Goal: Transaction & Acquisition: Purchase product/service

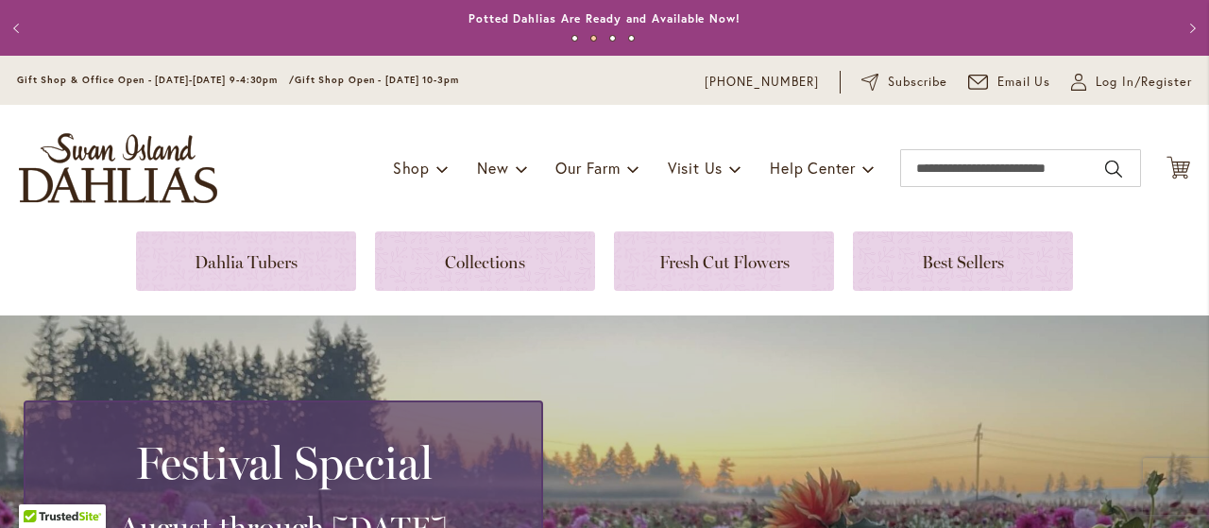
scroll to position [393, 0]
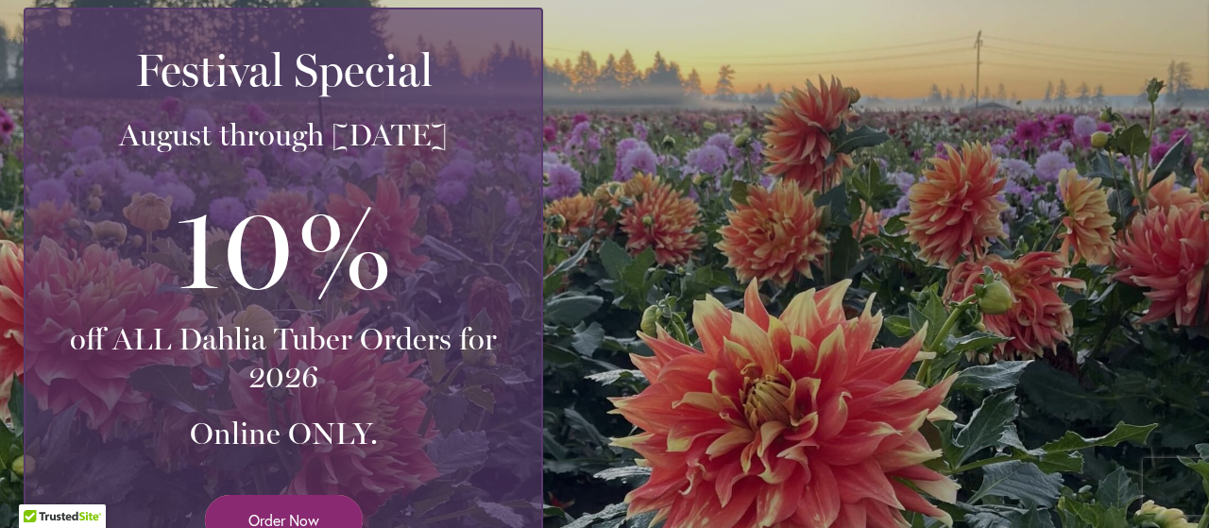
click at [254, 516] on span "Order Now" at bounding box center [283, 520] width 71 height 22
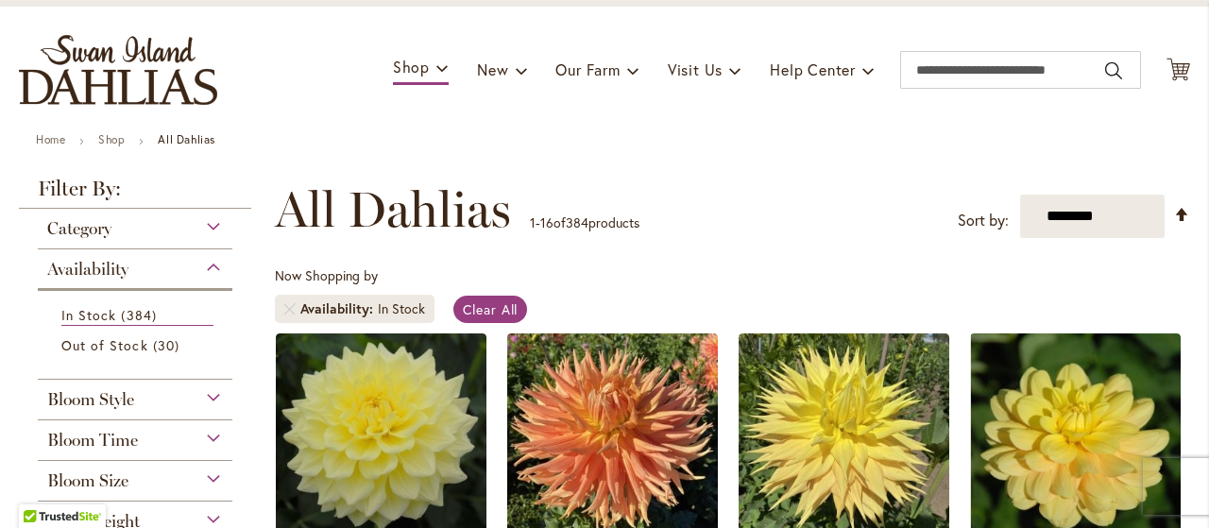
scroll to position [196, 0]
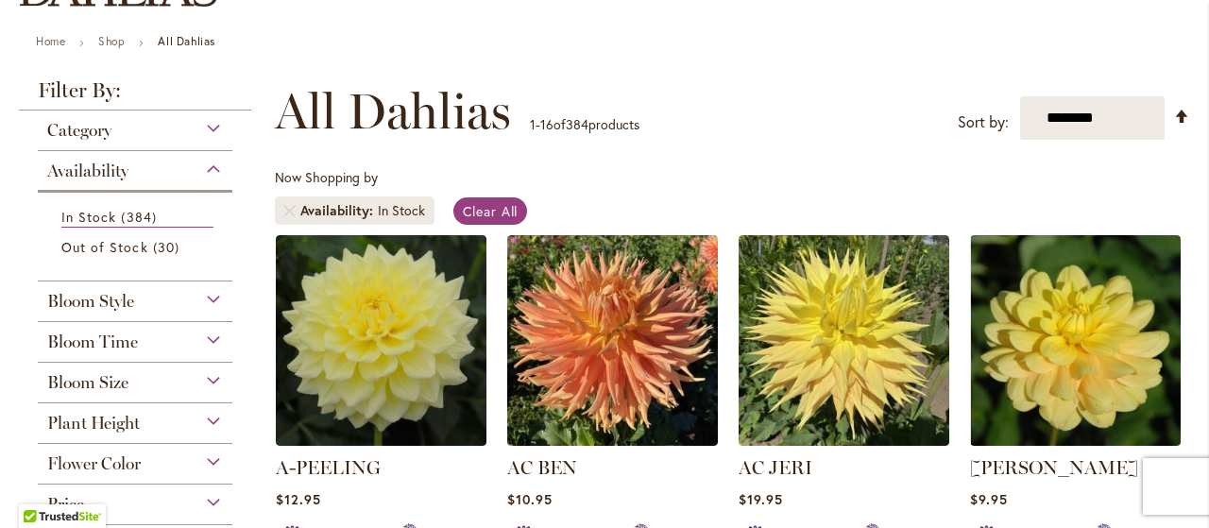
click at [209, 298] on div "Bloom Style" at bounding box center [135, 296] width 195 height 30
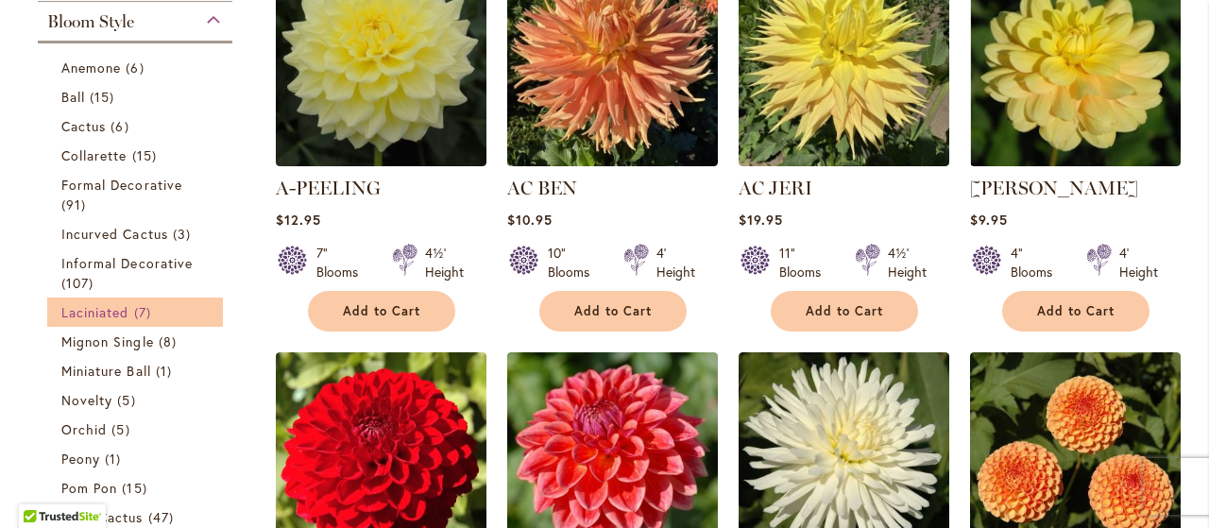
click at [69, 310] on span "Laciniated" at bounding box center [95, 312] width 68 height 18
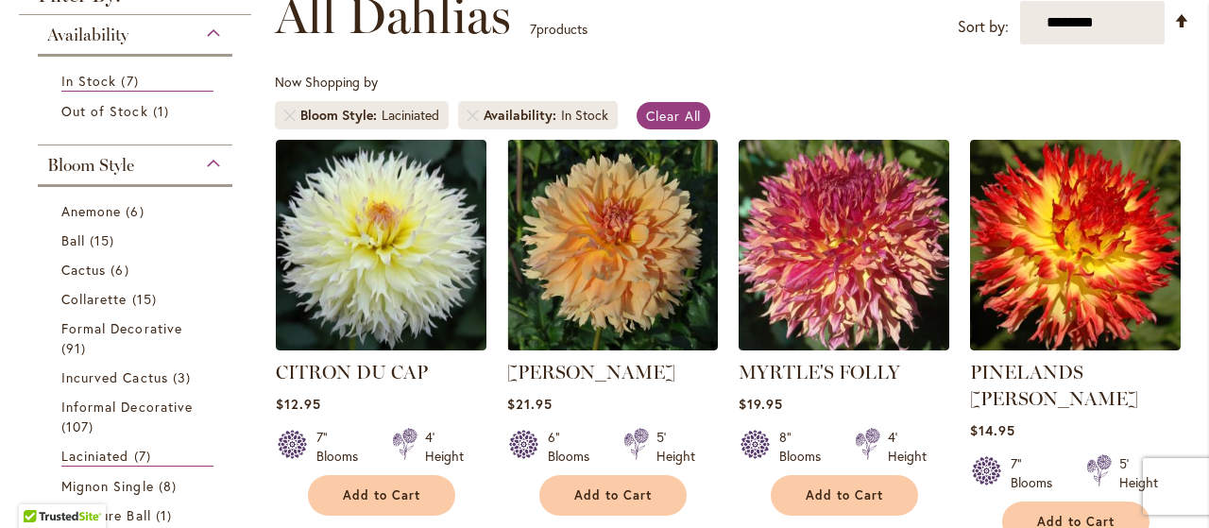
scroll to position [295, 0]
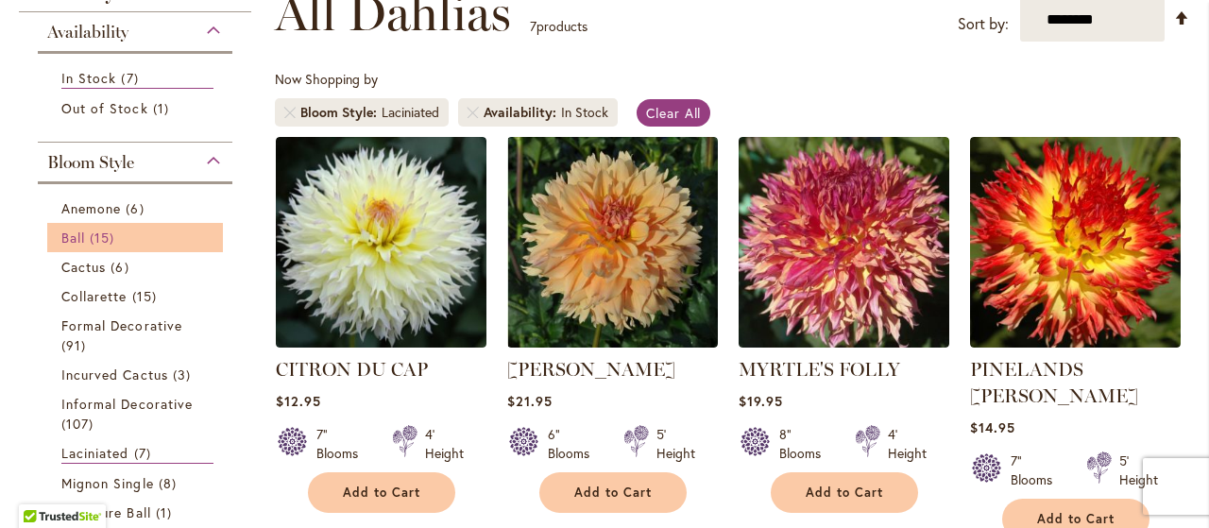
click at [85, 239] on span "Ball" at bounding box center [73, 238] width 24 height 18
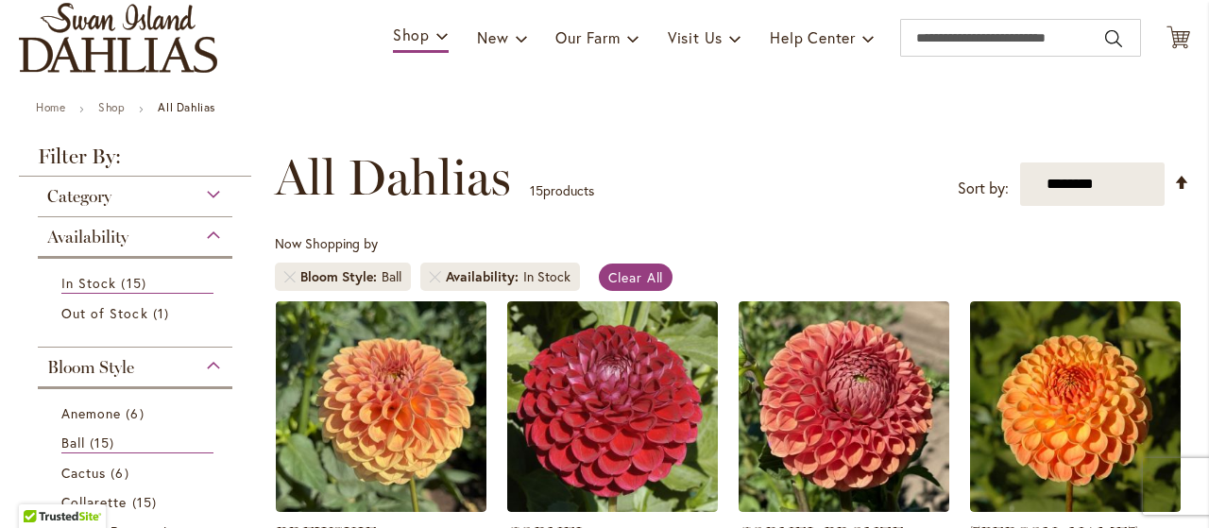
scroll to position [295, 0]
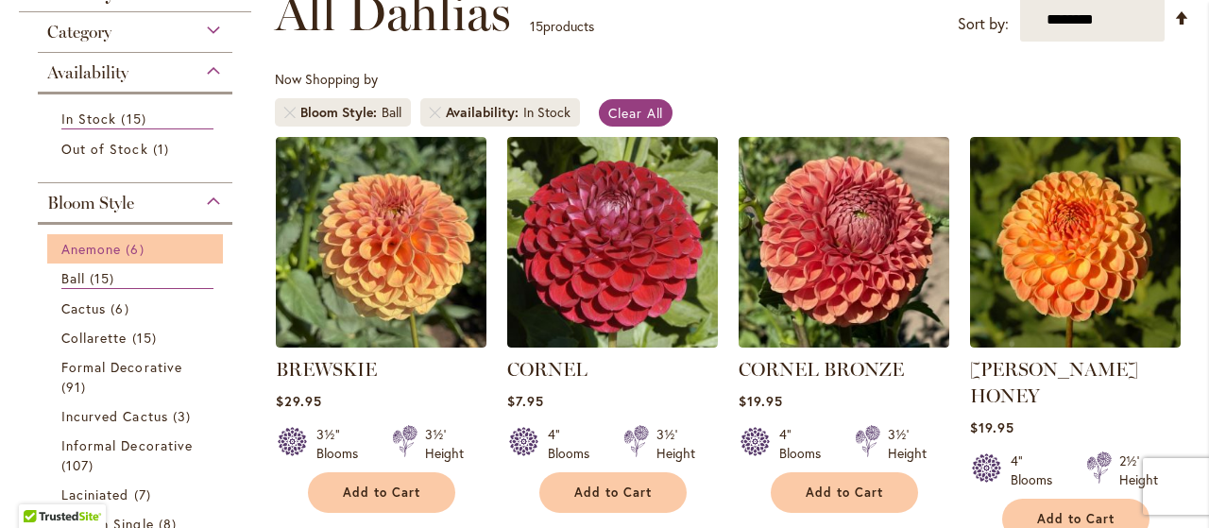
click at [167, 246] on link "Anemone 6 items" at bounding box center [137, 249] width 152 height 20
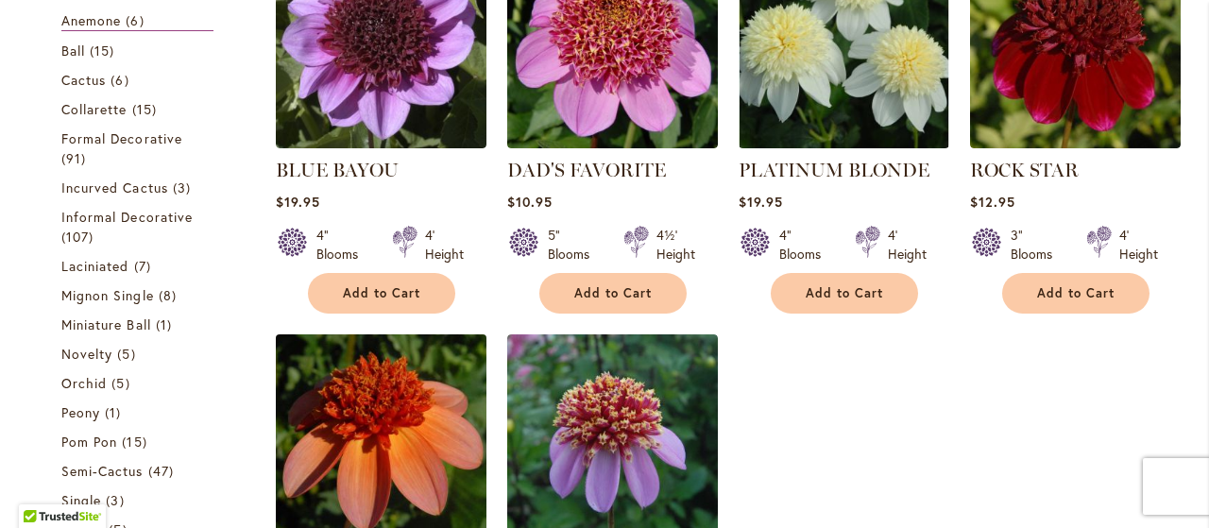
scroll to position [300, 0]
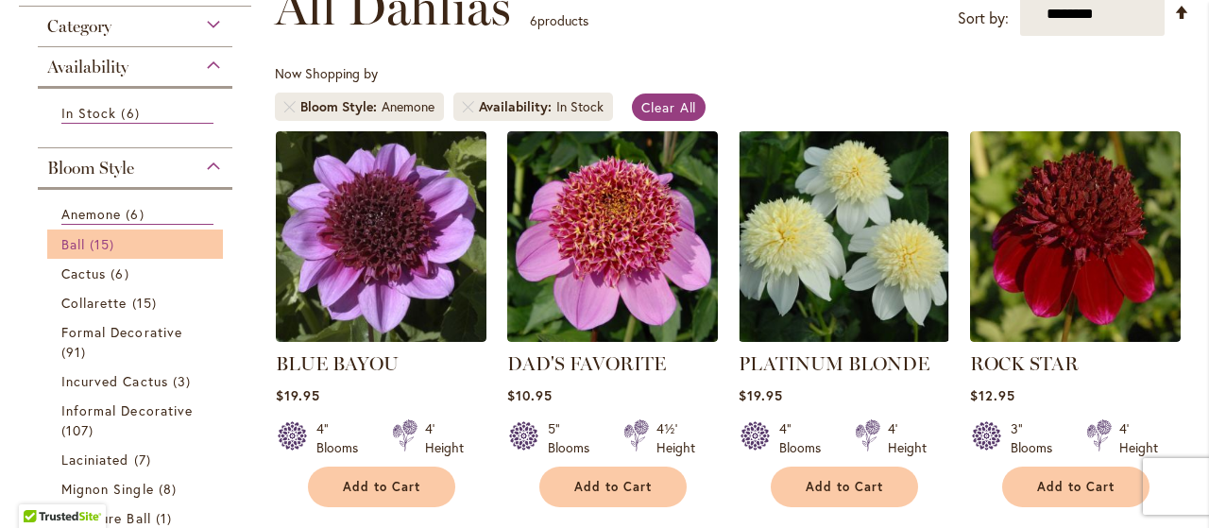
click at [92, 247] on span "15 items" at bounding box center [104, 244] width 29 height 20
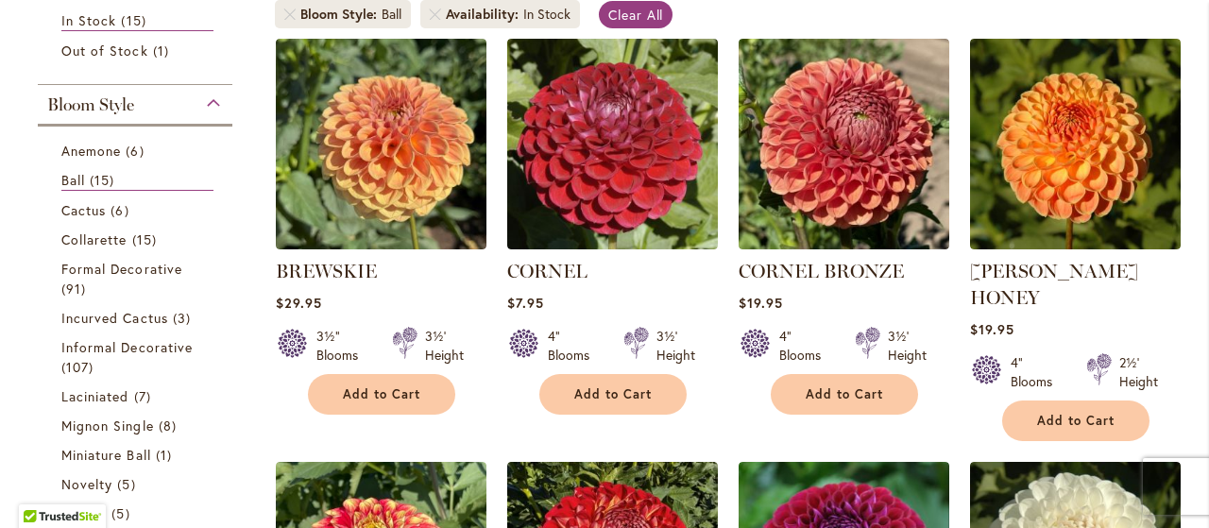
scroll to position [625, 0]
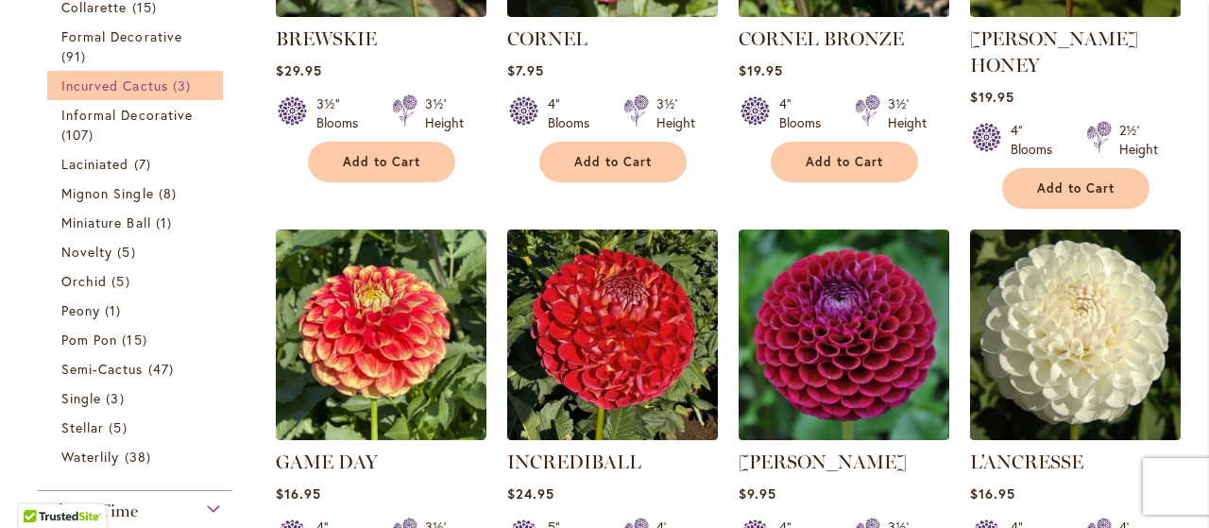
click at [90, 88] on span "Incurved Cactus" at bounding box center [114, 85] width 107 height 18
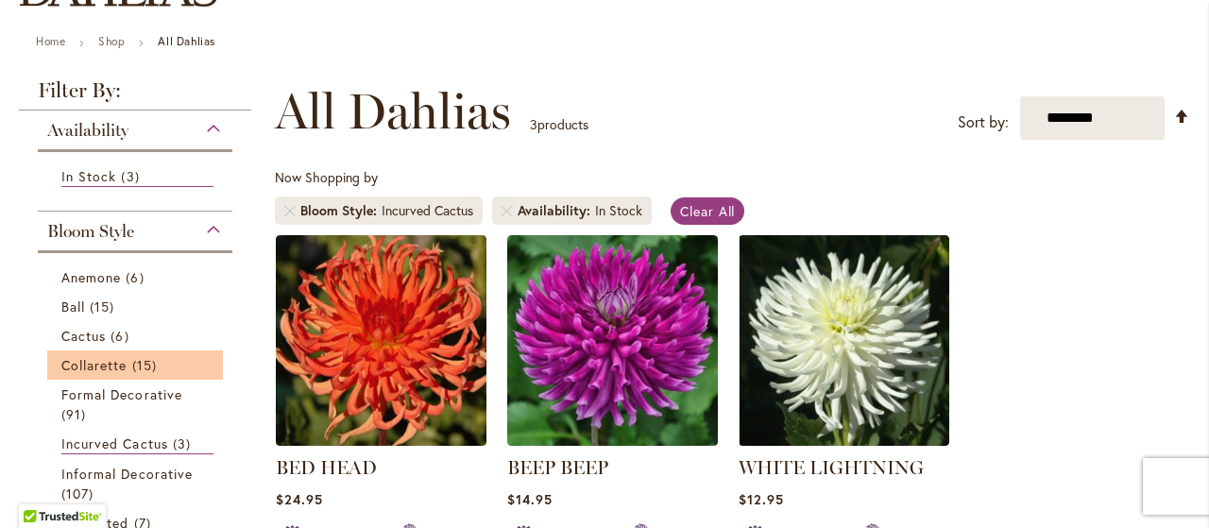
scroll to position [393, 0]
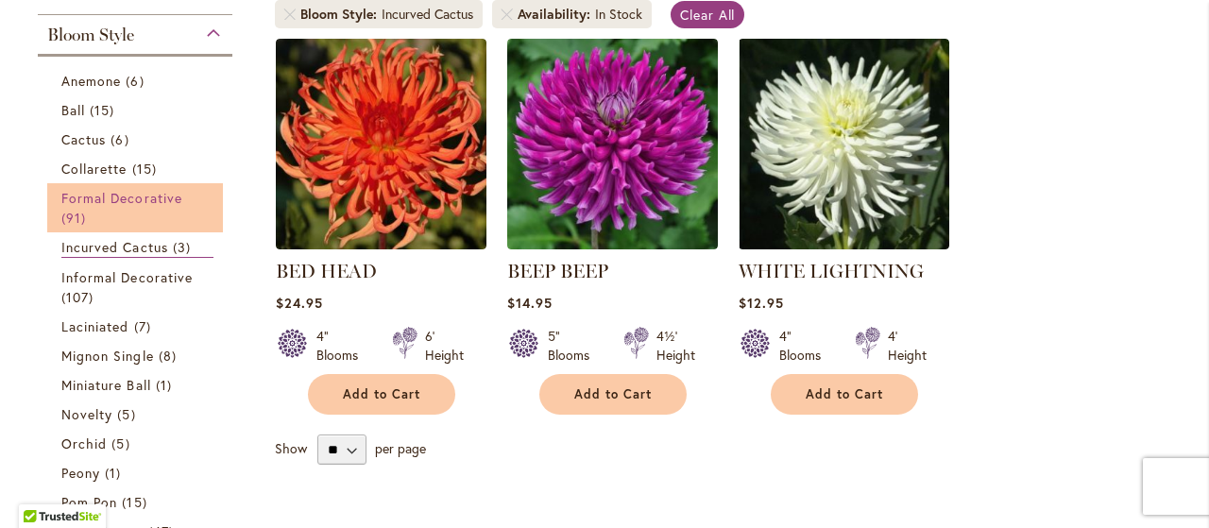
click at [122, 196] on span "Formal Decorative" at bounding box center [121, 198] width 121 height 18
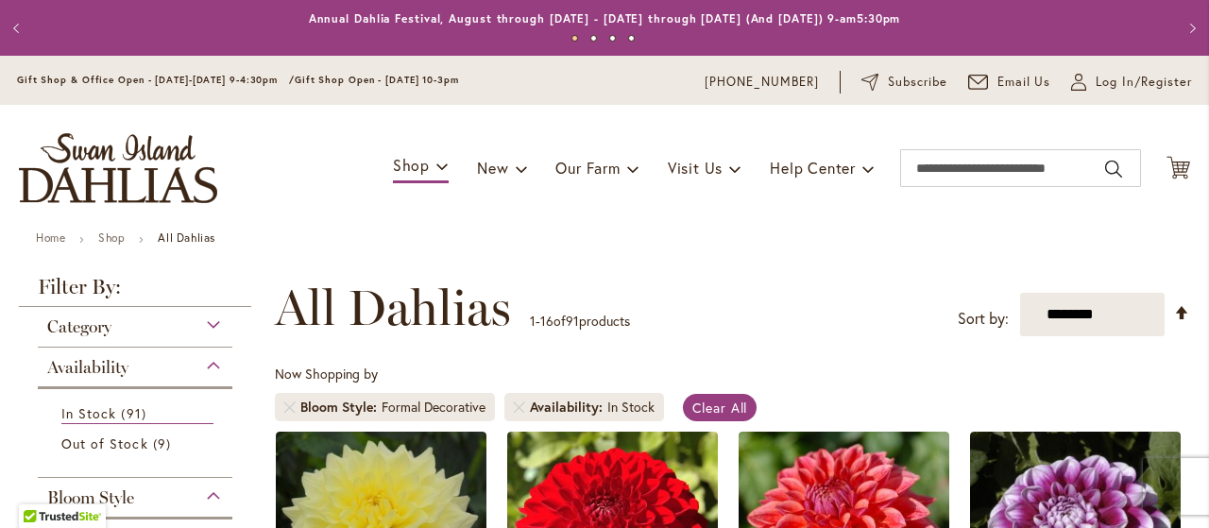
scroll to position [295, 0]
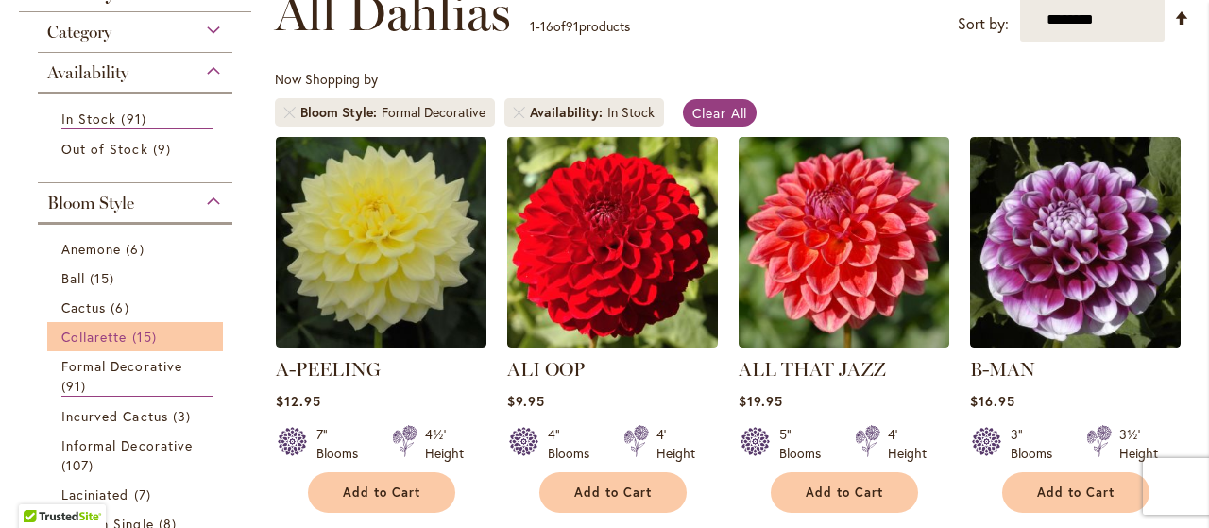
click at [130, 333] on link "Collarette 15 items" at bounding box center [137, 337] width 152 height 20
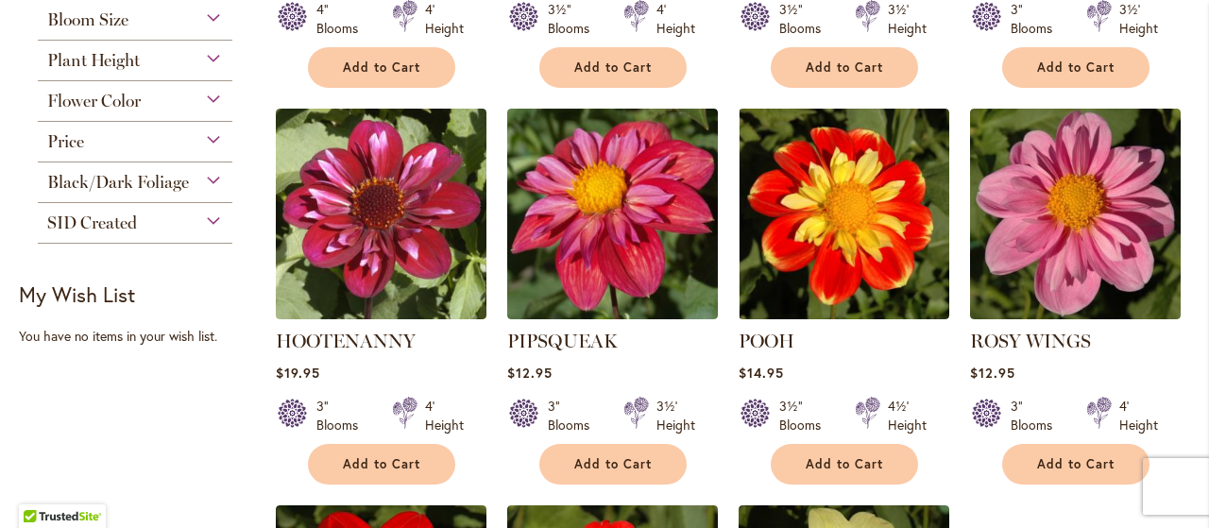
scroll to position [723, 0]
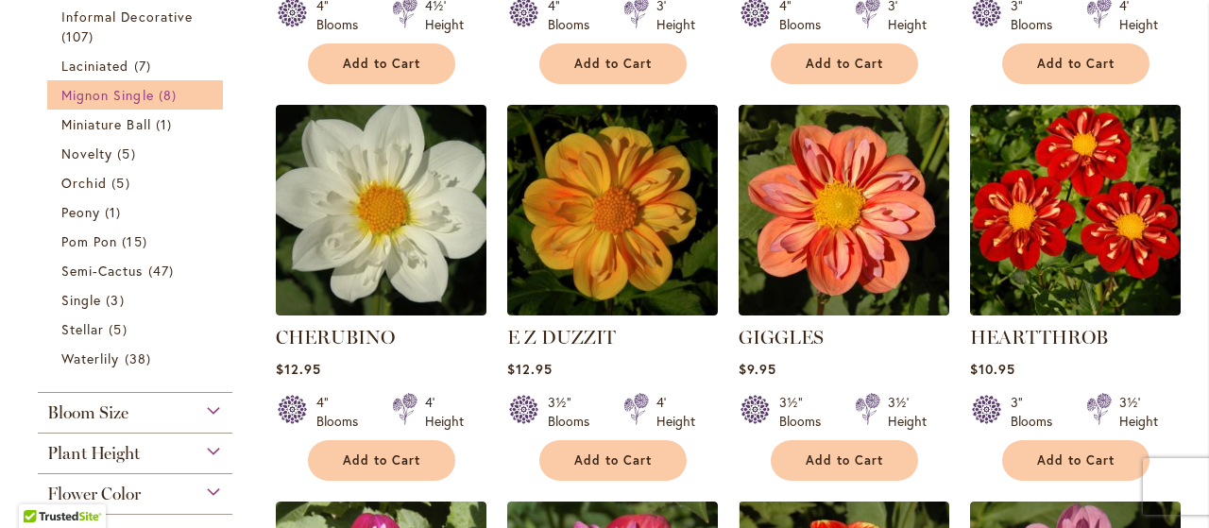
click at [93, 86] on span "Mignon Single" at bounding box center [107, 95] width 93 height 18
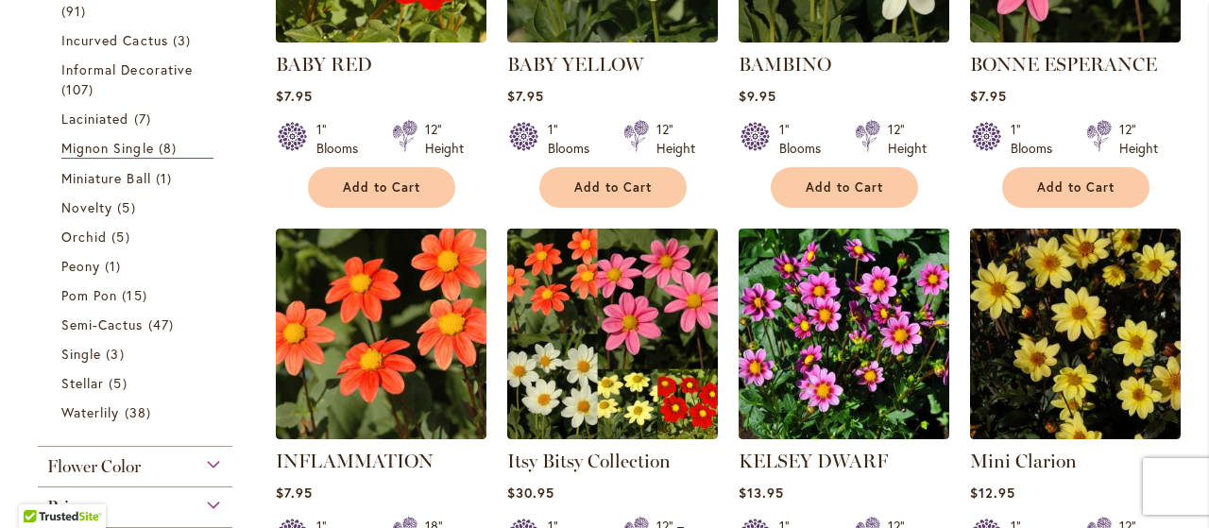
scroll to position [491, 0]
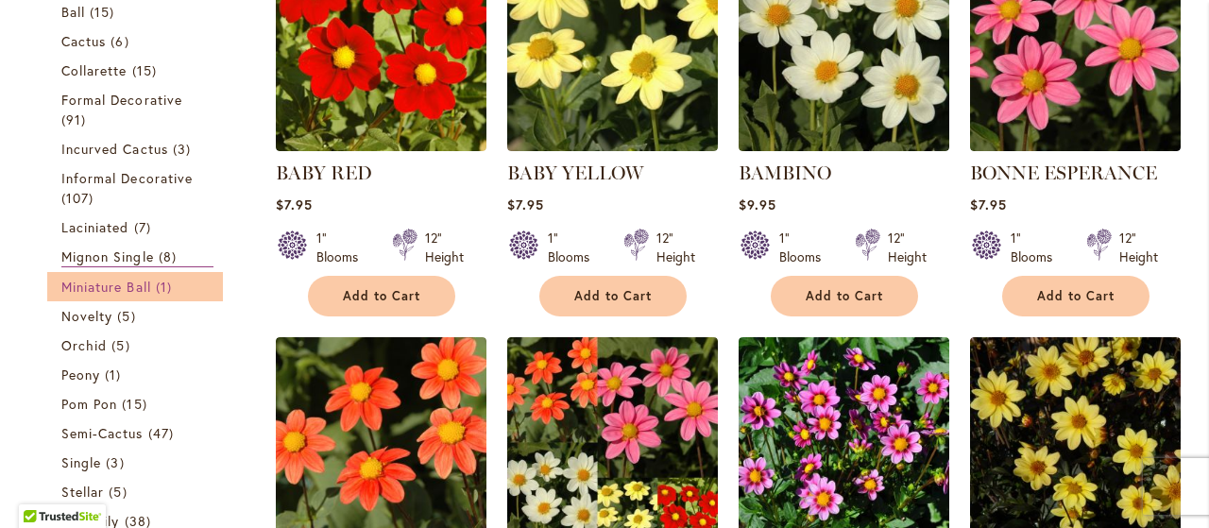
click at [107, 285] on span "Miniature Ball" at bounding box center [106, 287] width 90 height 18
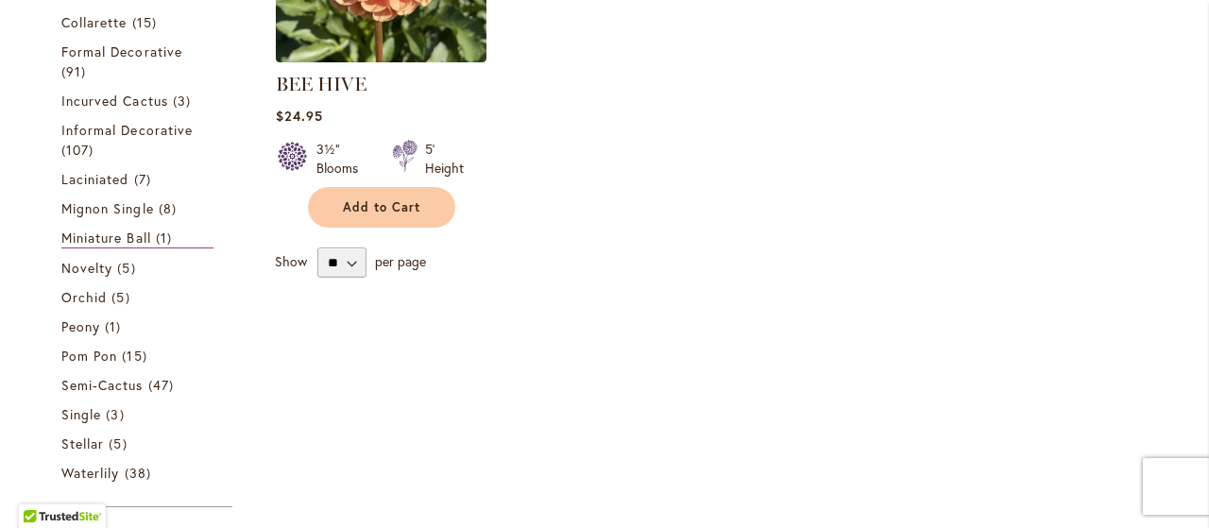
scroll to position [625, 0]
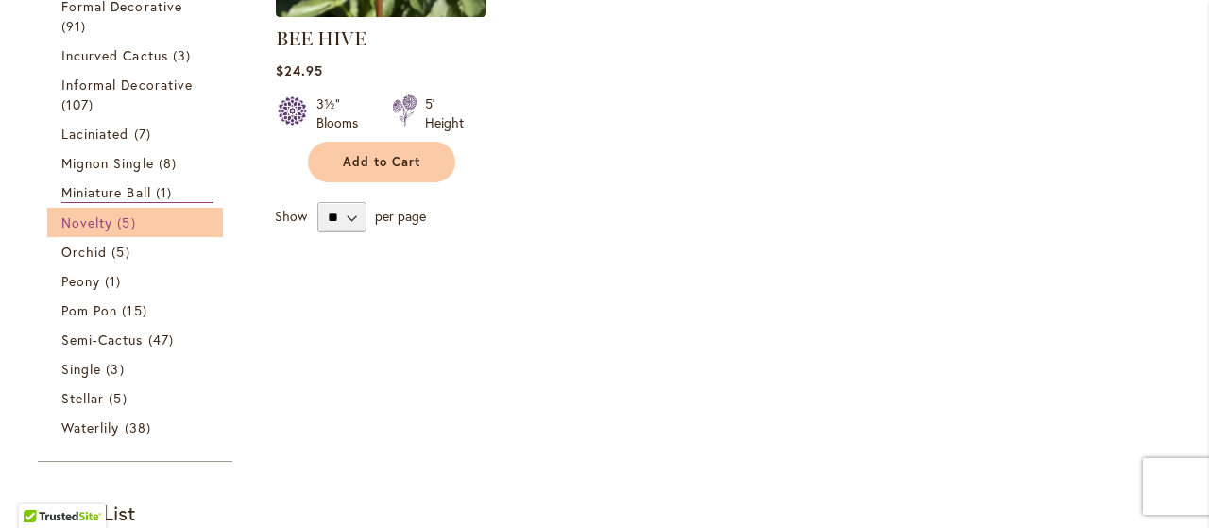
click at [147, 214] on link "Novelty 5 items" at bounding box center [137, 222] width 152 height 20
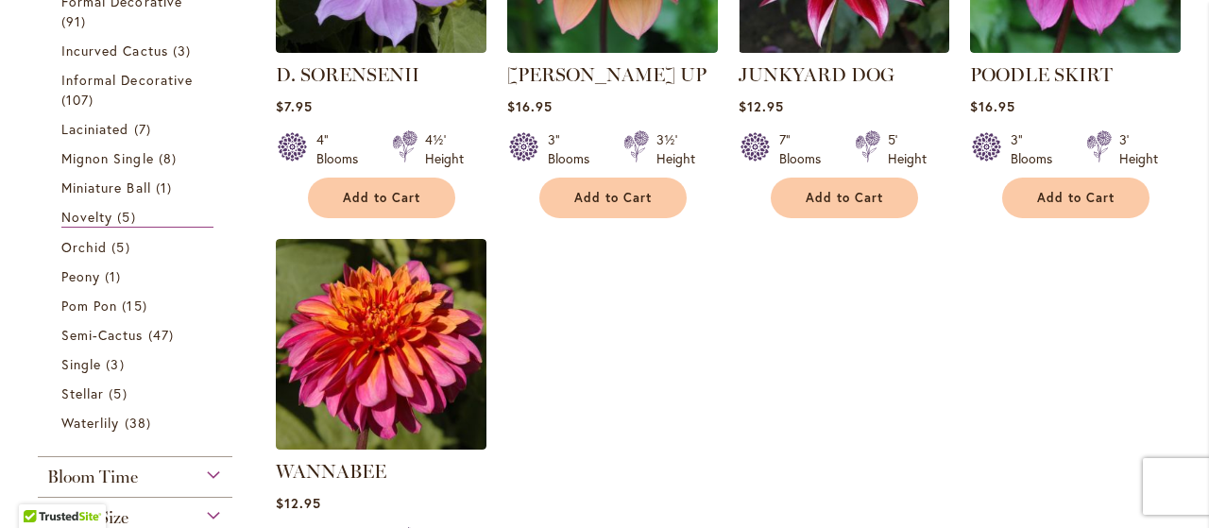
scroll to position [687, 0]
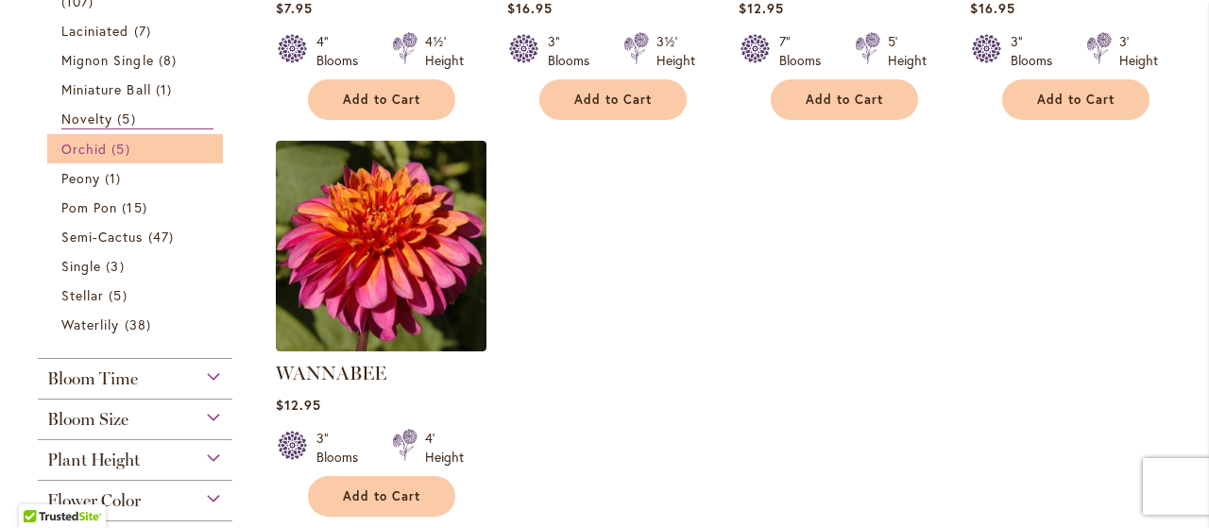
click at [88, 148] on span "Orchid" at bounding box center [83, 149] width 45 height 18
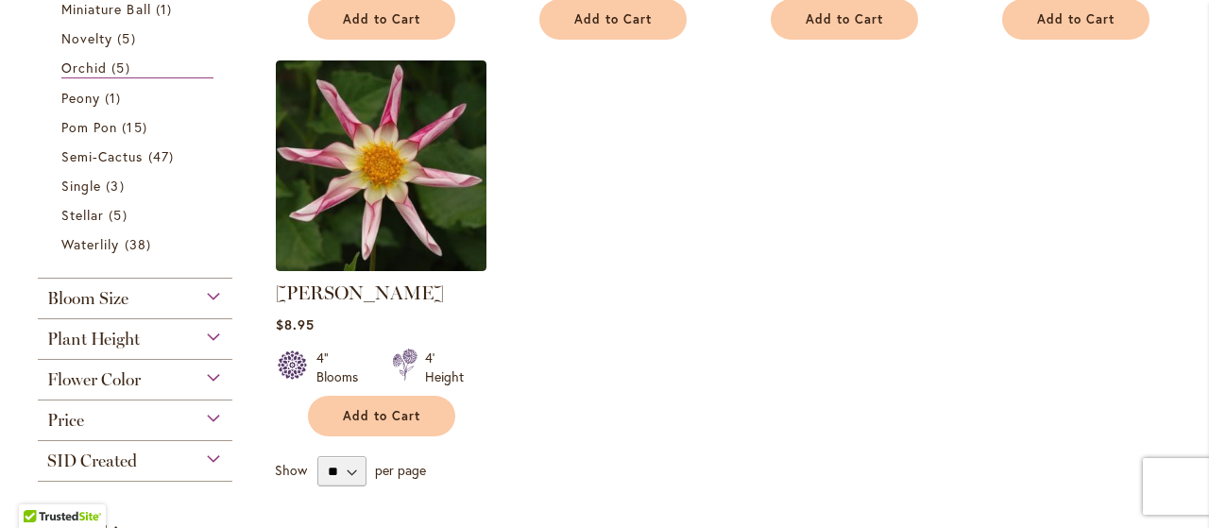
scroll to position [771, 0]
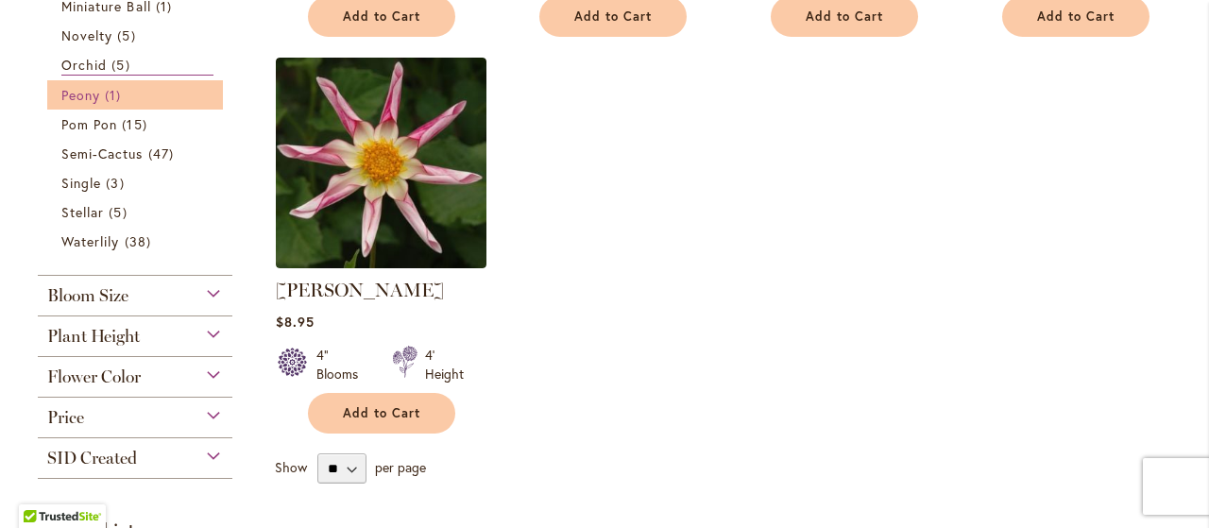
click at [81, 93] on span "Peony" at bounding box center [80, 95] width 39 height 18
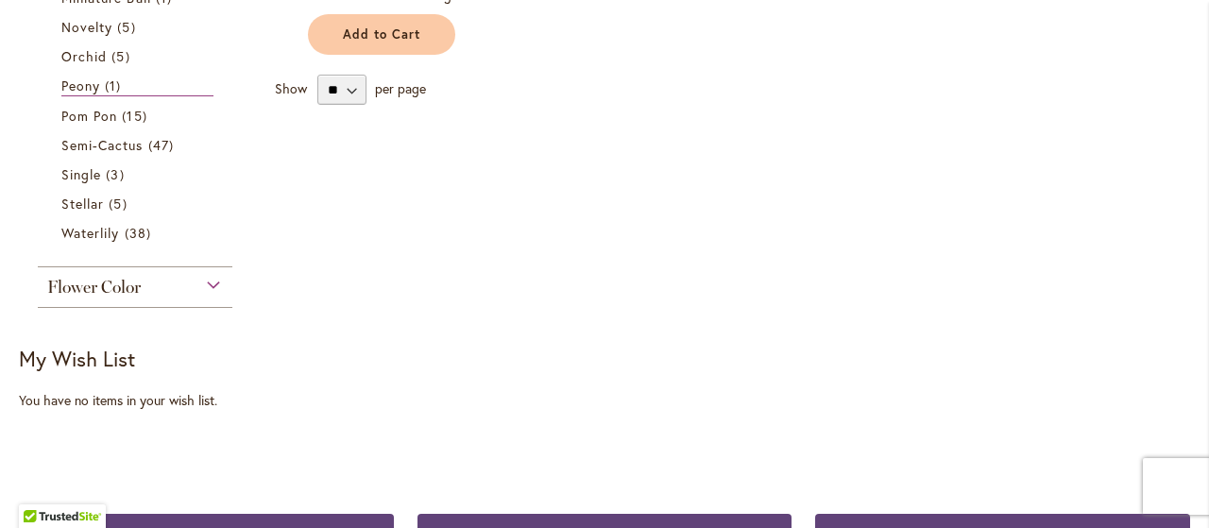
scroll to position [784, 0]
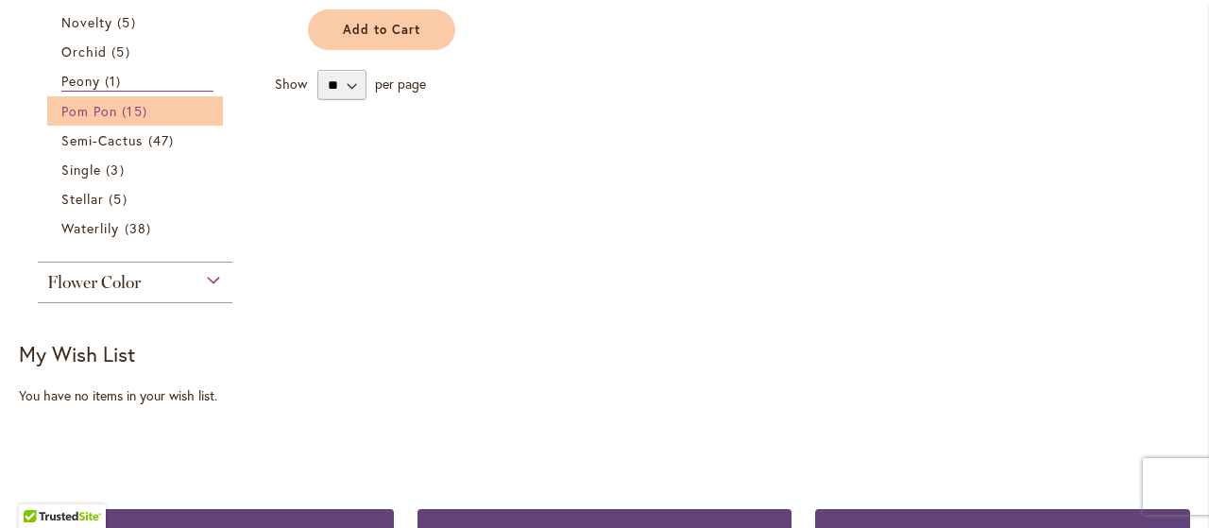
click at [116, 105] on span "Pom Pon" at bounding box center [89, 111] width 56 height 18
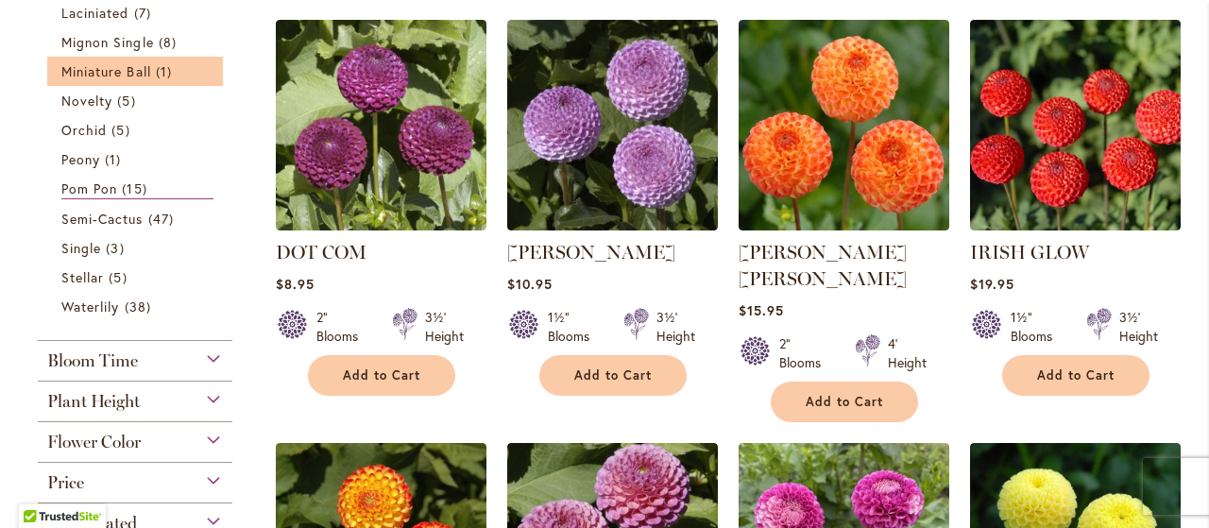
scroll to position [880, 0]
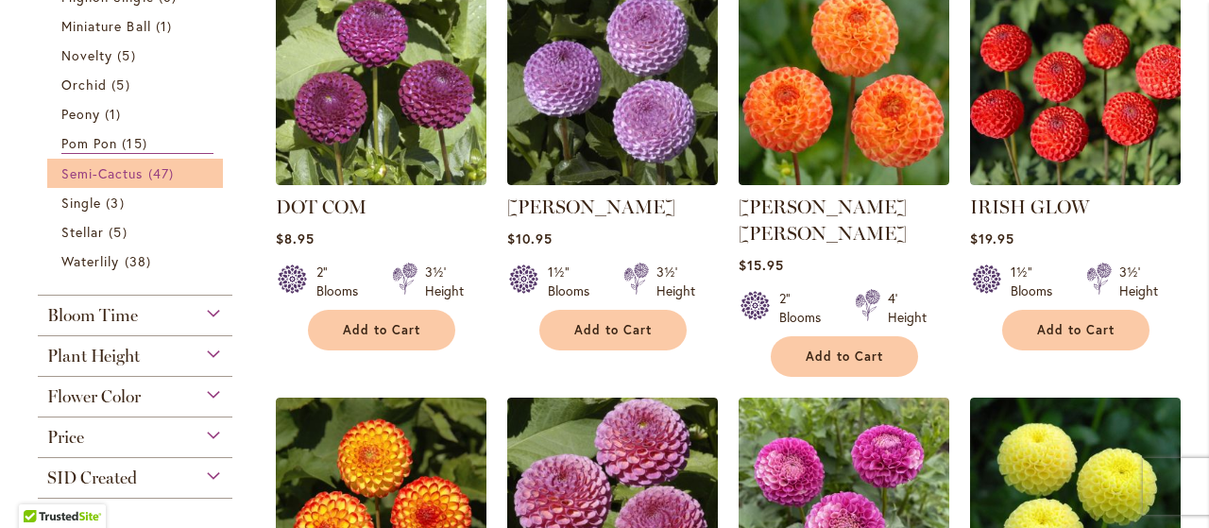
click at [97, 163] on link "Semi-Cactus 47 items" at bounding box center [137, 173] width 152 height 20
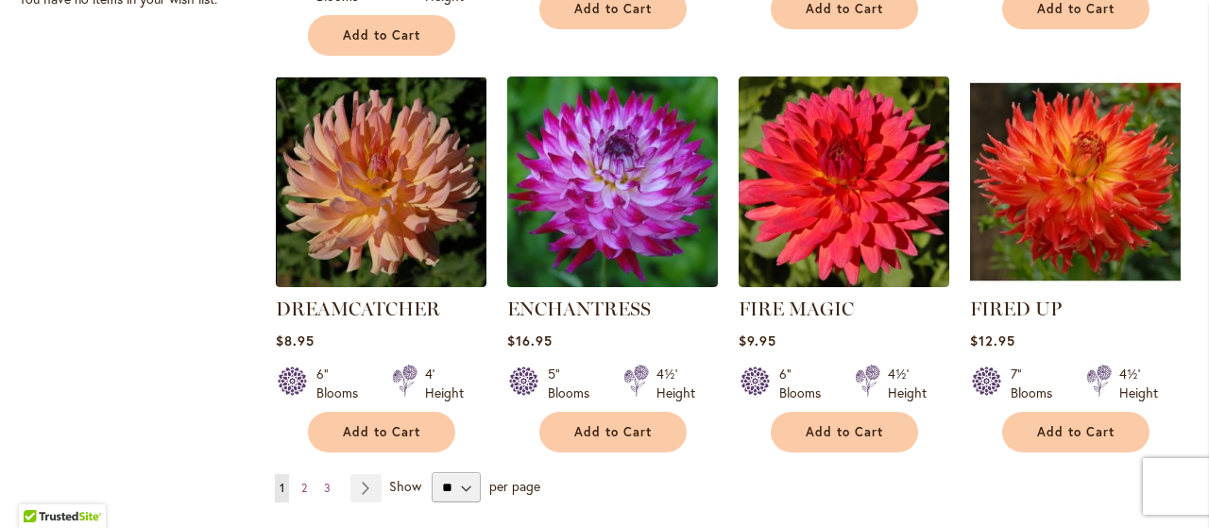
scroll to position [1866, 0]
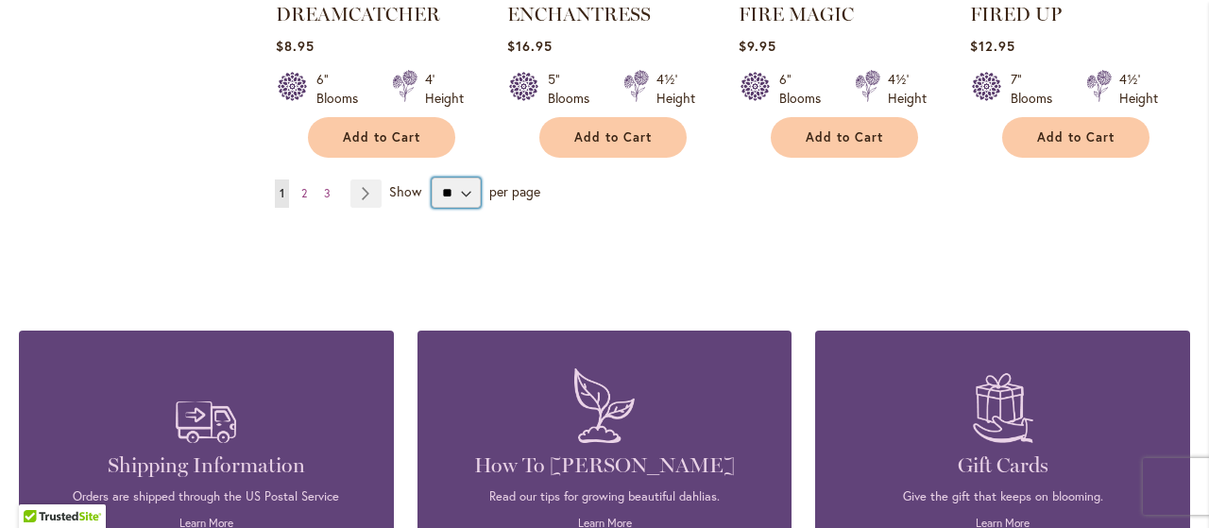
click at [432, 178] on select "** ** ** **" at bounding box center [456, 193] width 49 height 30
select select "**"
click option "**" at bounding box center [0, 0] width 0 height 0
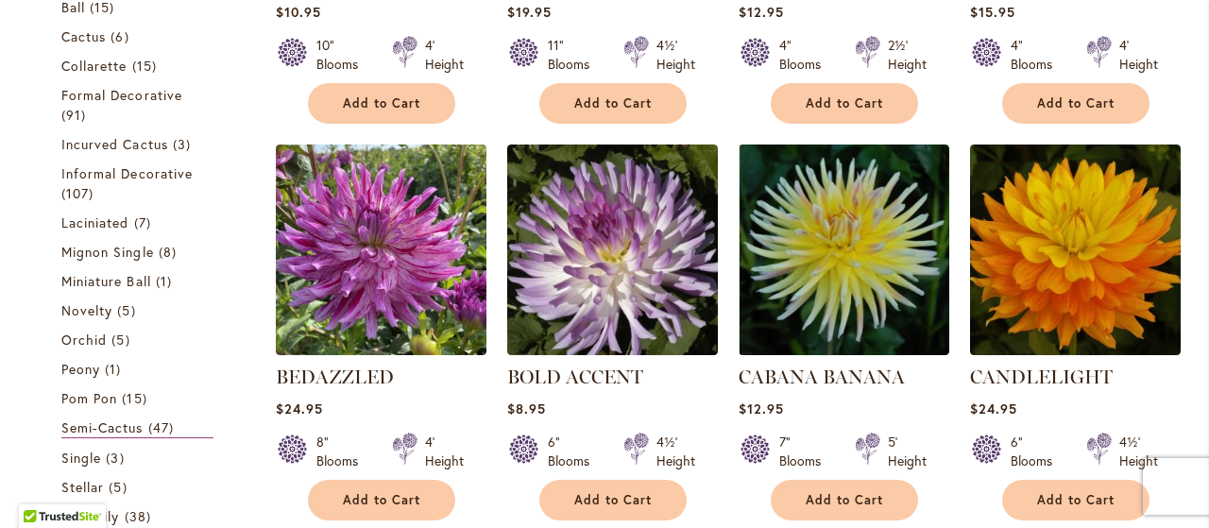
scroll to position [980, 0]
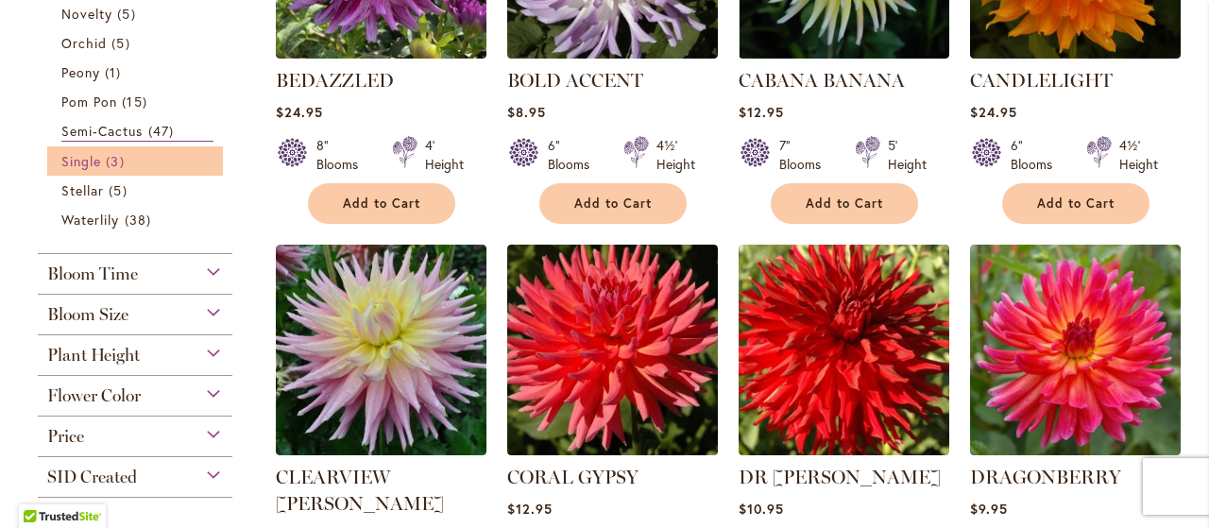
click at [79, 161] on span "Single" at bounding box center [81, 161] width 40 height 18
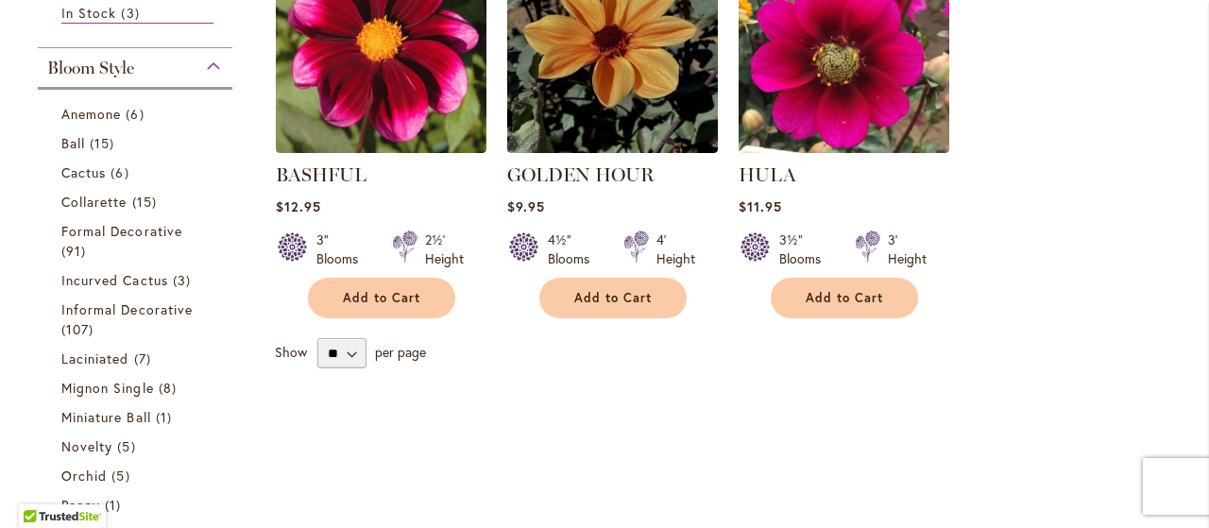
scroll to position [882, 0]
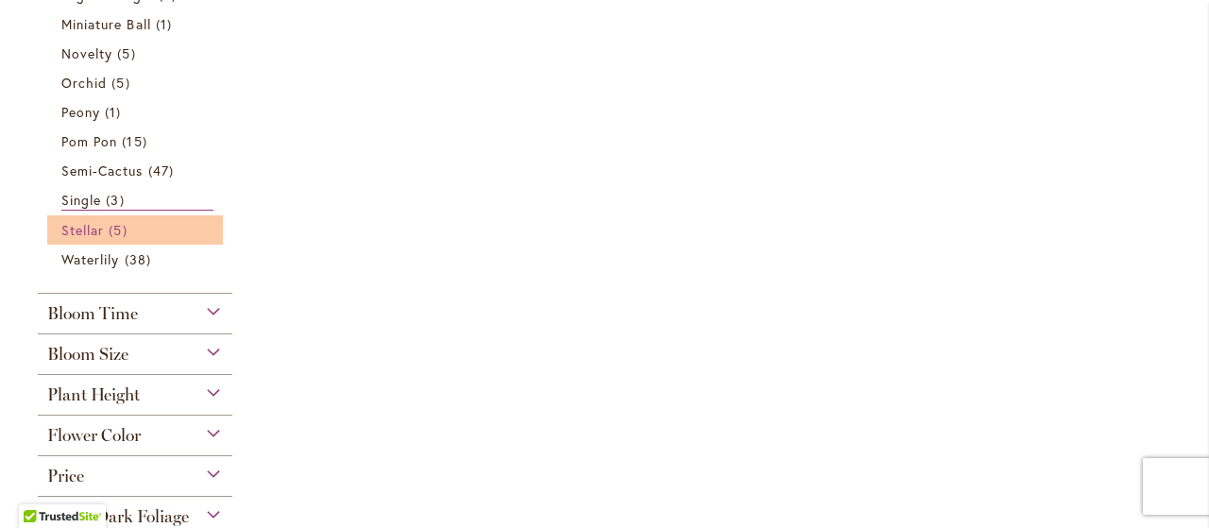
click at [91, 229] on span "Stellar" at bounding box center [82, 230] width 42 height 18
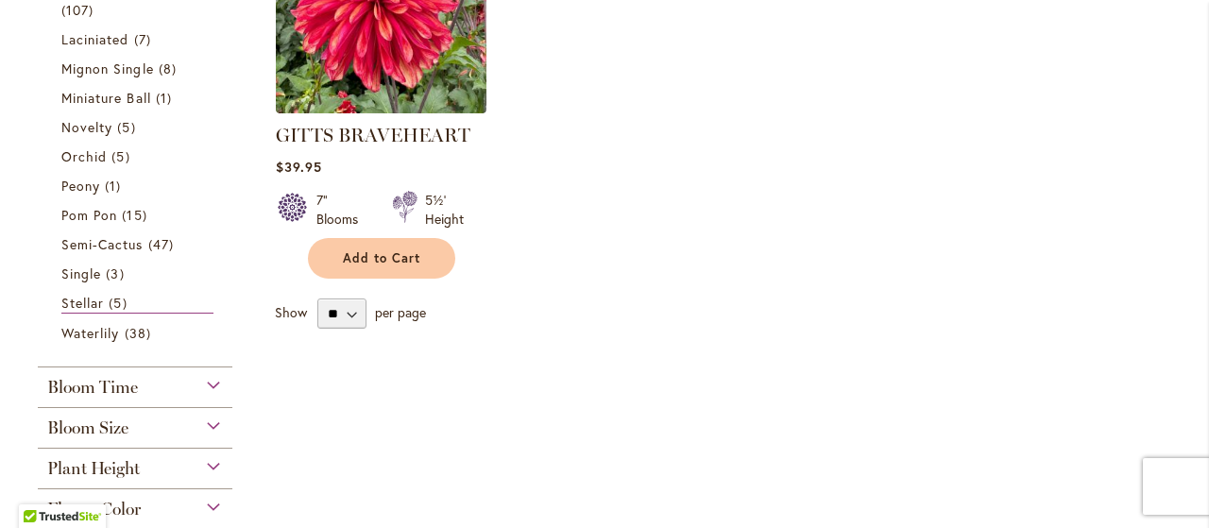
scroll to position [1078, 0]
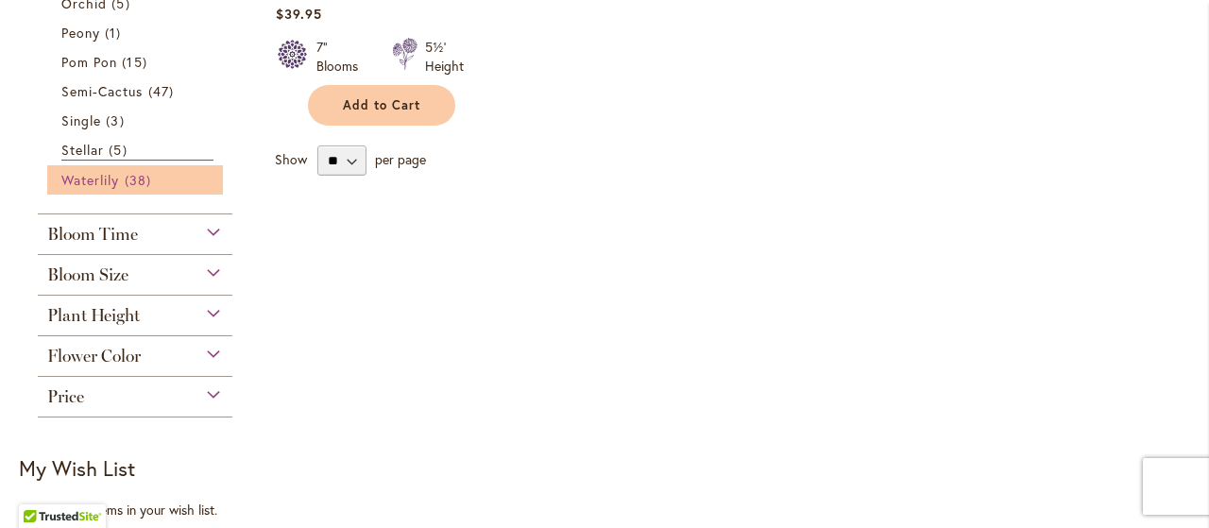
click at [109, 178] on span "Waterlily" at bounding box center [90, 180] width 58 height 18
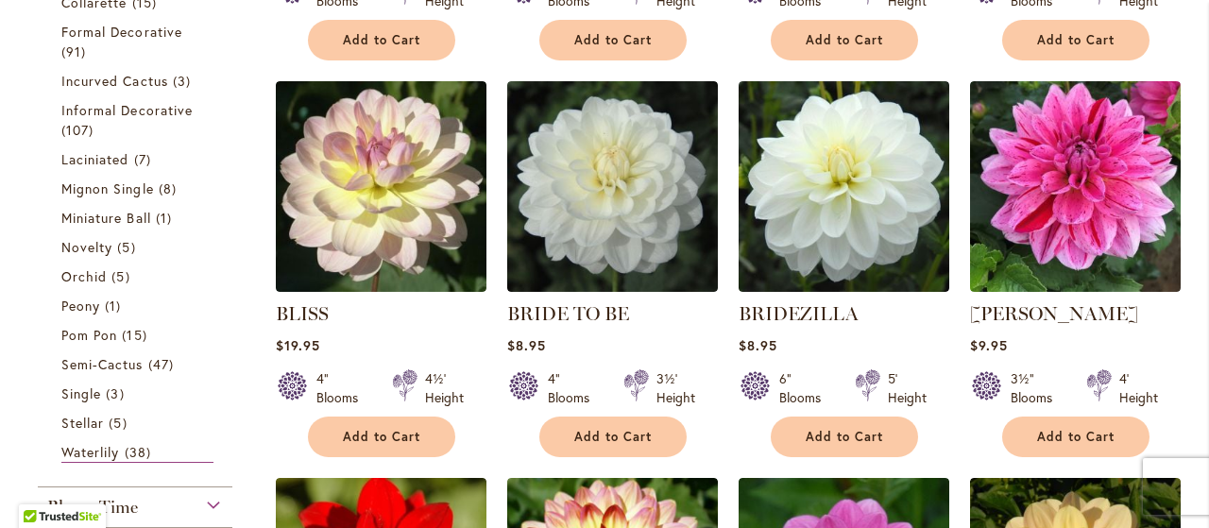
scroll to position [293, 0]
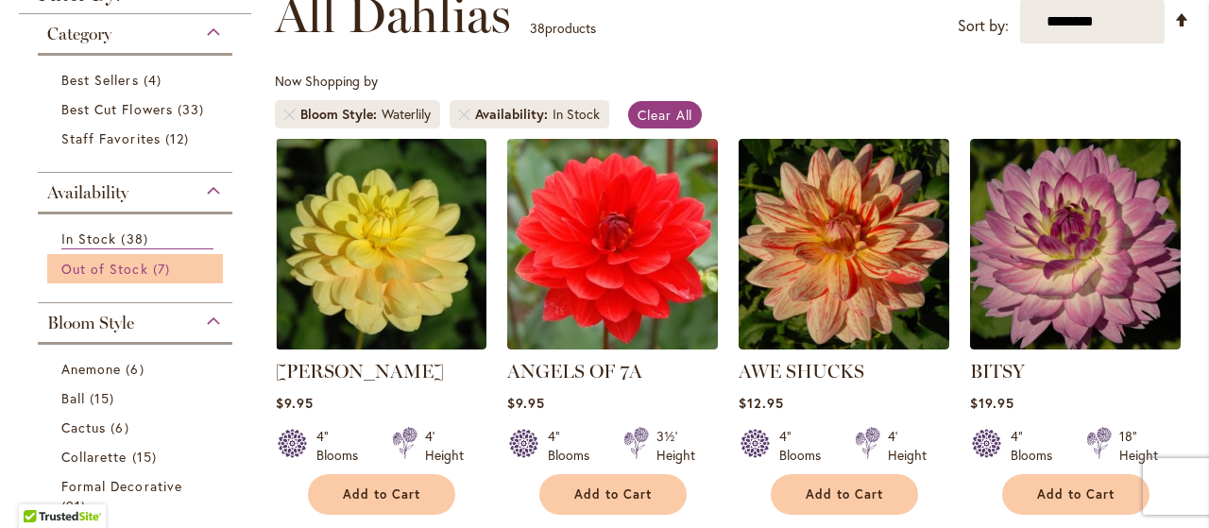
click at [118, 263] on span "Out of Stock" at bounding box center [104, 269] width 87 height 18
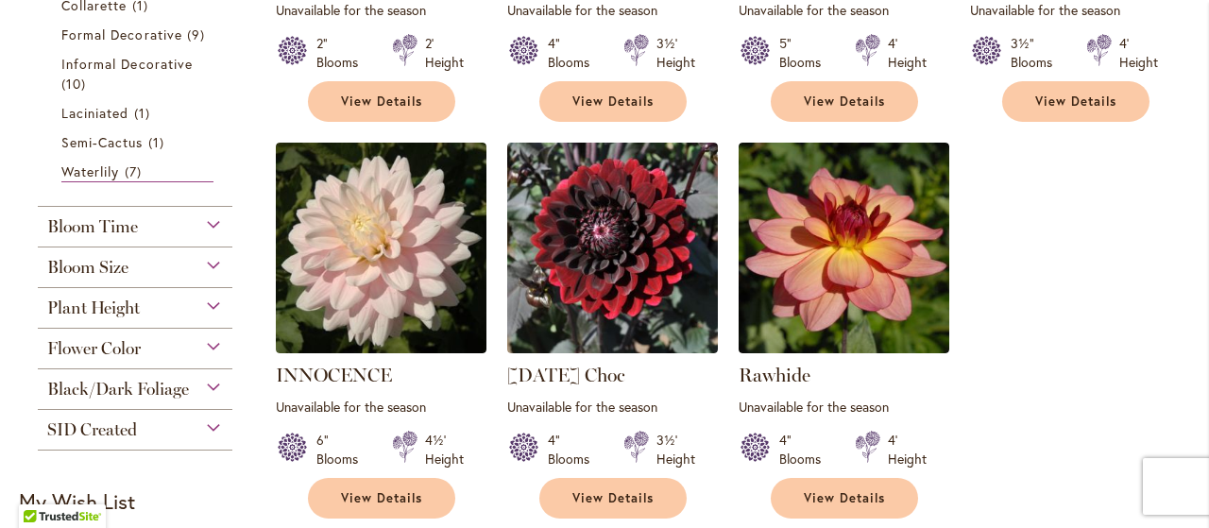
scroll to position [489, 0]
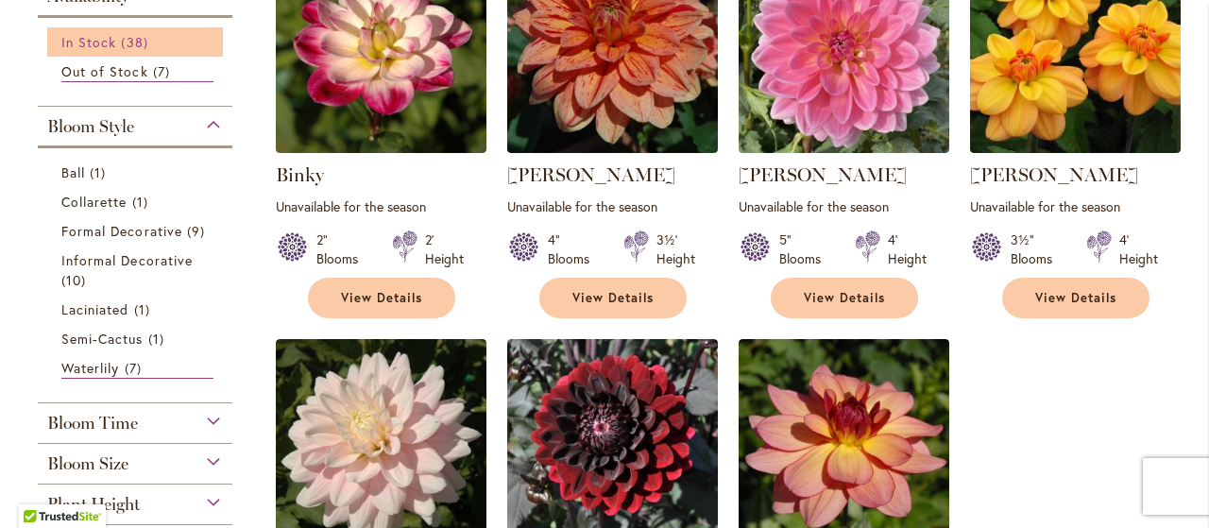
click at [69, 43] on span "In Stock" at bounding box center [88, 42] width 55 height 18
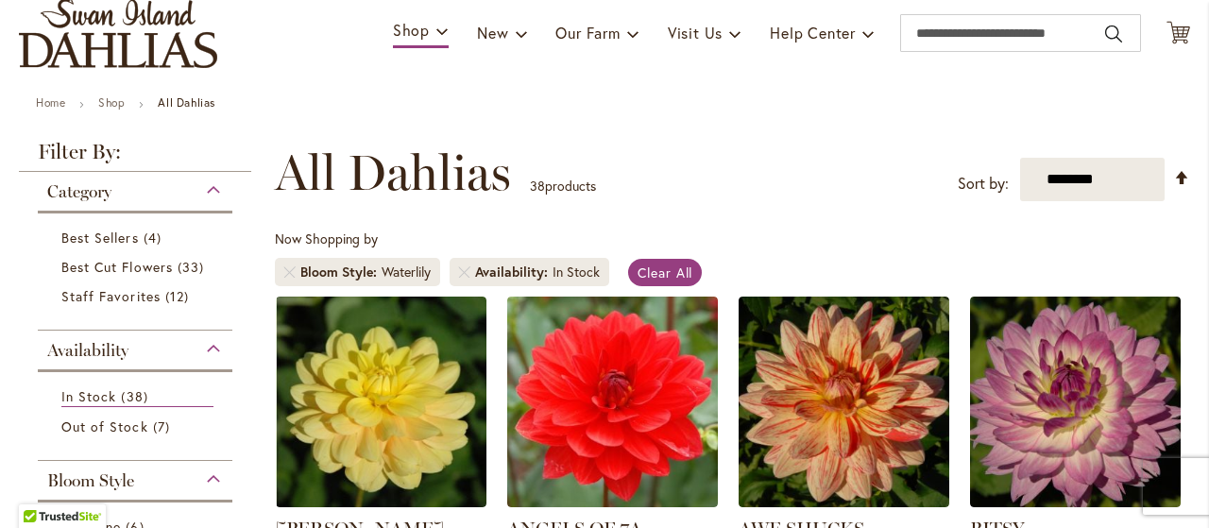
scroll to position [96, 0]
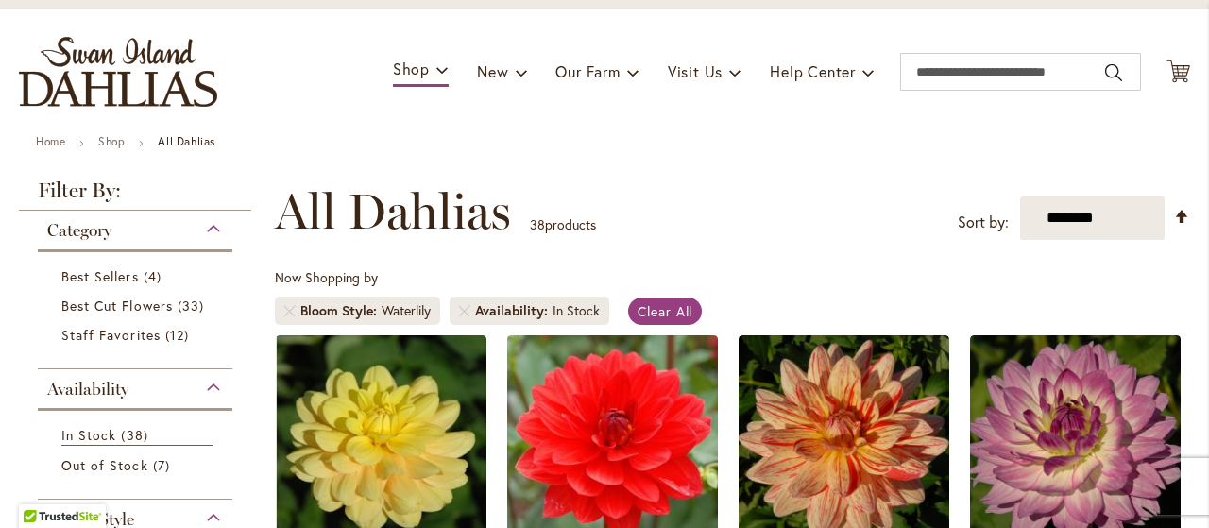
click at [214, 227] on div "Category" at bounding box center [135, 226] width 195 height 30
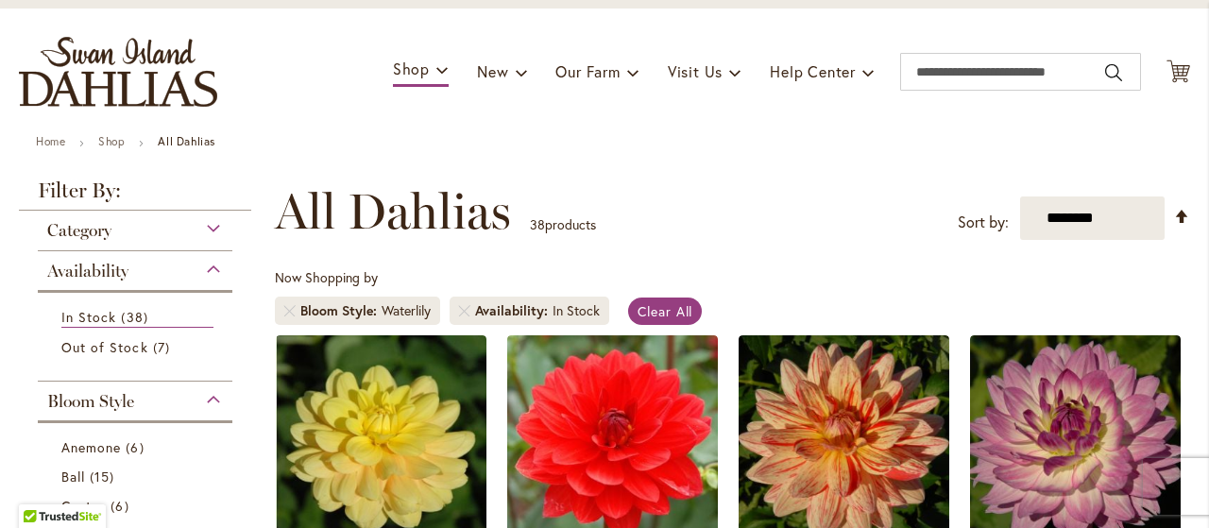
click at [214, 228] on div "Category" at bounding box center [135, 226] width 195 height 30
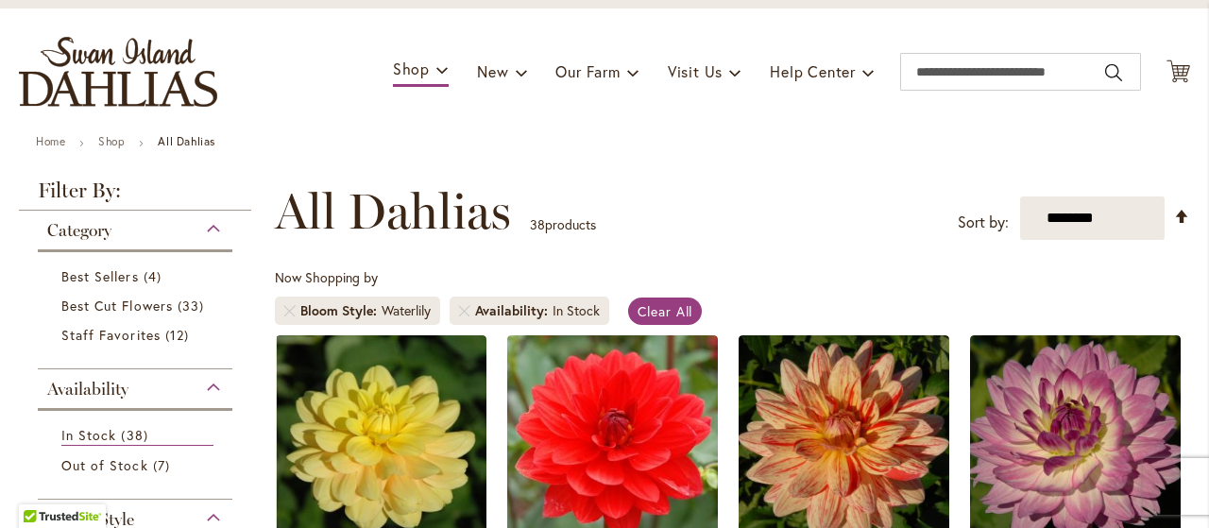
click at [212, 225] on div "Category" at bounding box center [135, 226] width 195 height 30
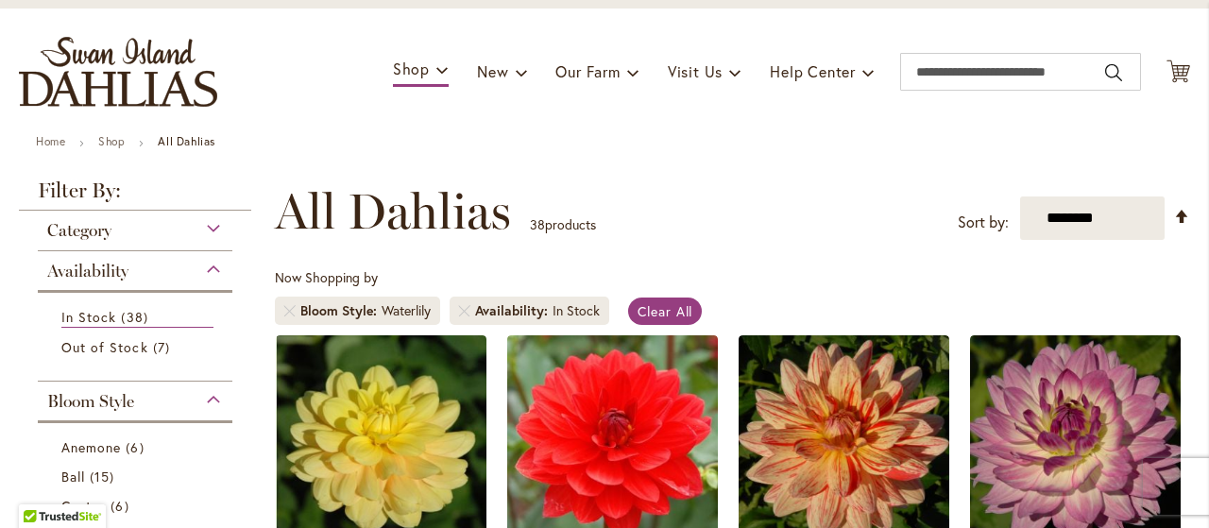
scroll to position [293, 0]
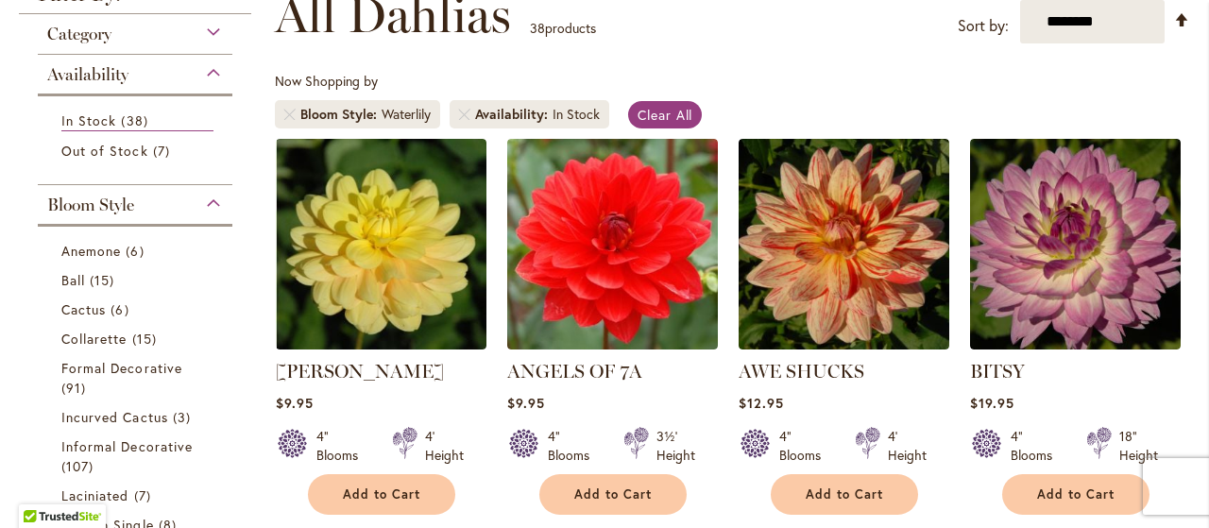
click at [212, 70] on div "Availability" at bounding box center [135, 70] width 195 height 30
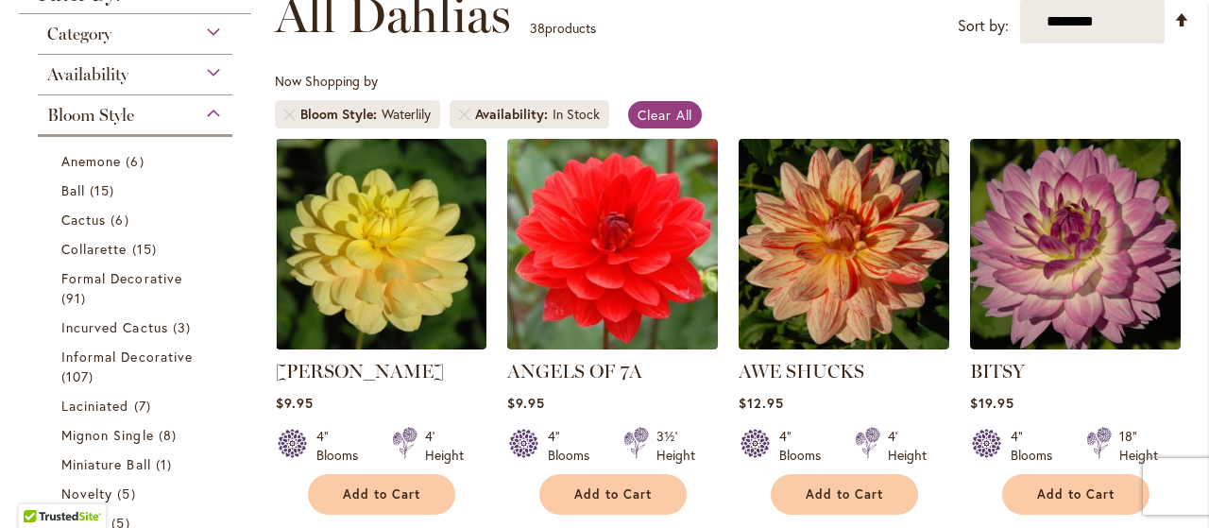
click at [220, 109] on div "Bloom Style" at bounding box center [135, 110] width 195 height 30
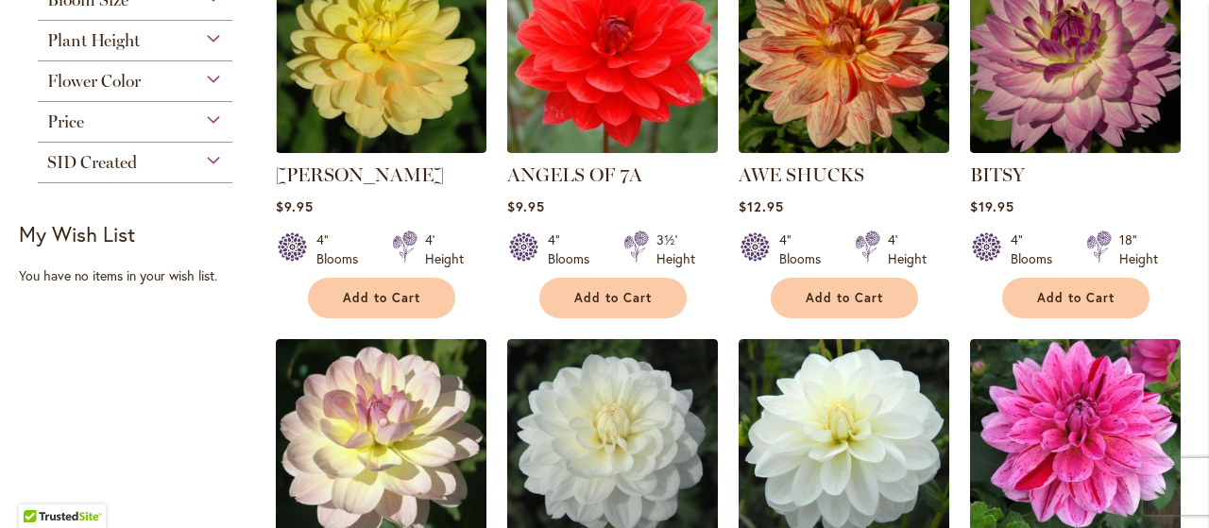
scroll to position [391, 0]
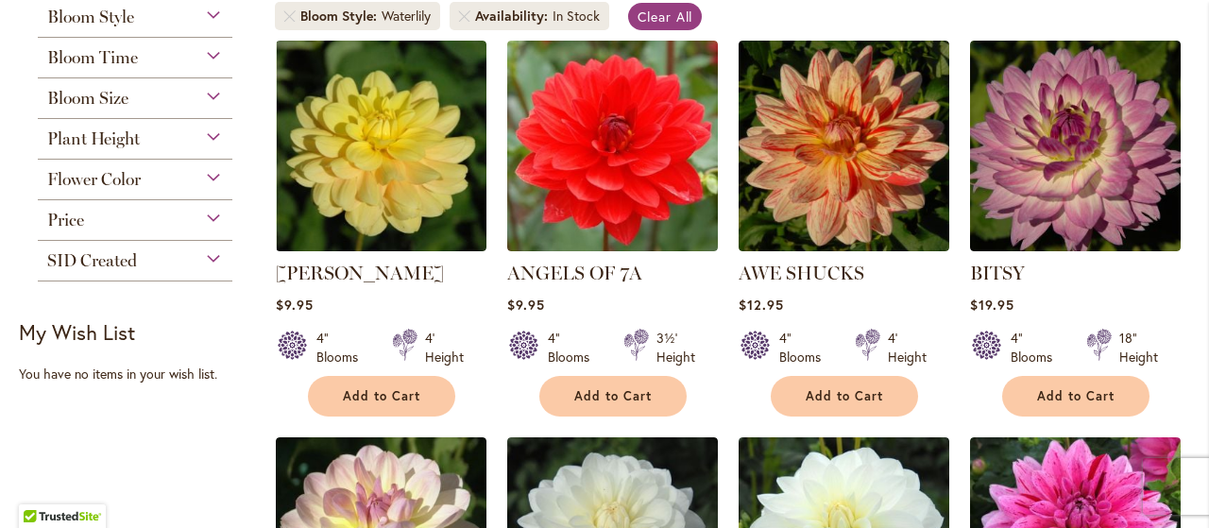
click at [211, 212] on div "Price" at bounding box center [135, 215] width 195 height 30
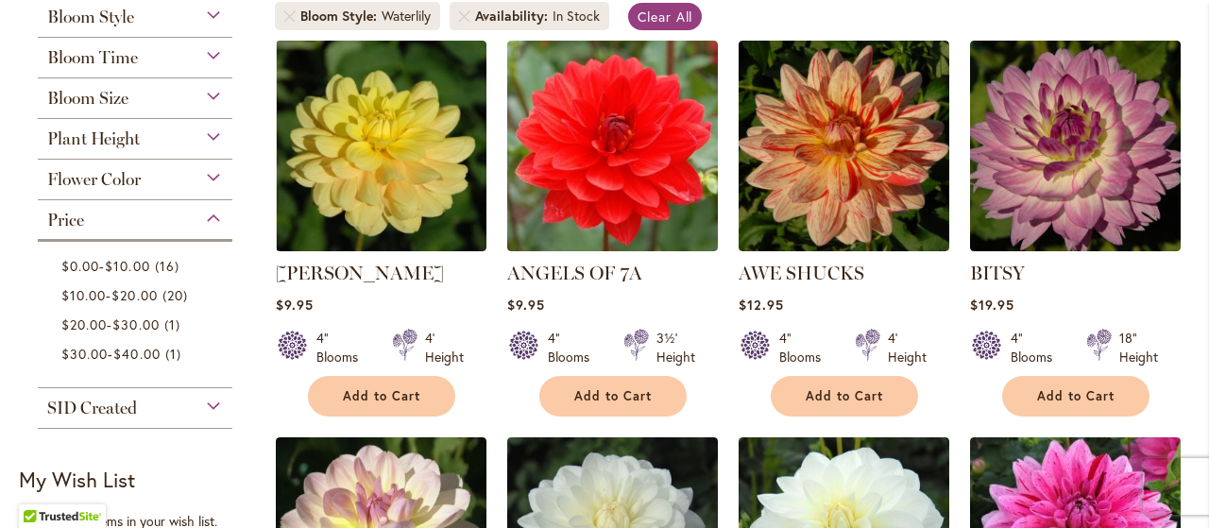
click at [211, 212] on div "Price" at bounding box center [135, 215] width 195 height 30
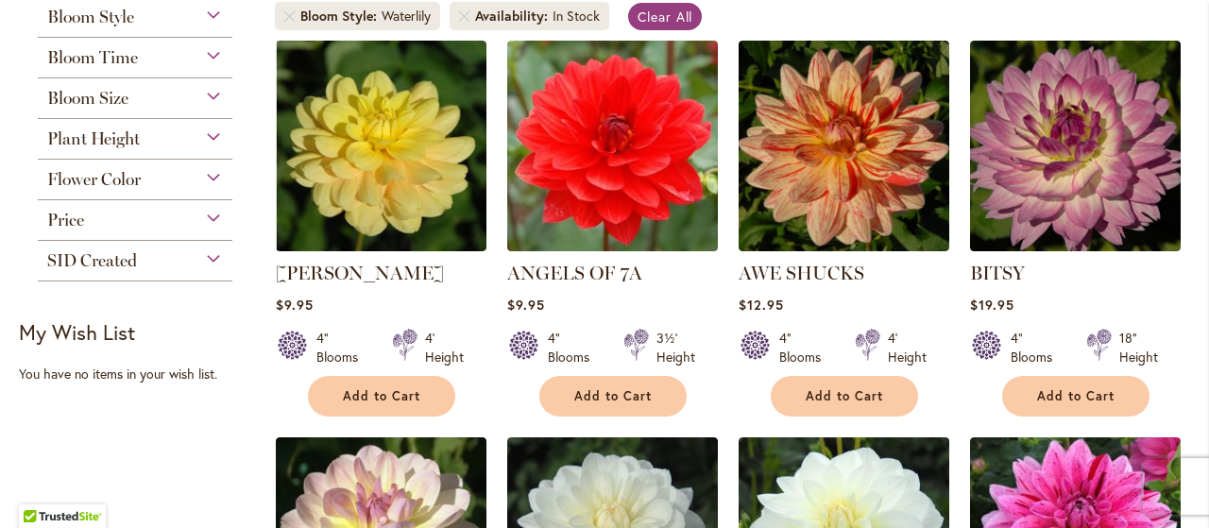
click at [214, 252] on div "SID Created" at bounding box center [135, 256] width 195 height 30
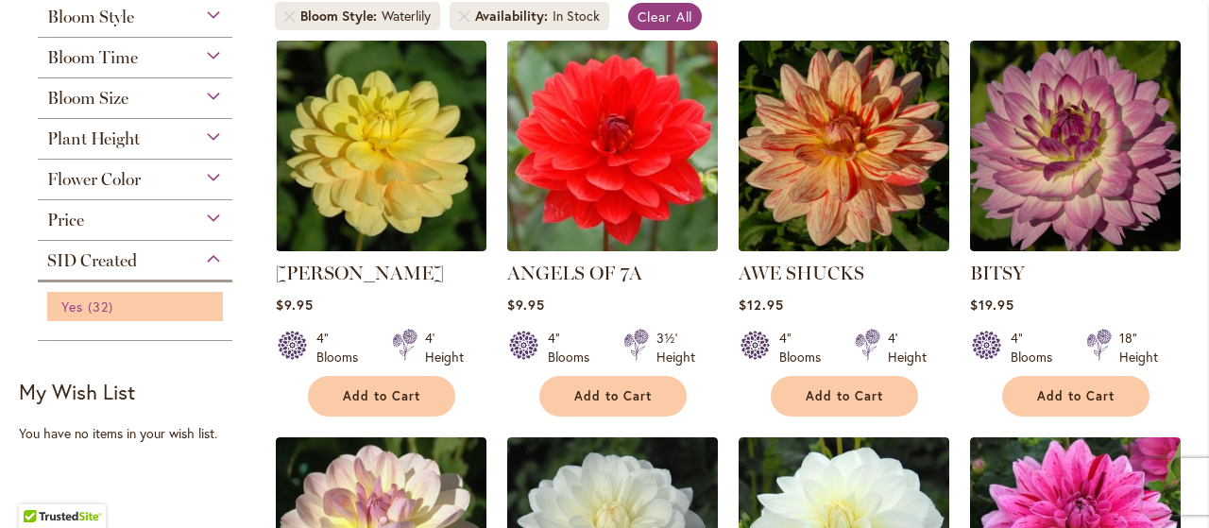
click at [110, 302] on span "32 items" at bounding box center [103, 307] width 30 height 20
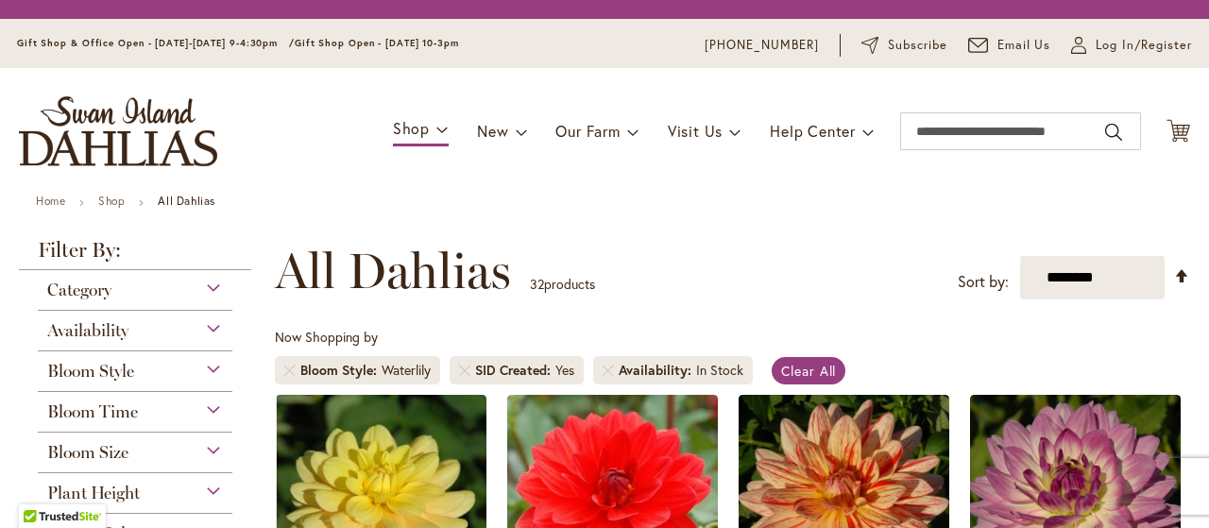
scroll to position [293, 0]
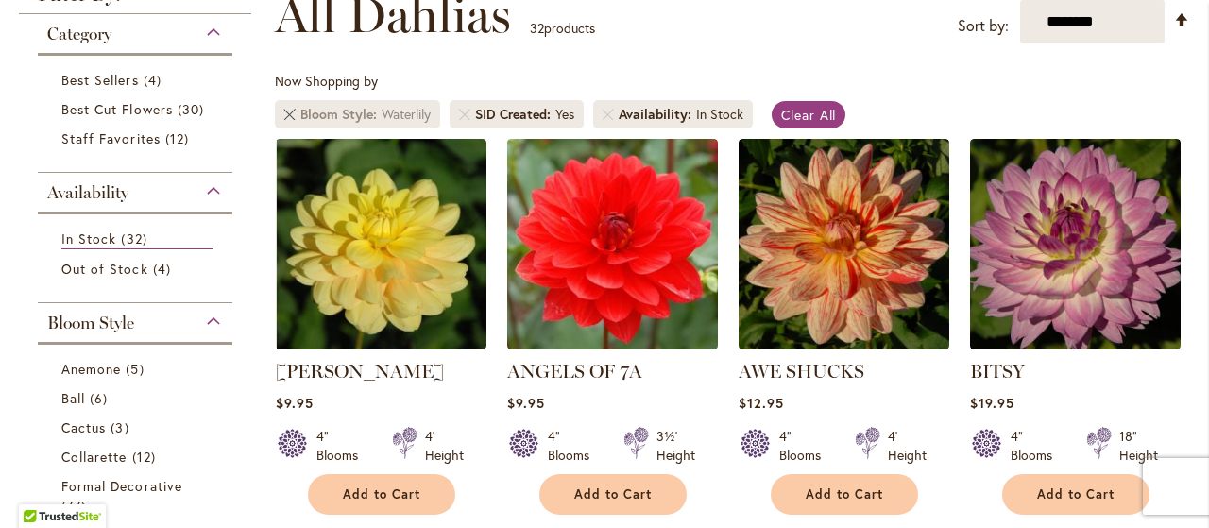
click at [289, 111] on link "Remove Bloom Style Waterlily" at bounding box center [289, 114] width 11 height 11
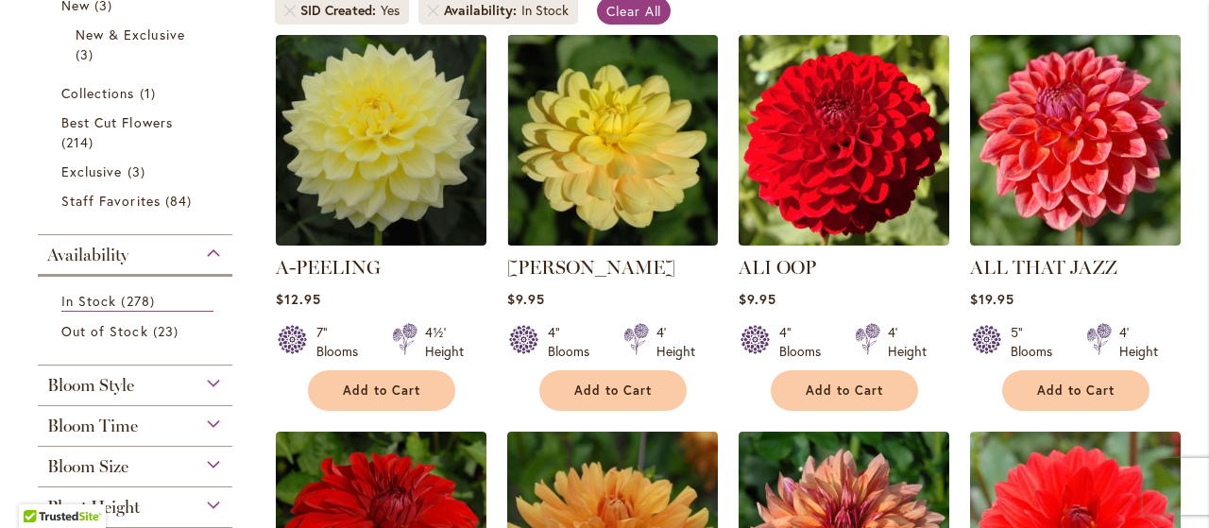
scroll to position [288, 0]
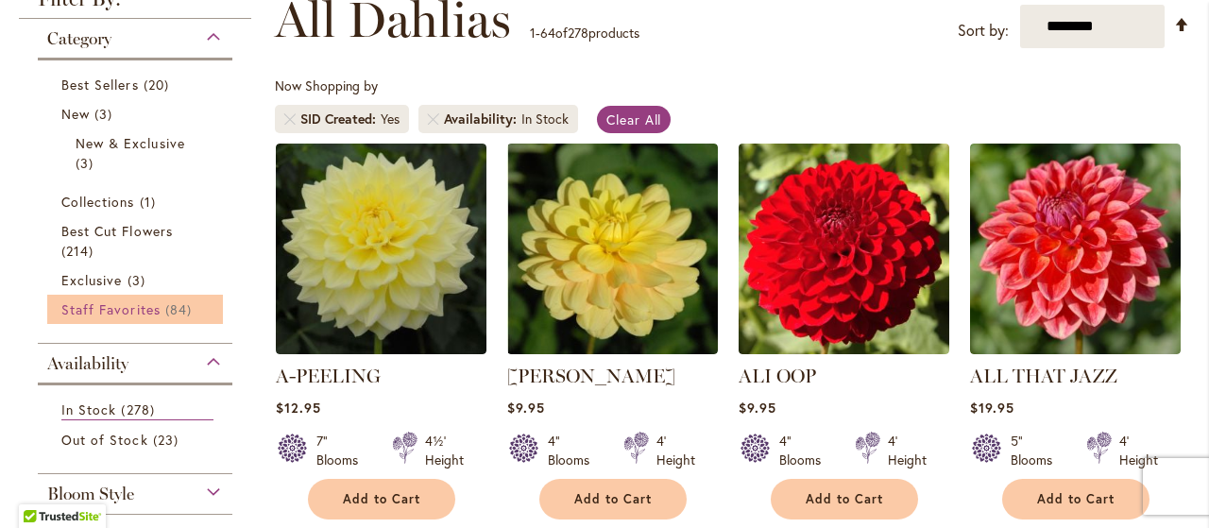
click at [152, 312] on span "Staff Favorites" at bounding box center [110, 309] width 99 height 18
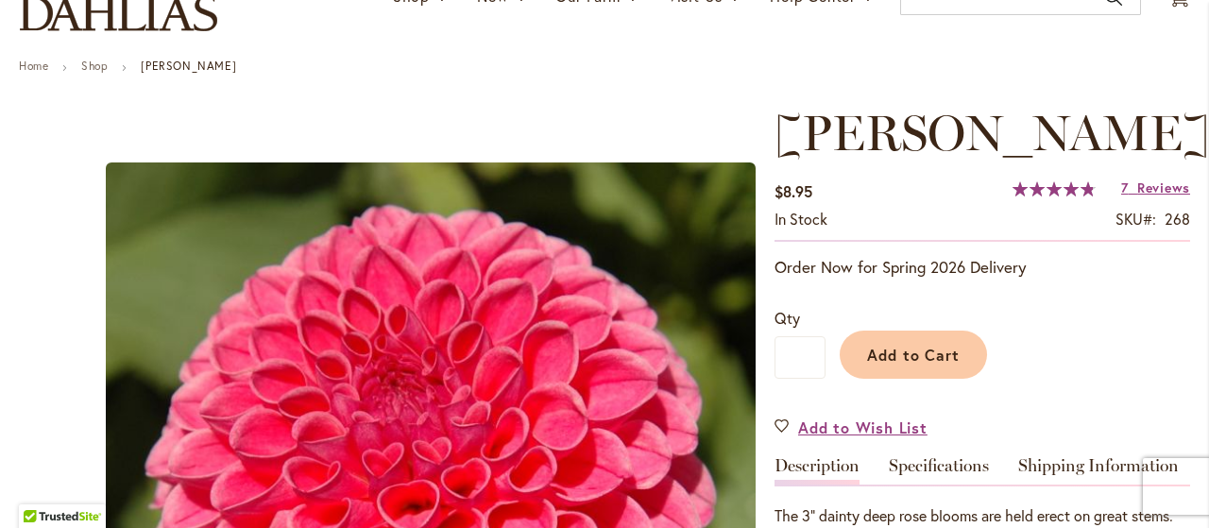
scroll to position [196, 0]
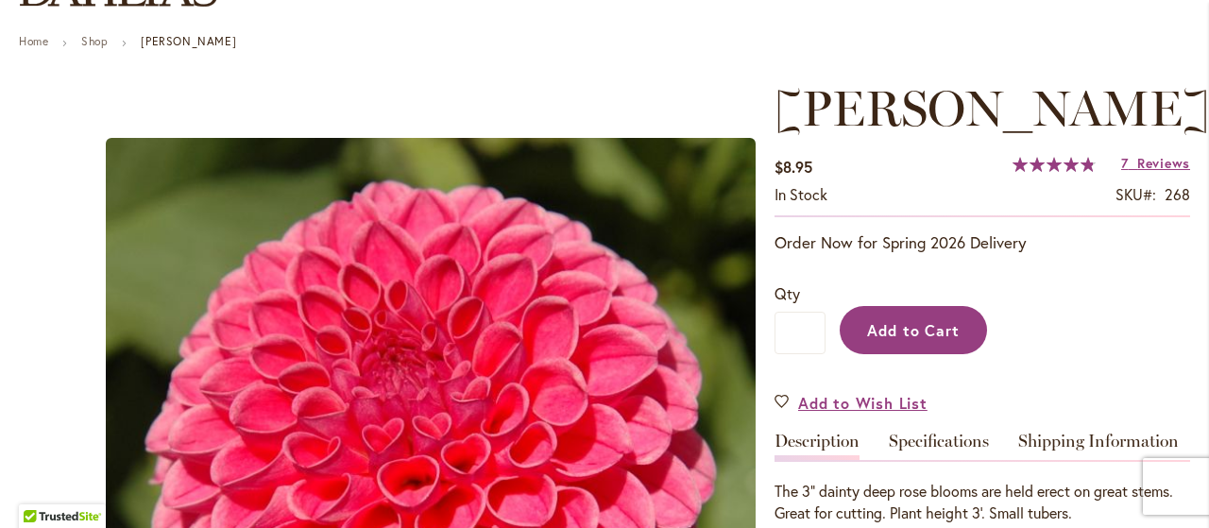
click at [927, 330] on span "Add to Cart" at bounding box center [913, 330] width 93 height 20
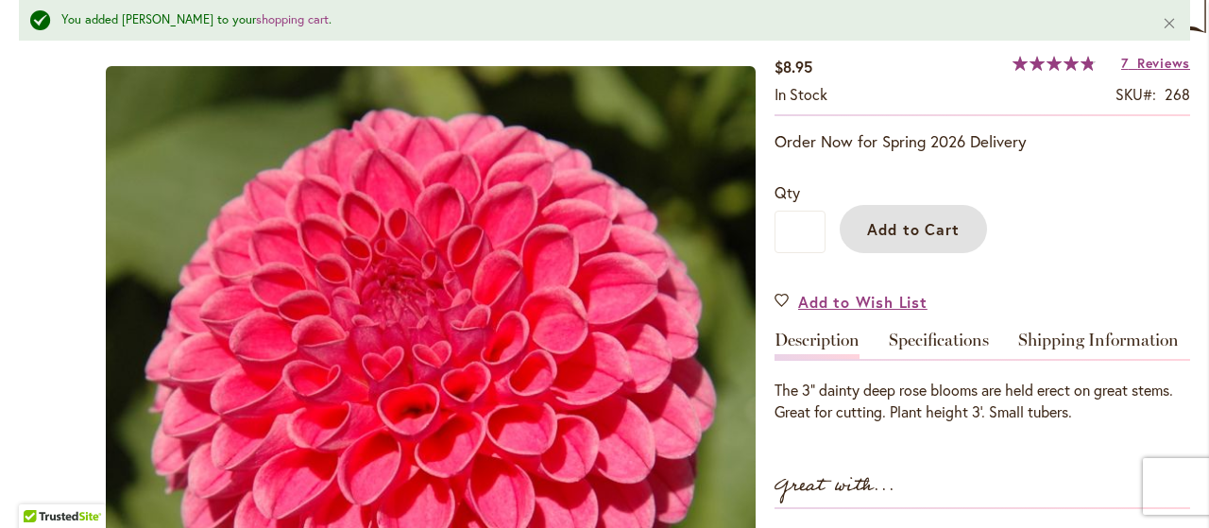
scroll to position [344, 0]
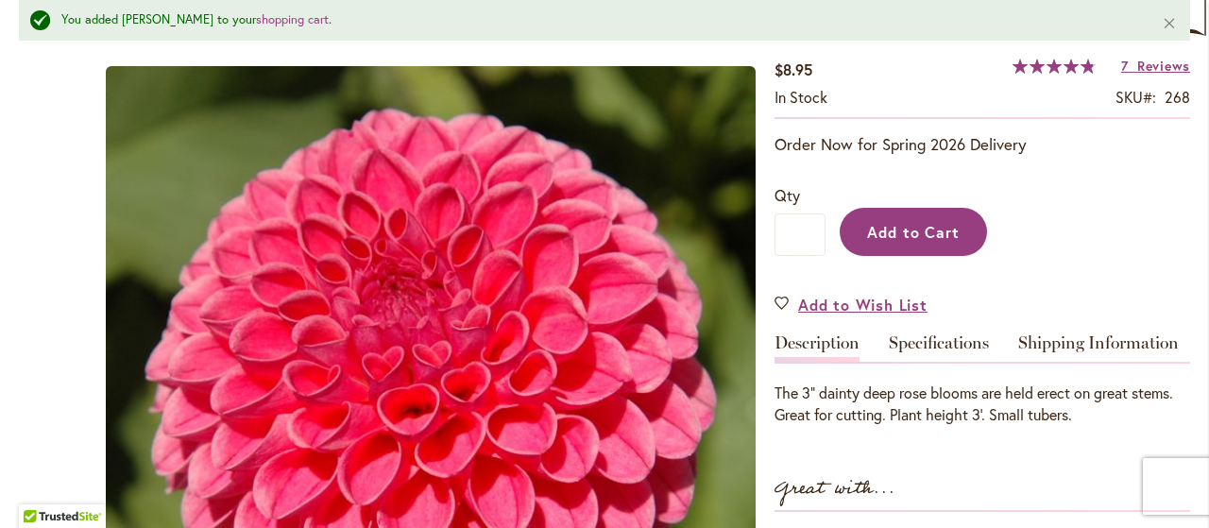
click at [906, 222] on span "Add to Cart" at bounding box center [913, 232] width 93 height 20
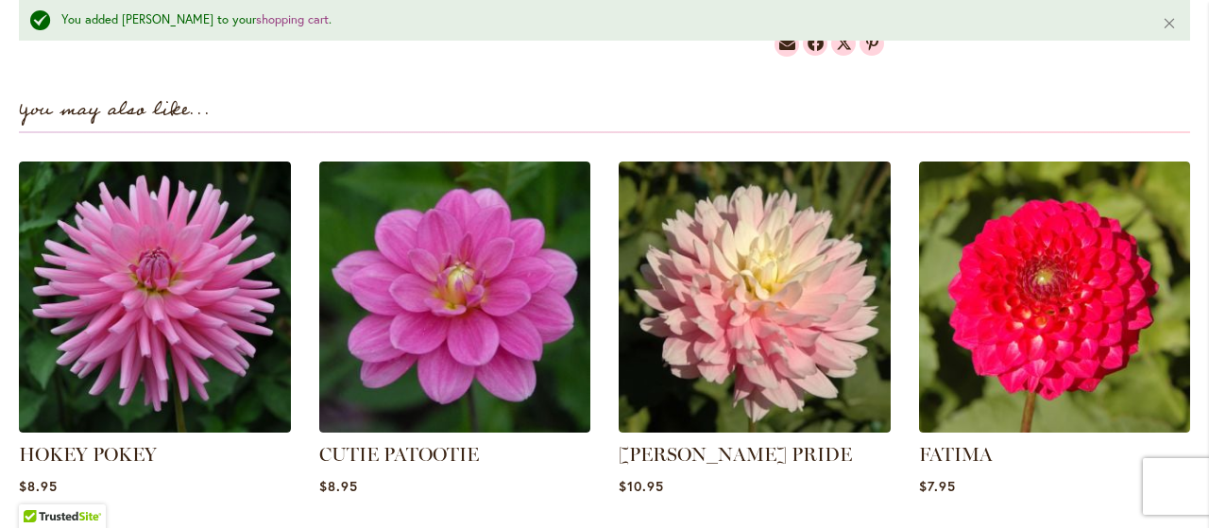
scroll to position [1326, 0]
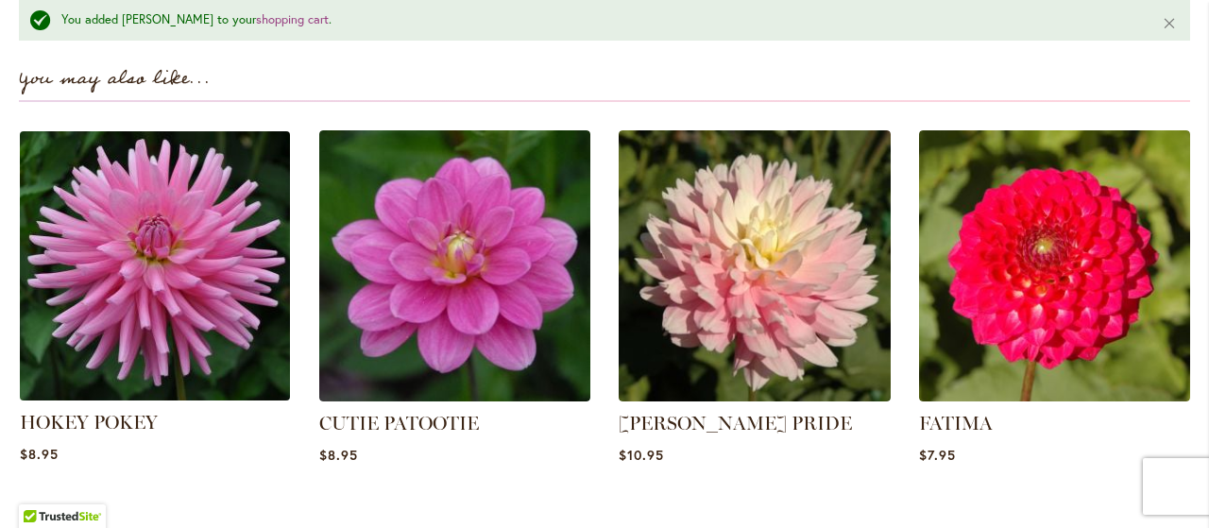
click at [180, 245] on img at bounding box center [154, 265] width 283 height 283
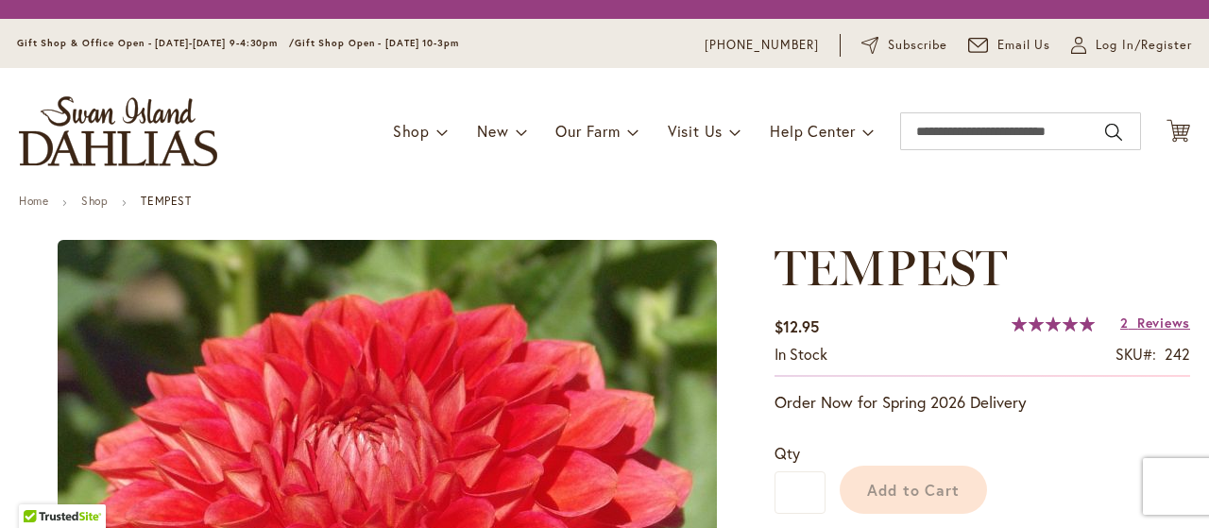
scroll to position [330, 0]
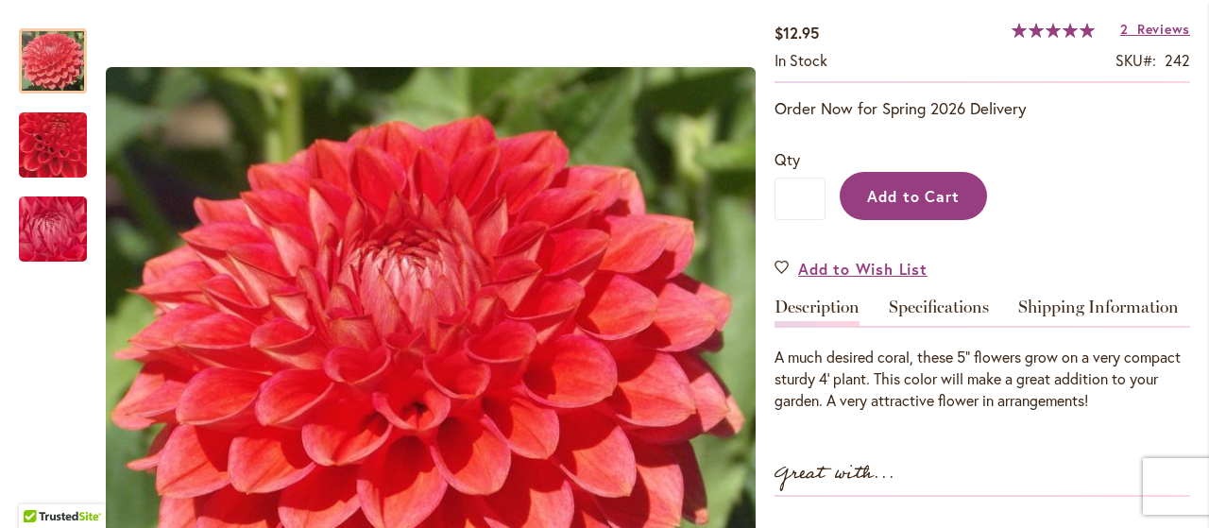
click at [917, 195] on span "Add to Cart" at bounding box center [913, 196] width 93 height 20
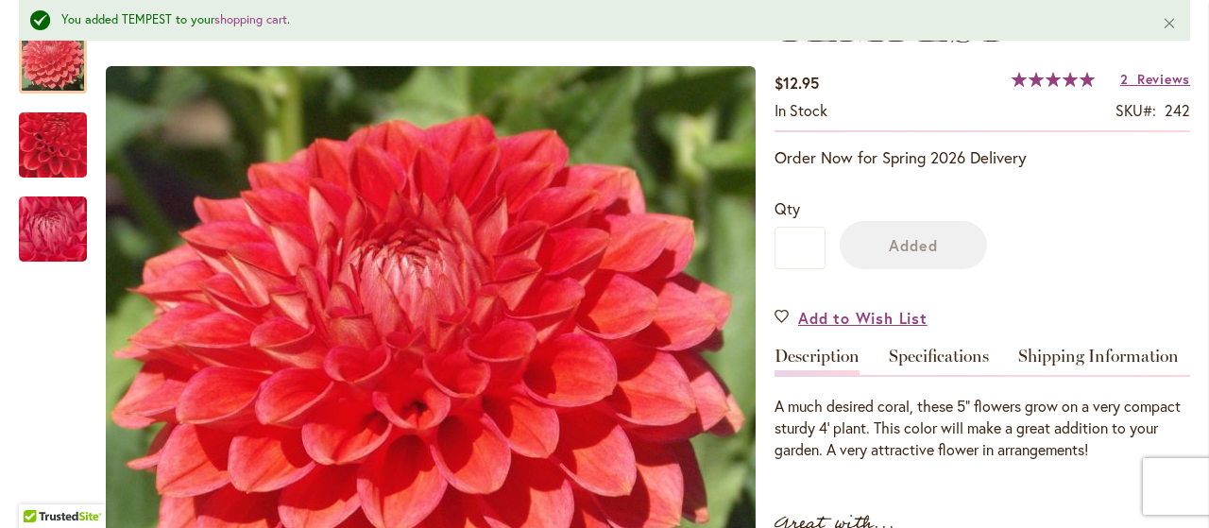
scroll to position [381, 0]
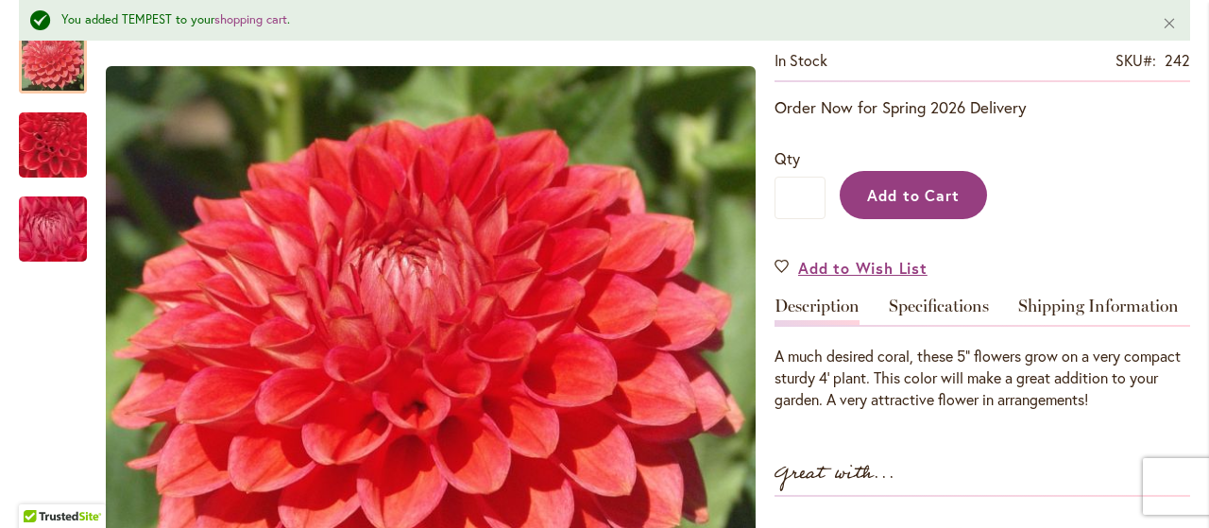
click at [958, 196] on span "Add to Cart" at bounding box center [913, 195] width 93 height 20
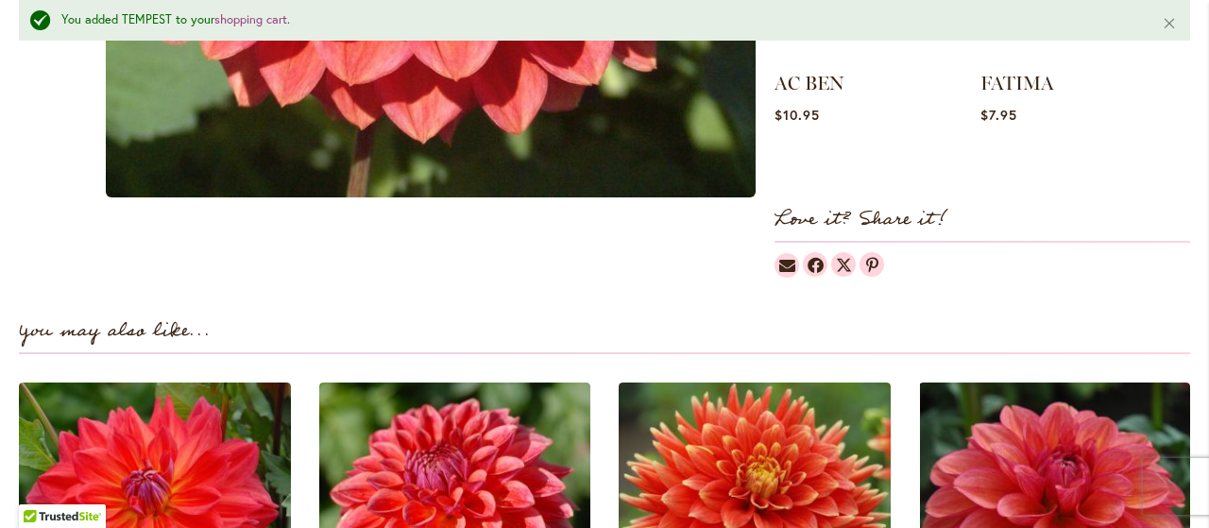
scroll to position [1363, 0]
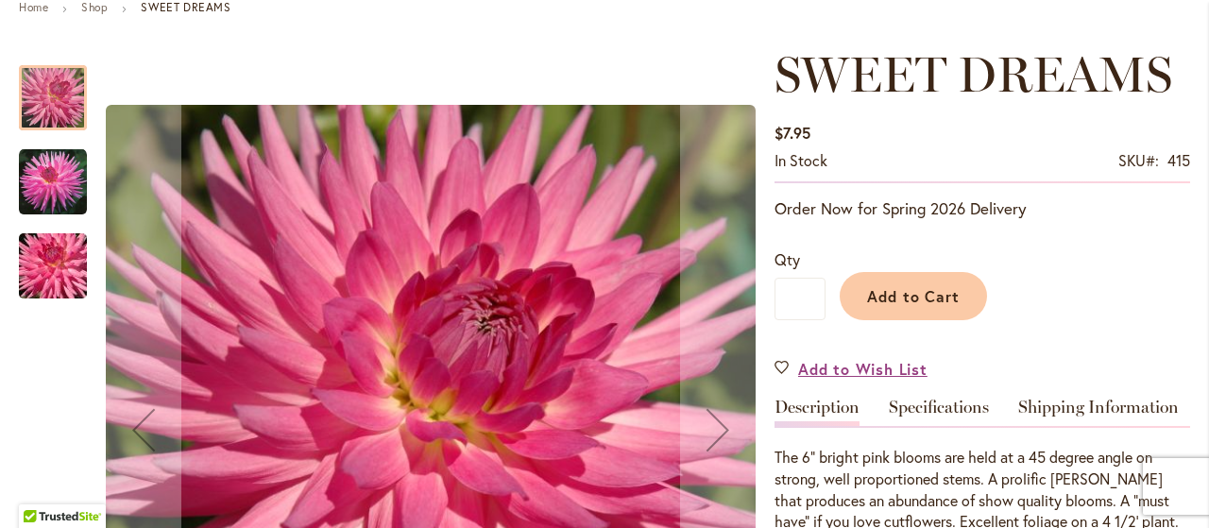
scroll to position [295, 0]
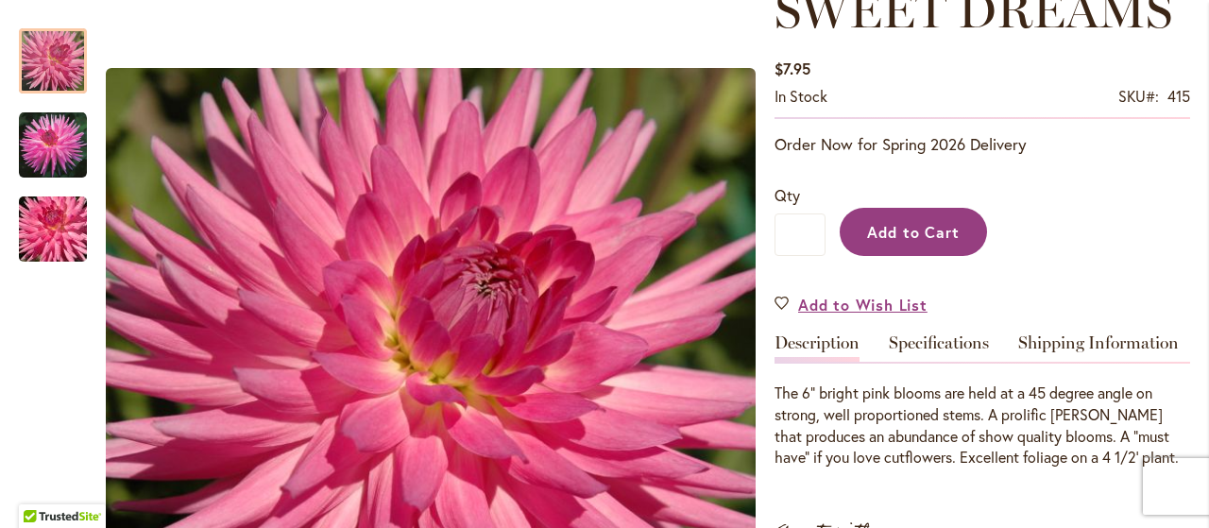
click at [913, 238] on span "Add to Cart" at bounding box center [913, 232] width 93 height 20
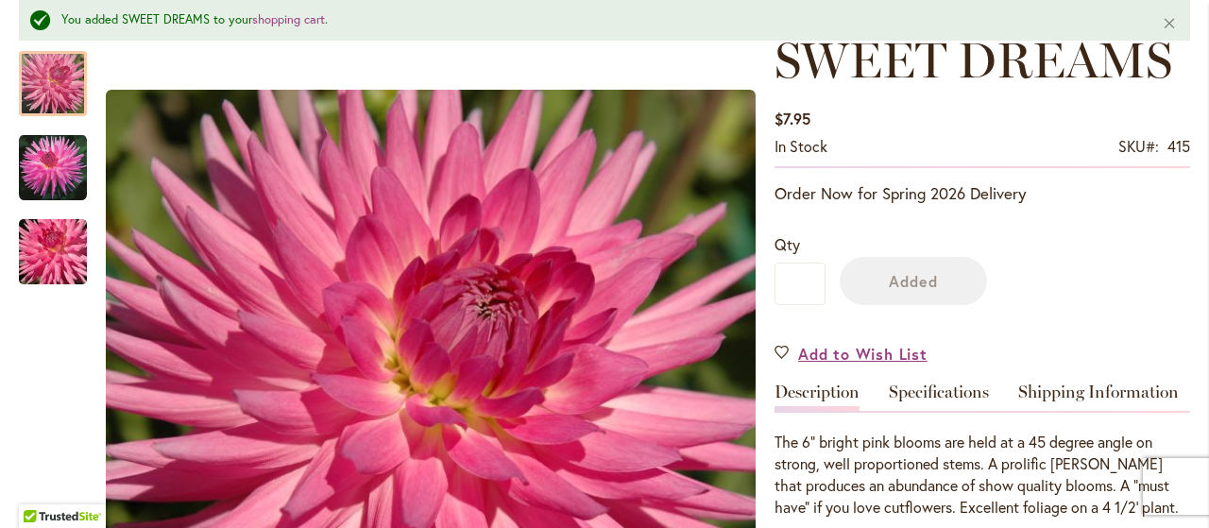
scroll to position [344, 0]
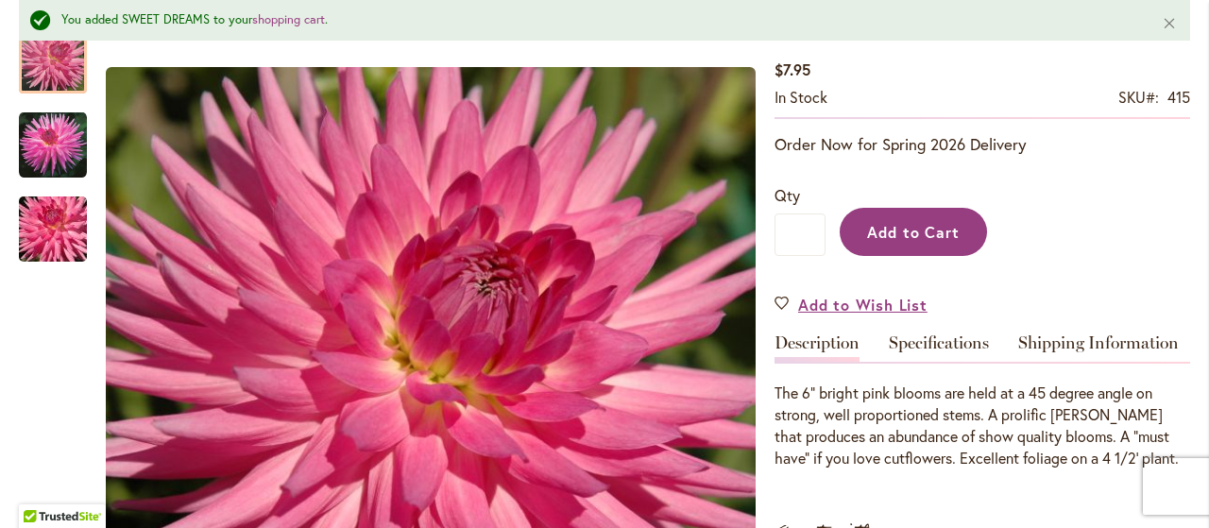
click at [937, 222] on span "Add to Cart" at bounding box center [913, 232] width 93 height 20
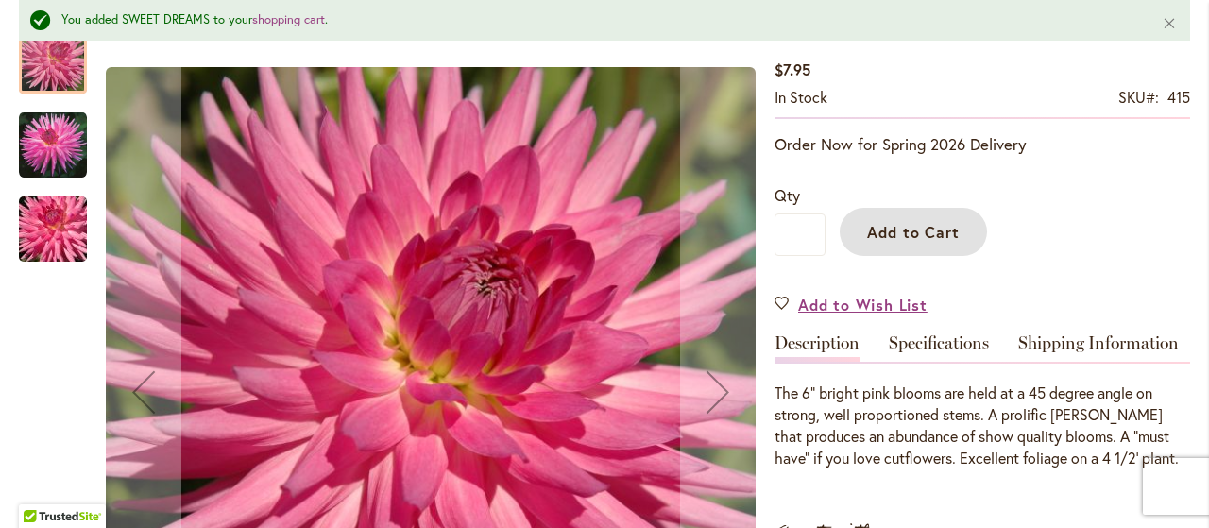
click at [48, 145] on img "SWEET DREAMS" at bounding box center [53, 145] width 68 height 68
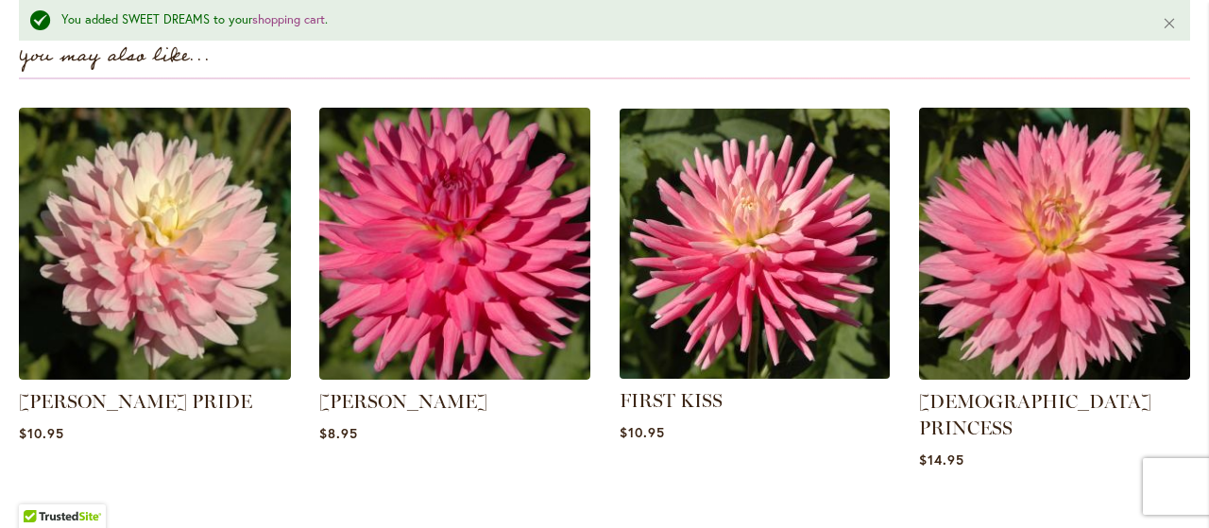
scroll to position [1326, 0]
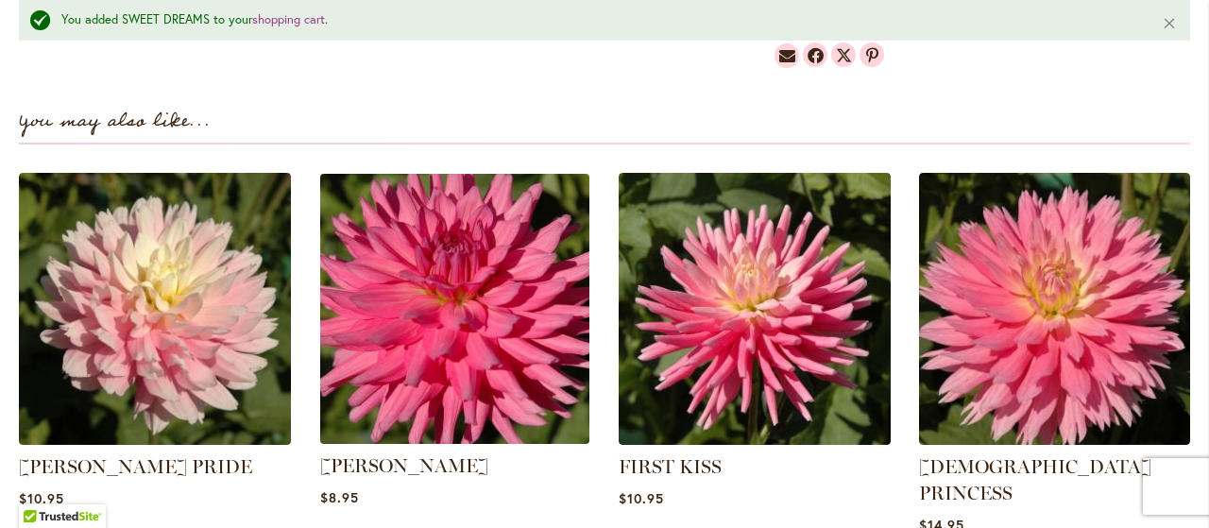
click at [461, 316] on img at bounding box center [454, 308] width 283 height 283
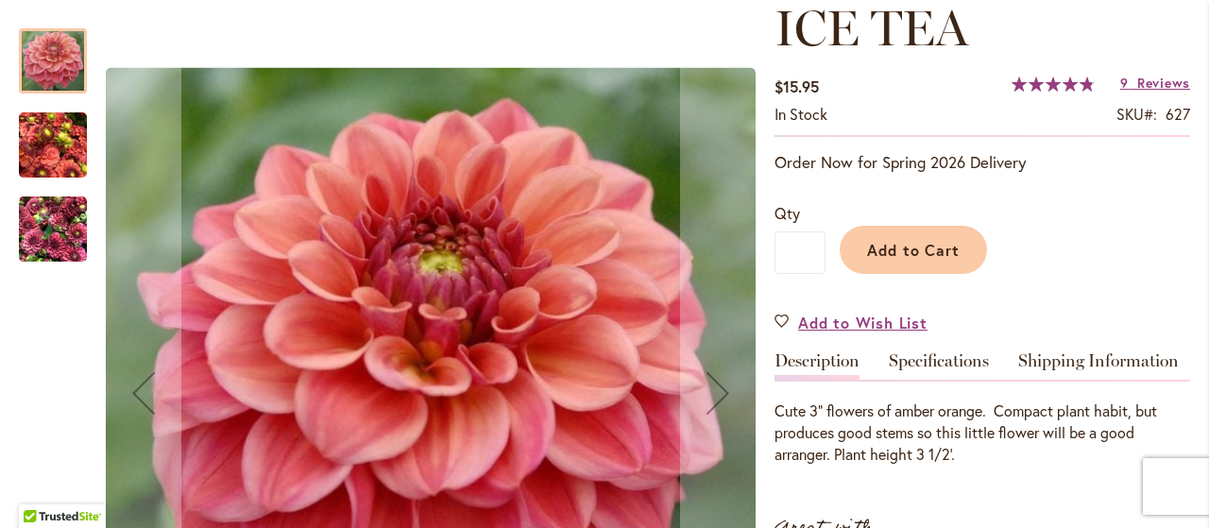
scroll to position [280, 0]
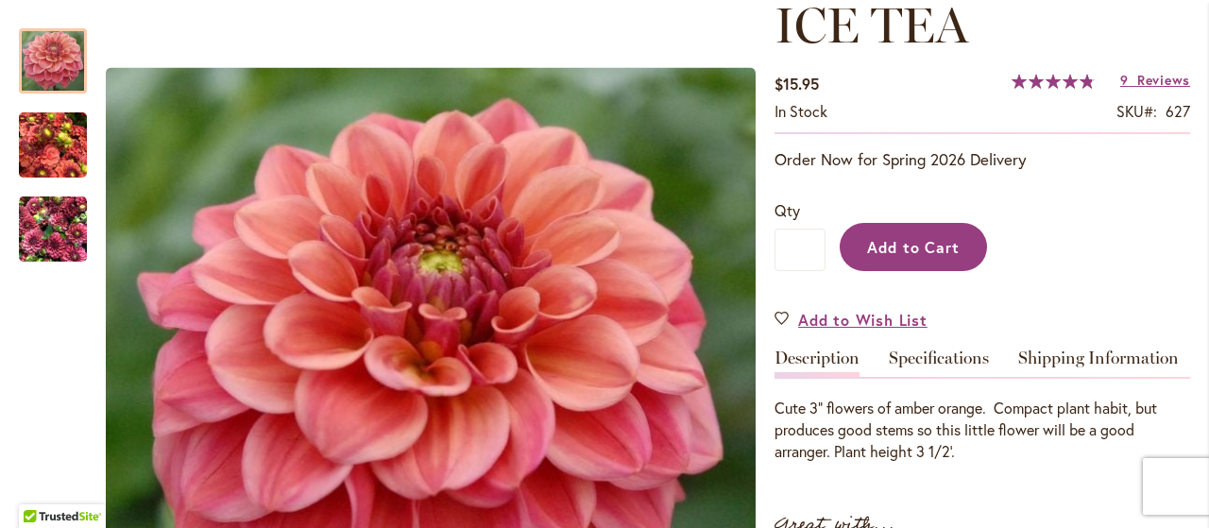
click at [894, 242] on span "Add to Cart" at bounding box center [913, 247] width 93 height 20
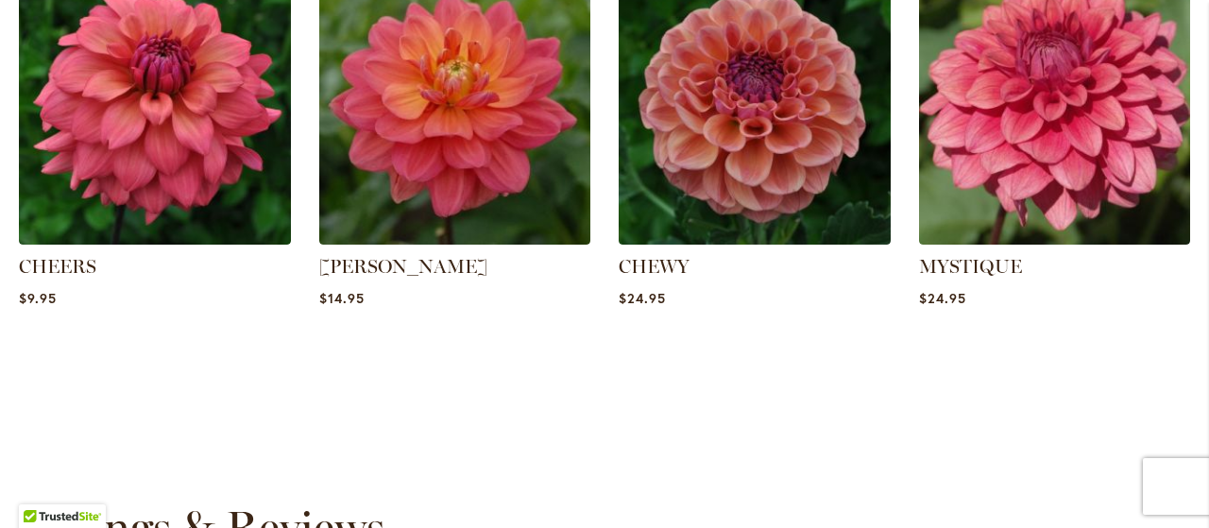
scroll to position [1458, 0]
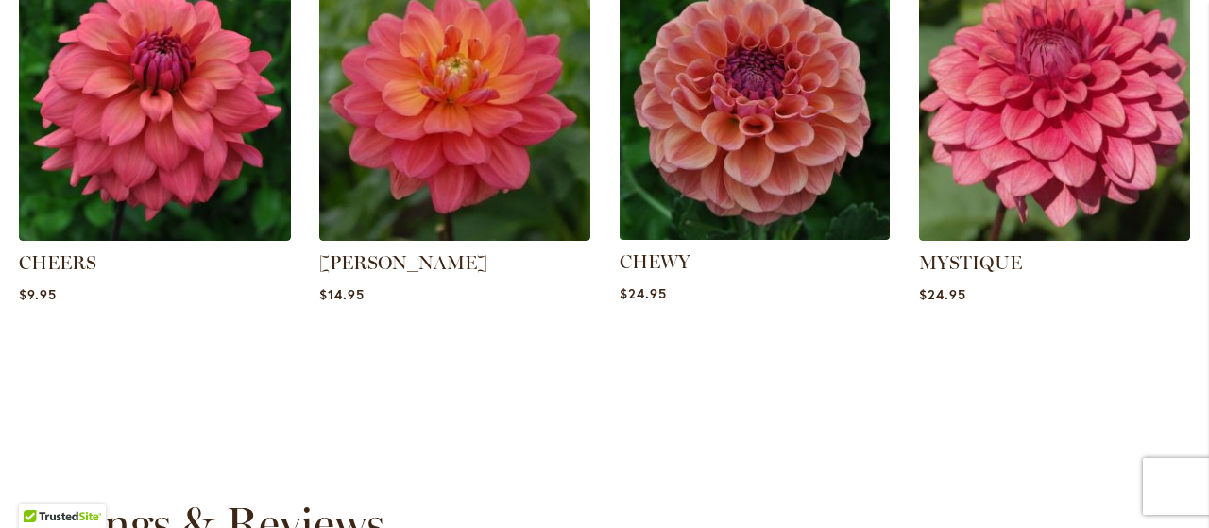
click at [770, 177] on img at bounding box center [754, 105] width 283 height 283
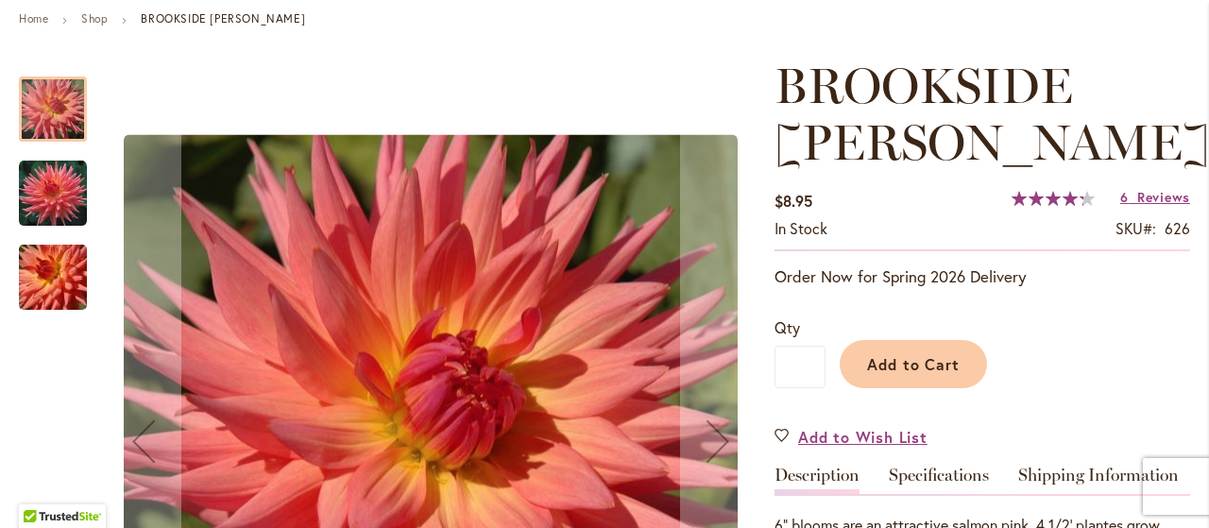
scroll to position [295, 0]
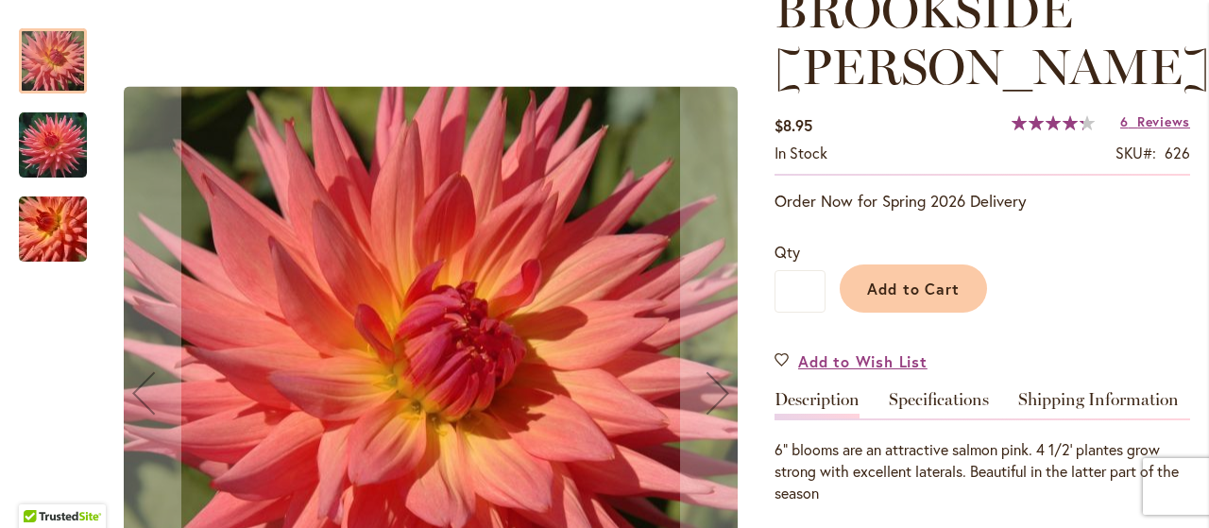
click at [67, 145] on img "BROOKSIDE CHERI" at bounding box center [53, 145] width 68 height 68
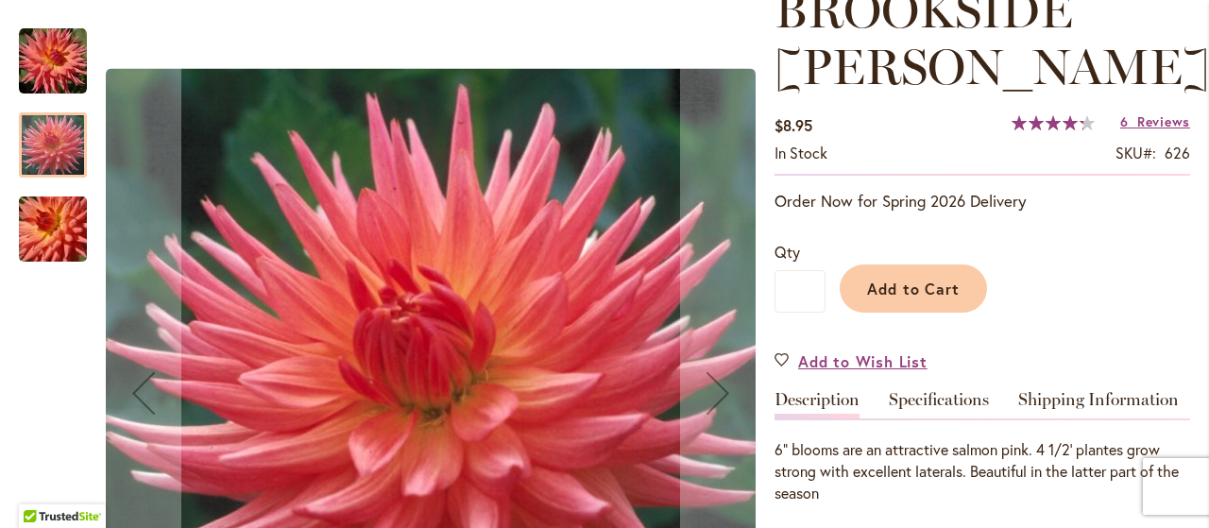
click at [45, 209] on img "BROOKSIDE CHERI" at bounding box center [53, 229] width 136 height 91
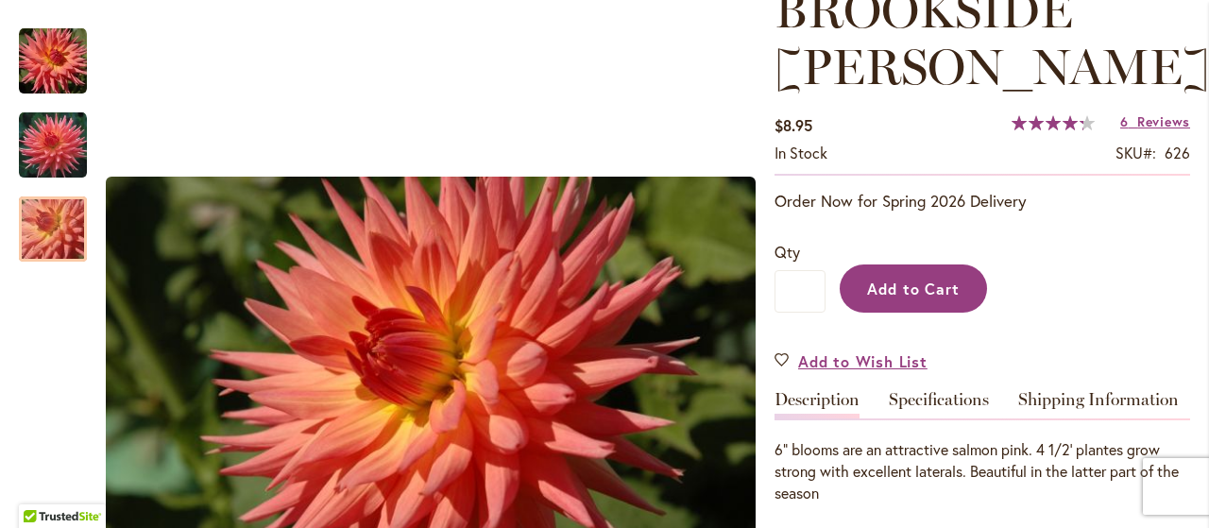
click at [928, 287] on span "Add to Cart" at bounding box center [913, 289] width 93 height 20
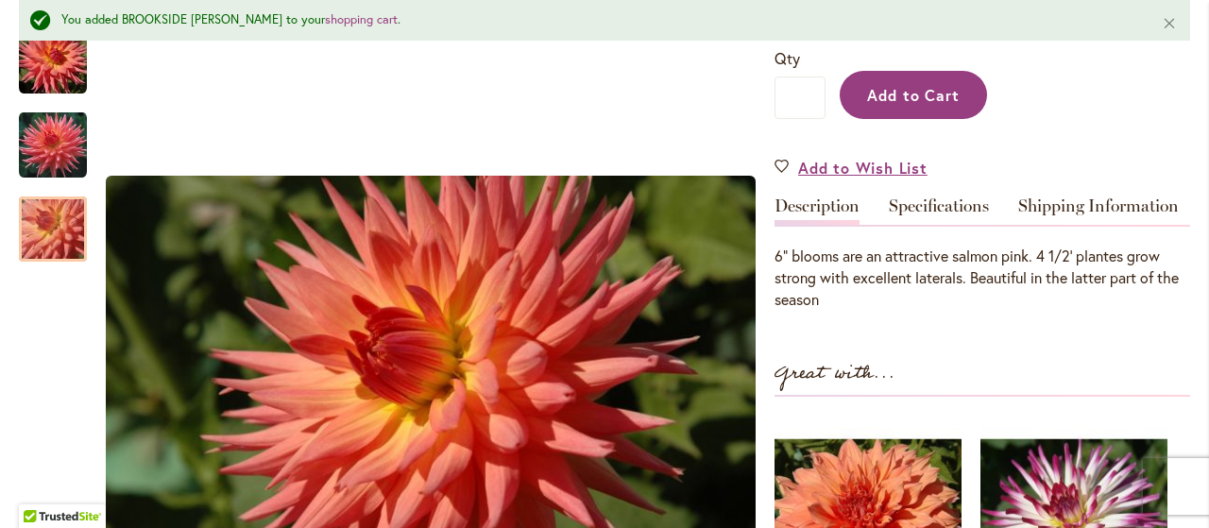
scroll to position [491, 0]
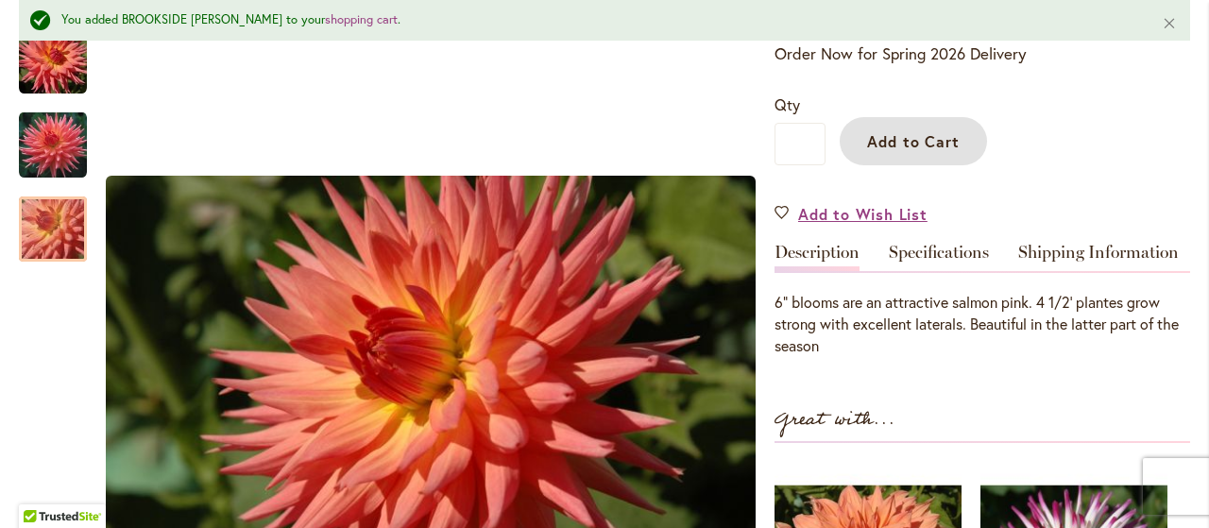
drag, startPoint x: 923, startPoint y: 138, endPoint x: 894, endPoint y: 153, distance: 32.1
click at [923, 137] on span "Add to Cart" at bounding box center [913, 141] width 93 height 20
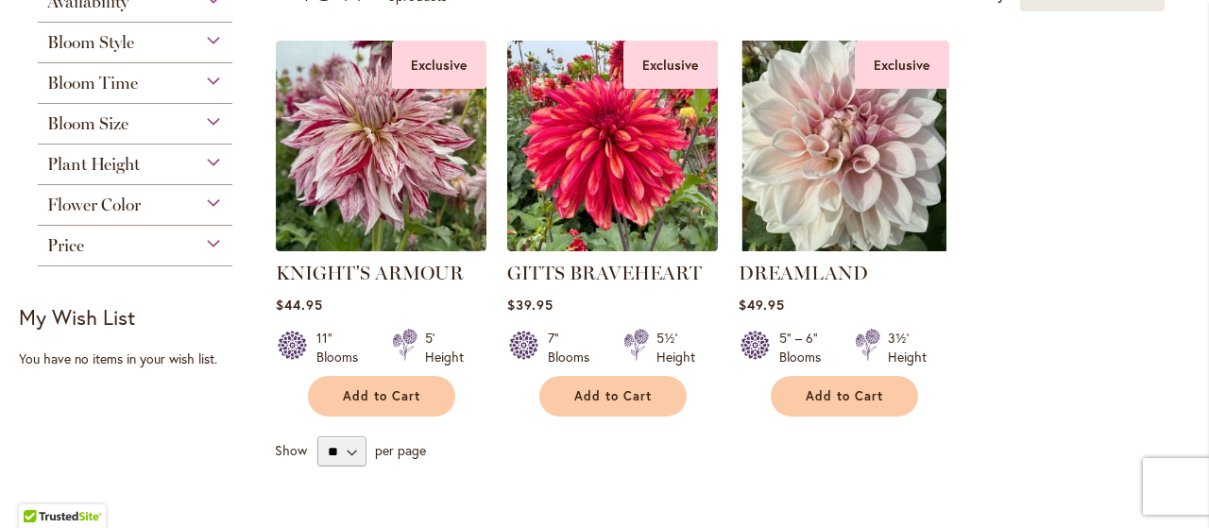
scroll to position [295, 0]
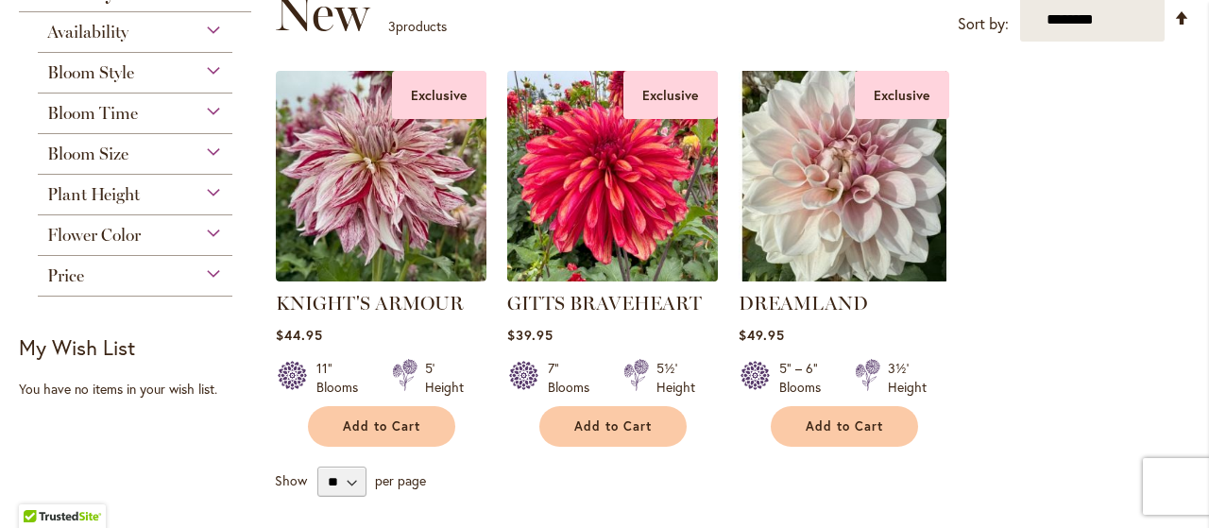
click at [669, 204] on img at bounding box center [611, 175] width 221 height 221
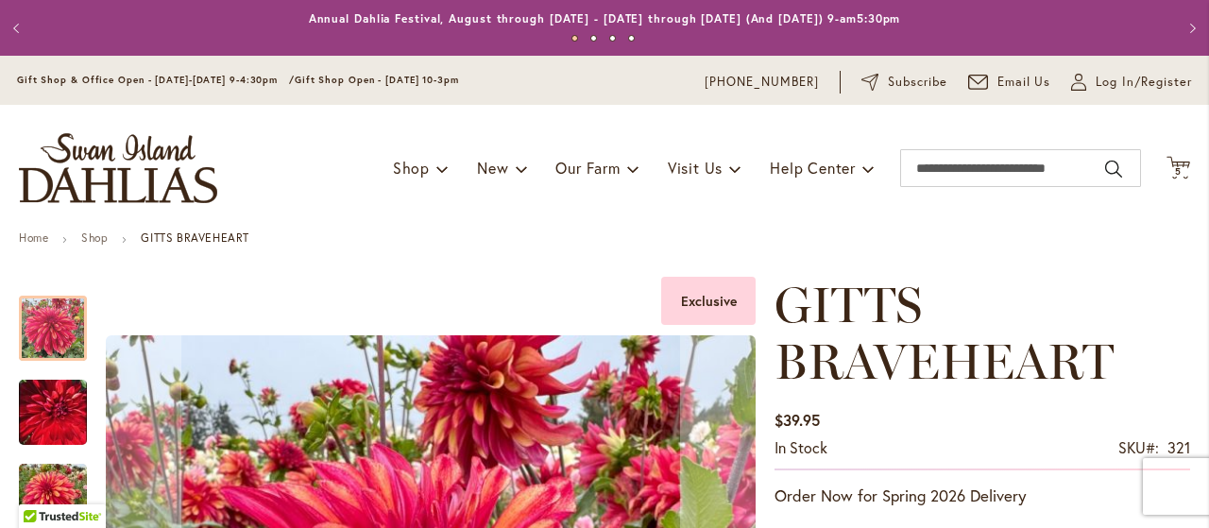
scroll to position [295, 0]
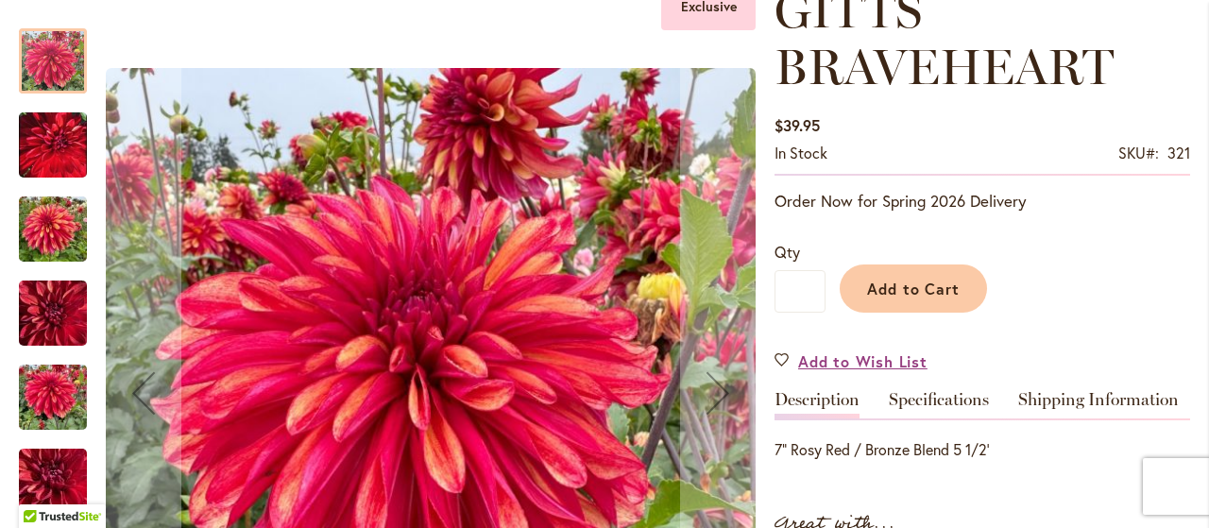
click at [46, 149] on img "GITTS BRAVEHEART" at bounding box center [53, 144] width 68 height 85
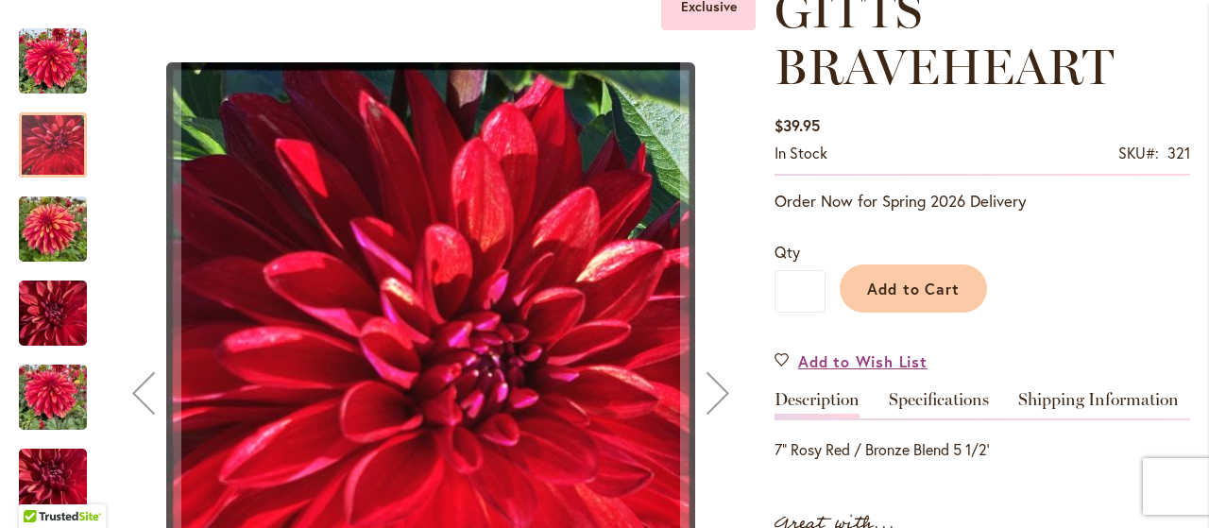
click at [31, 241] on img "GITTS BRAVEHEART" at bounding box center [53, 229] width 68 height 91
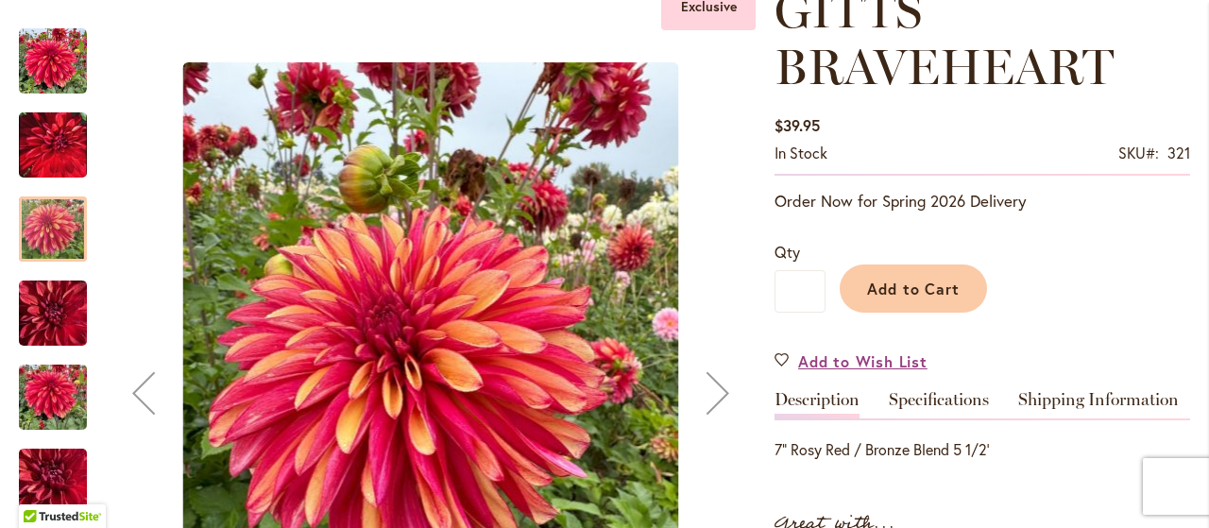
click at [46, 288] on img "GITTS BRAVEHEART" at bounding box center [53, 313] width 68 height 91
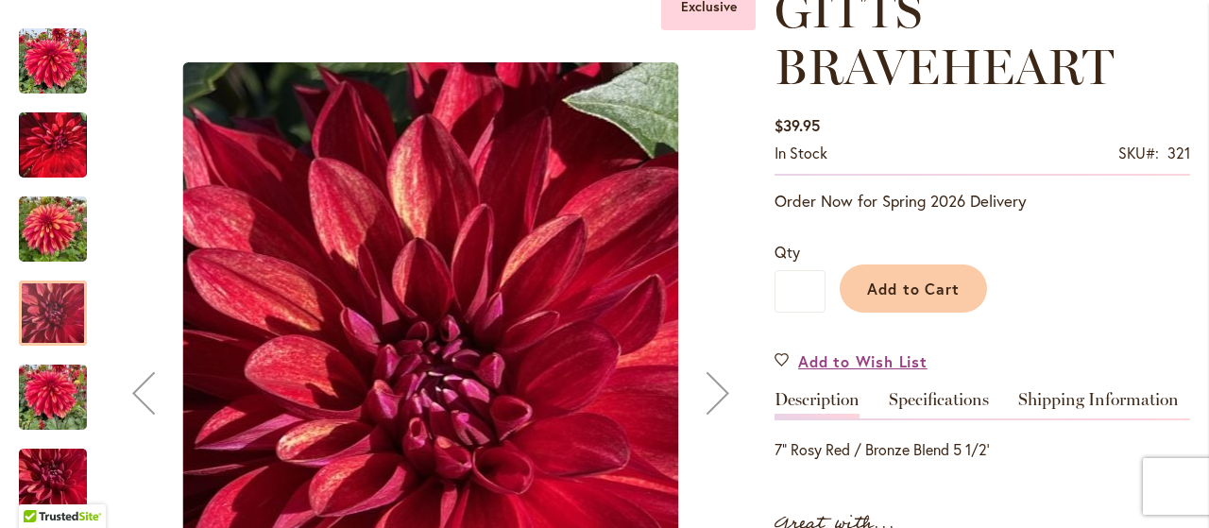
click at [45, 348] on div "GITTS BRAVEHEART" at bounding box center [62, 388] width 87 height 84
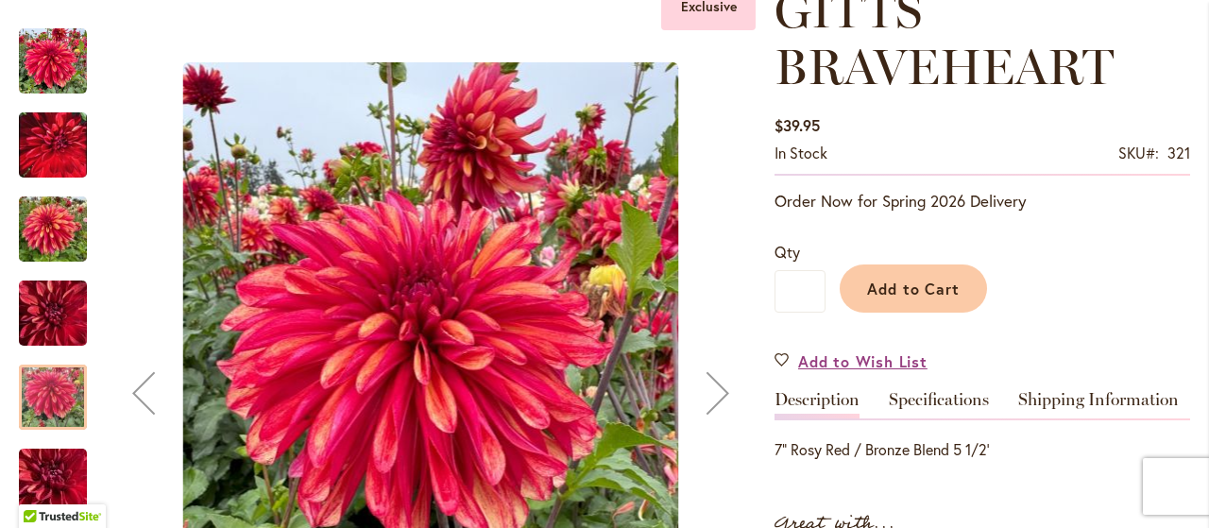
click at [50, 417] on div at bounding box center [53, 396] width 68 height 65
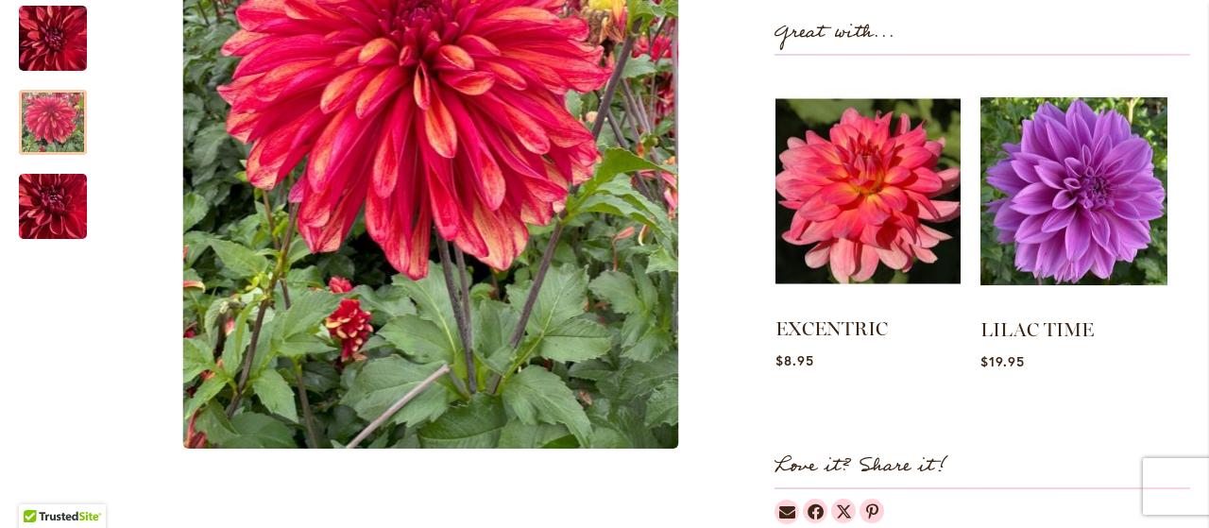
scroll to position [589, 0]
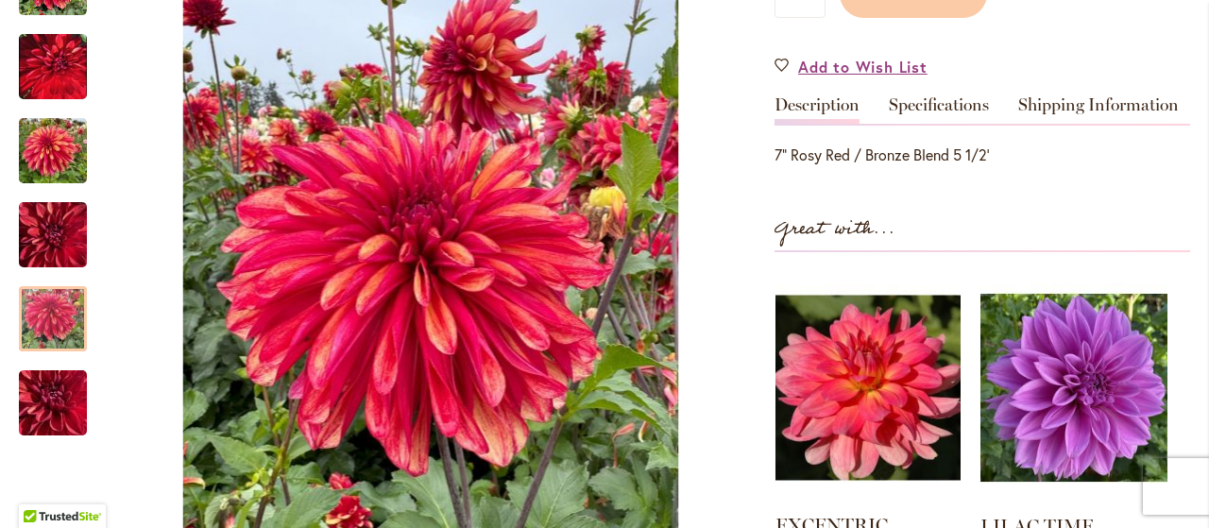
click at [849, 369] on img at bounding box center [867, 387] width 185 height 231
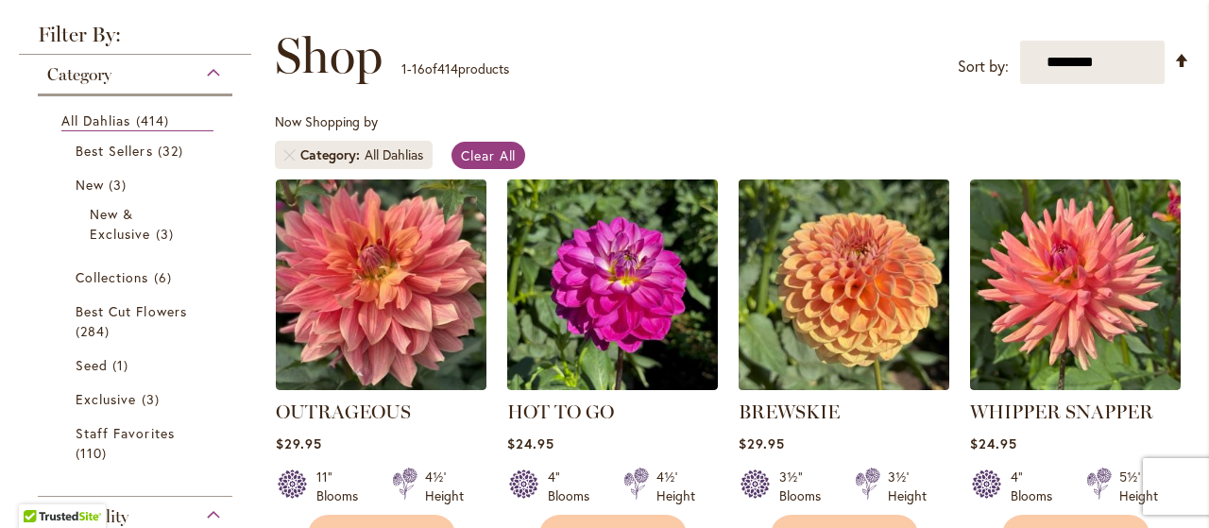
scroll to position [295, 0]
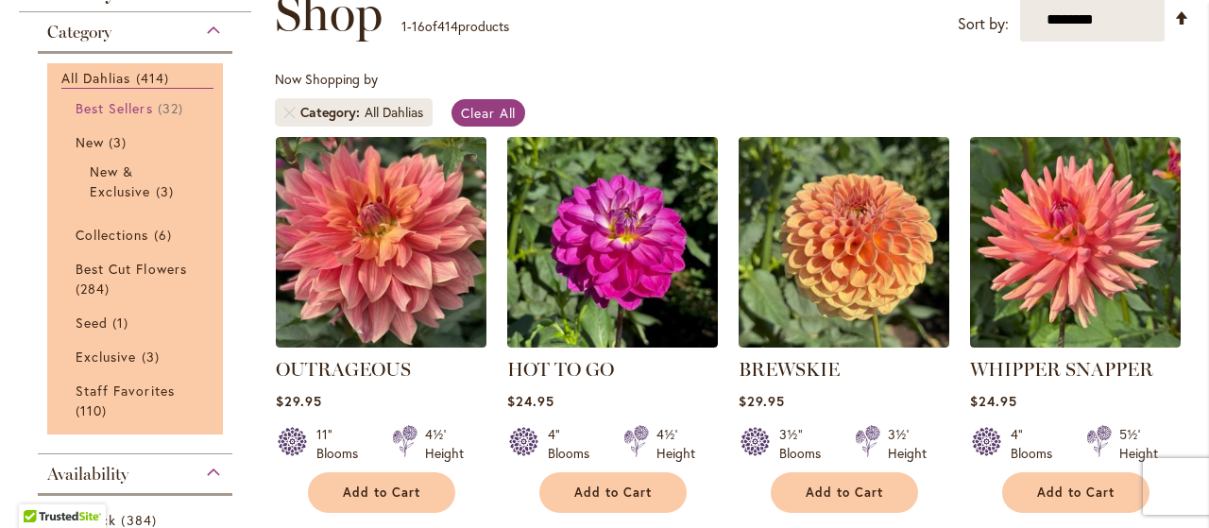
click at [135, 105] on span "Best Sellers" at bounding box center [114, 108] width 77 height 18
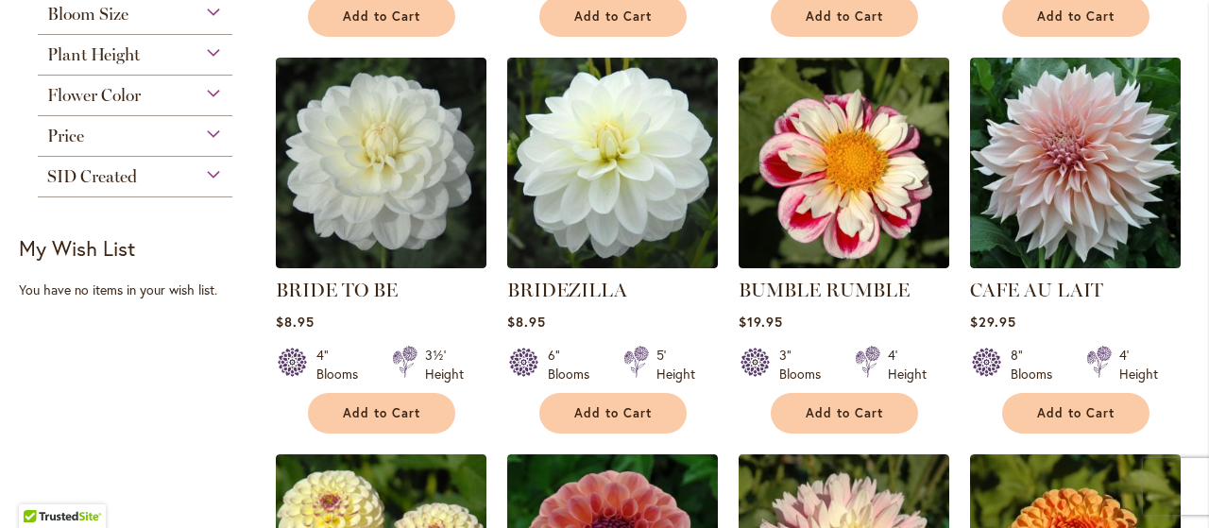
scroll to position [786, 0]
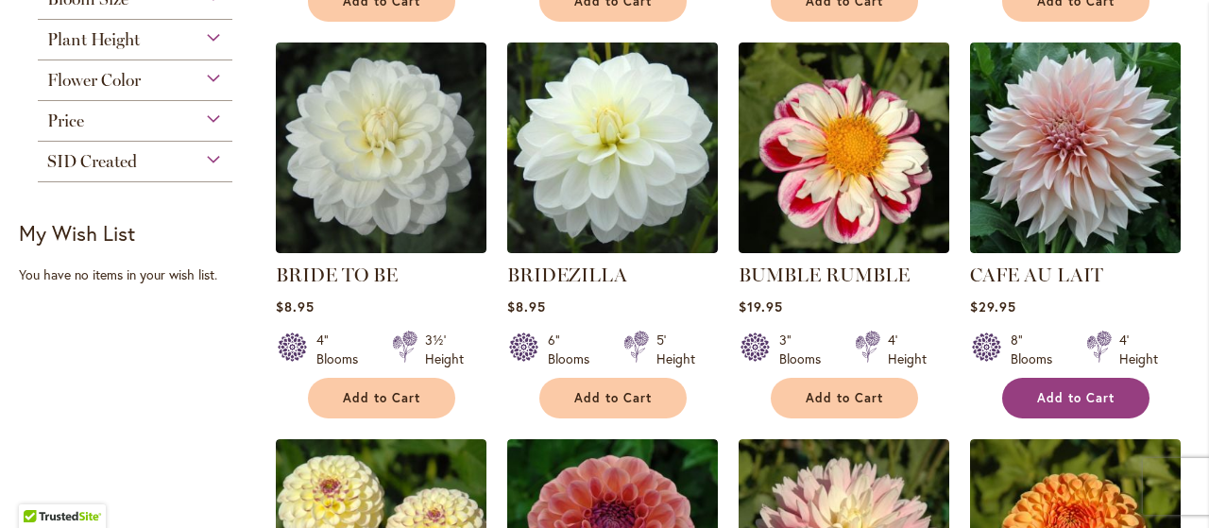
click at [1094, 393] on span "Add to Cart" at bounding box center [1075, 398] width 77 height 16
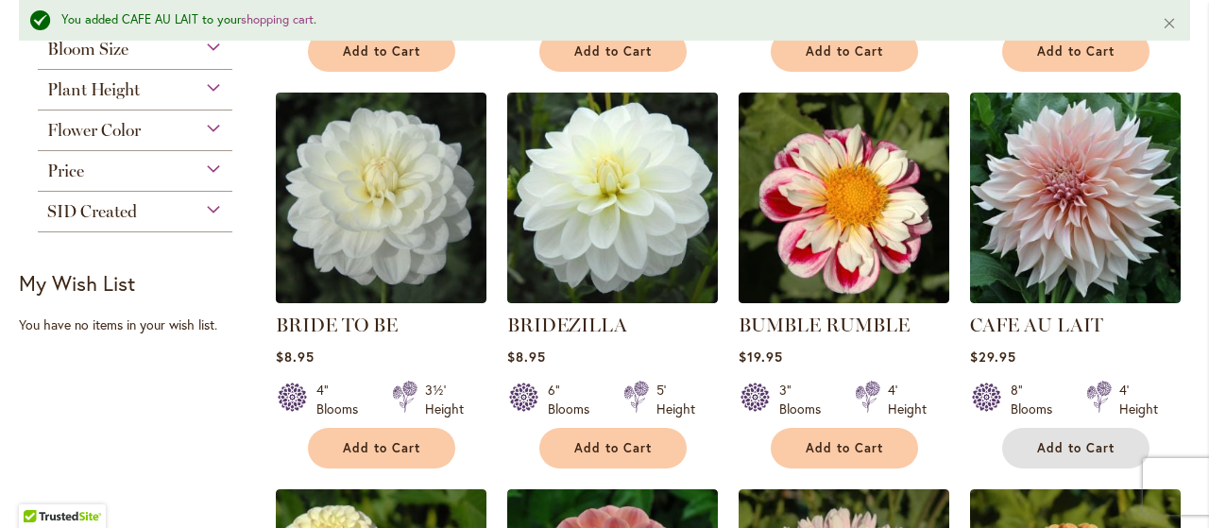
scroll to position [835, 0]
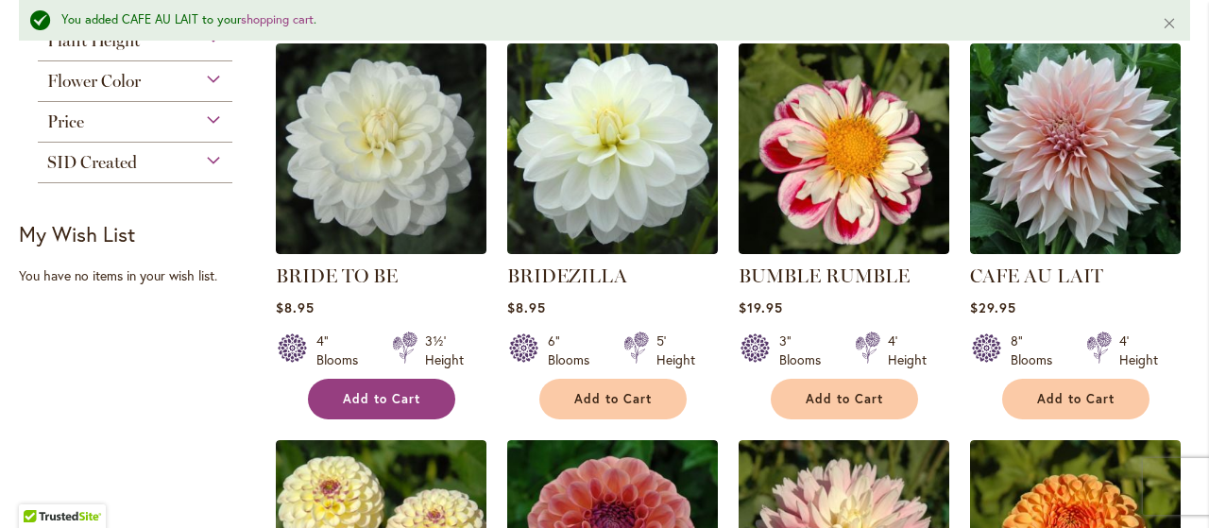
click at [358, 379] on button "Add to Cart" at bounding box center [381, 399] width 147 height 41
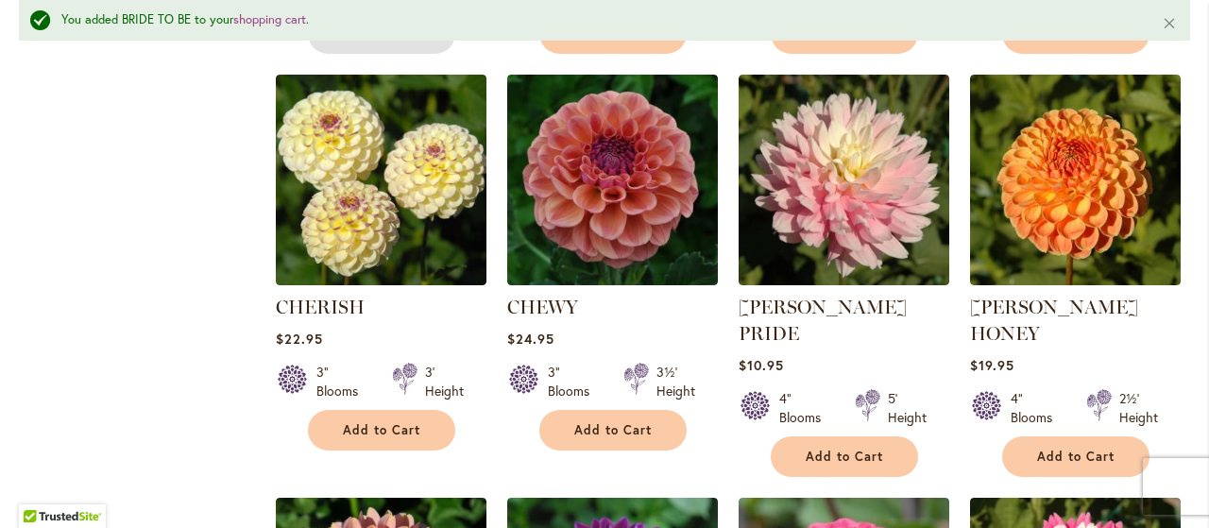
scroll to position [1228, 0]
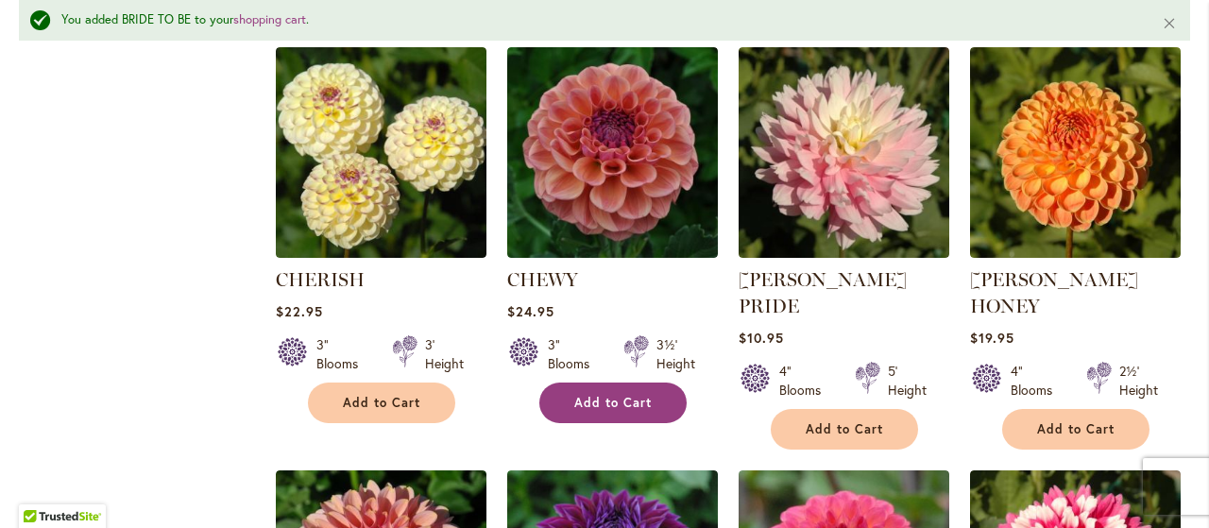
click at [619, 407] on button "Add to Cart" at bounding box center [612, 402] width 147 height 41
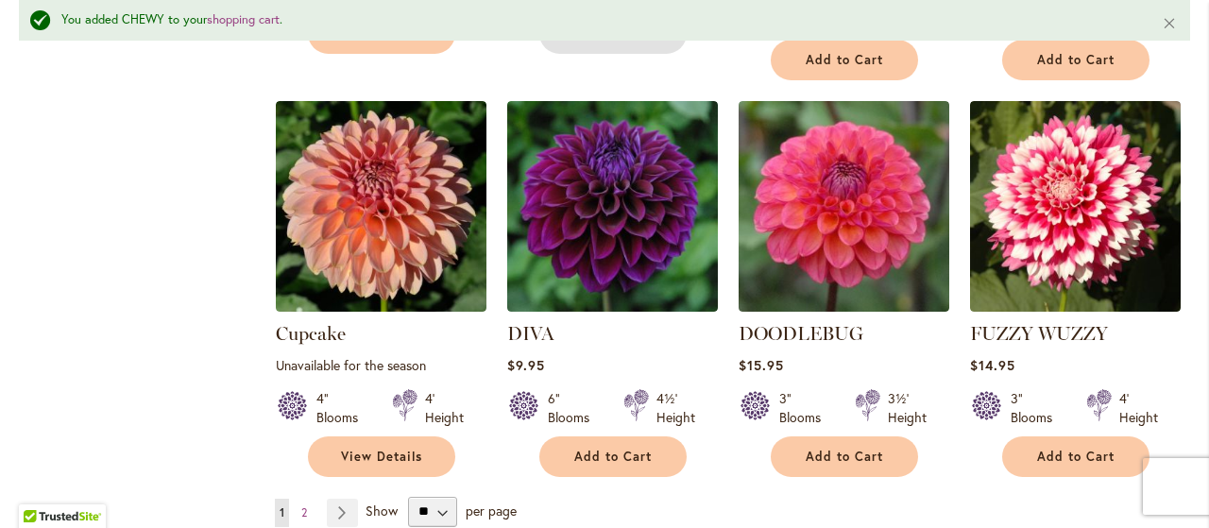
scroll to position [1620, 0]
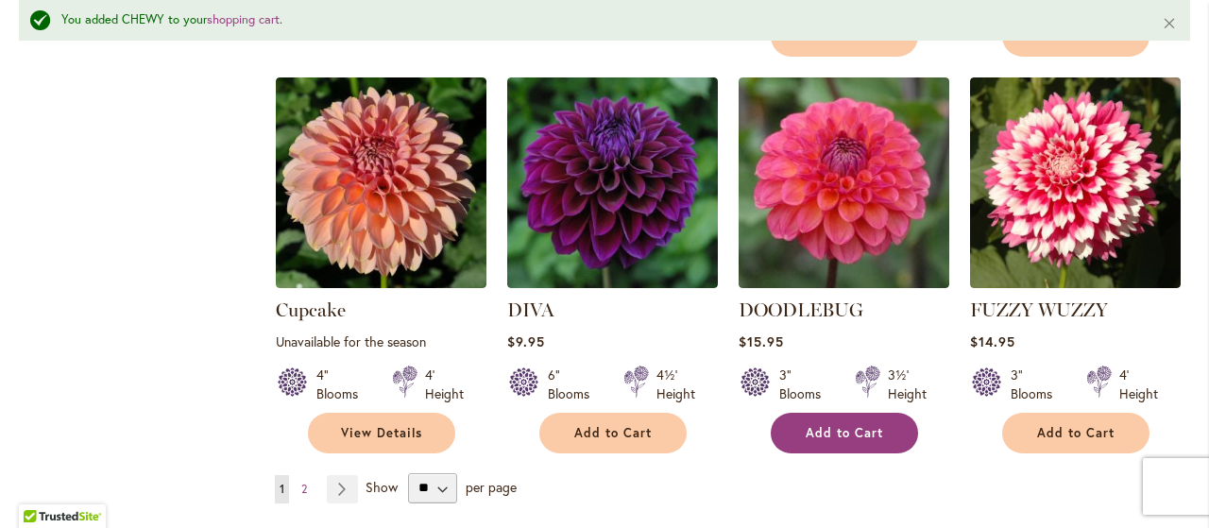
click at [833, 413] on button "Add to Cart" at bounding box center [844, 433] width 147 height 41
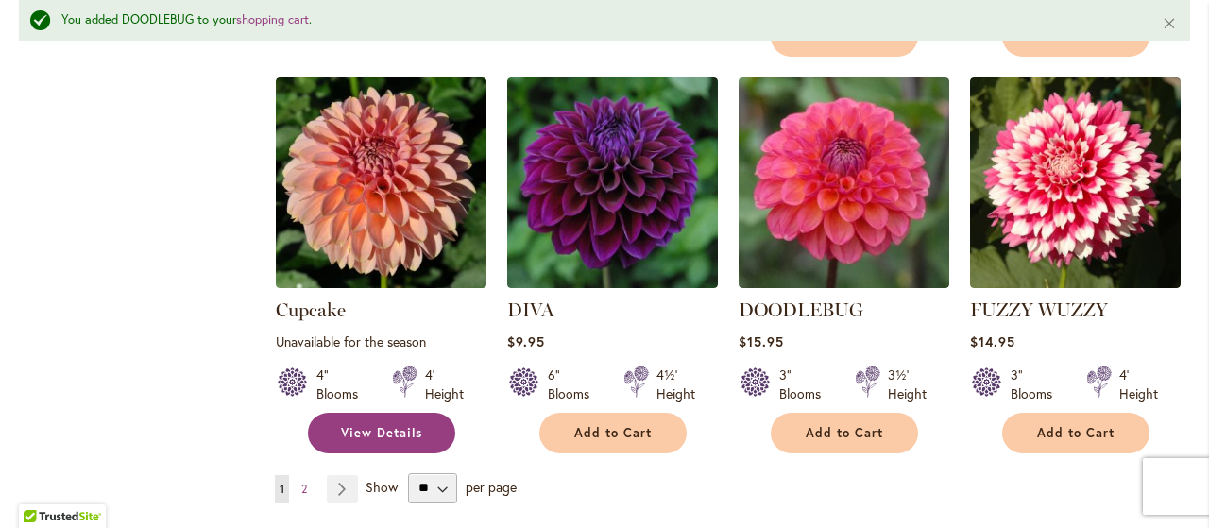
click at [329, 413] on link "View Details" at bounding box center [381, 433] width 147 height 41
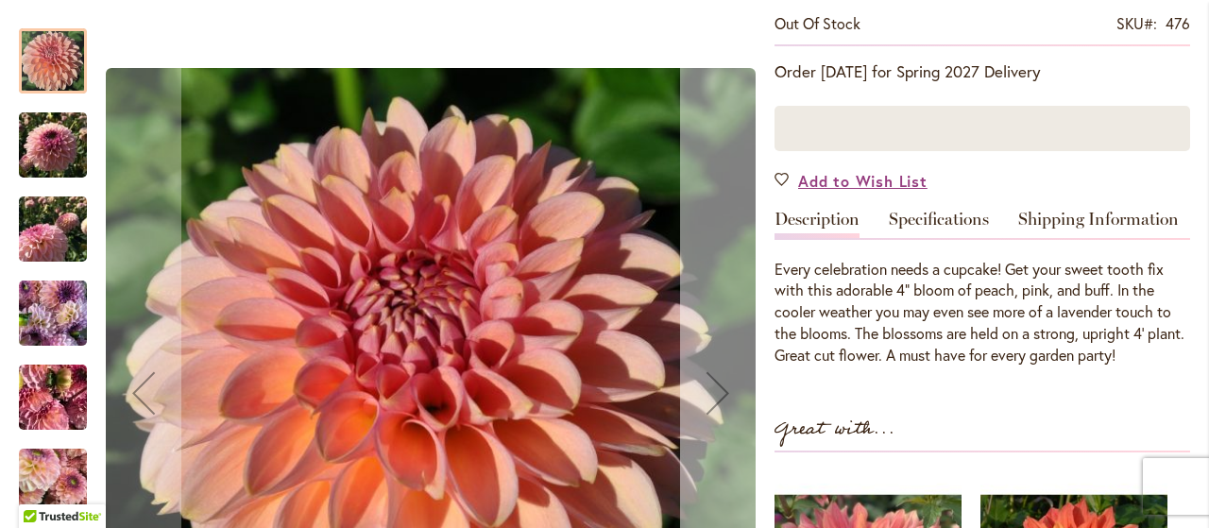
scroll to position [393, 0]
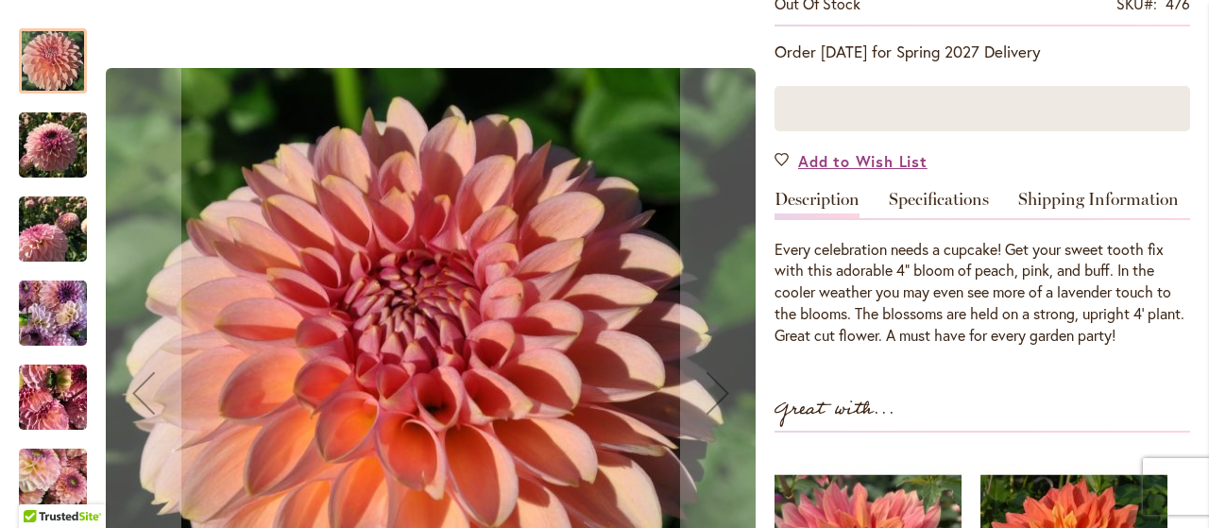
click at [41, 216] on img "Cupcake" at bounding box center [53, 229] width 68 height 91
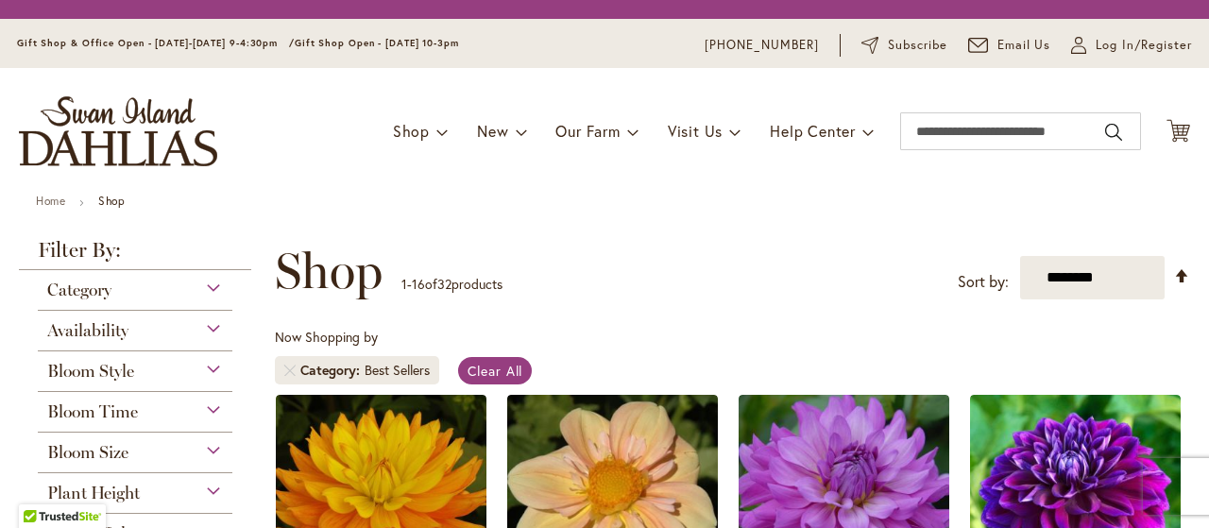
scroll to position [1620, 0]
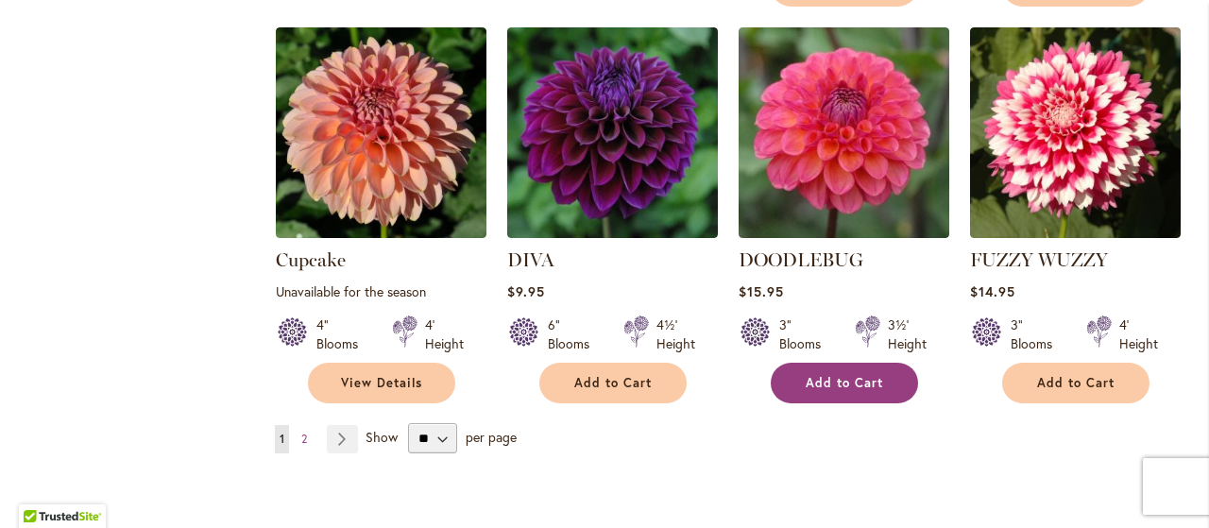
click at [867, 375] on span "Add to Cart" at bounding box center [843, 383] width 77 height 16
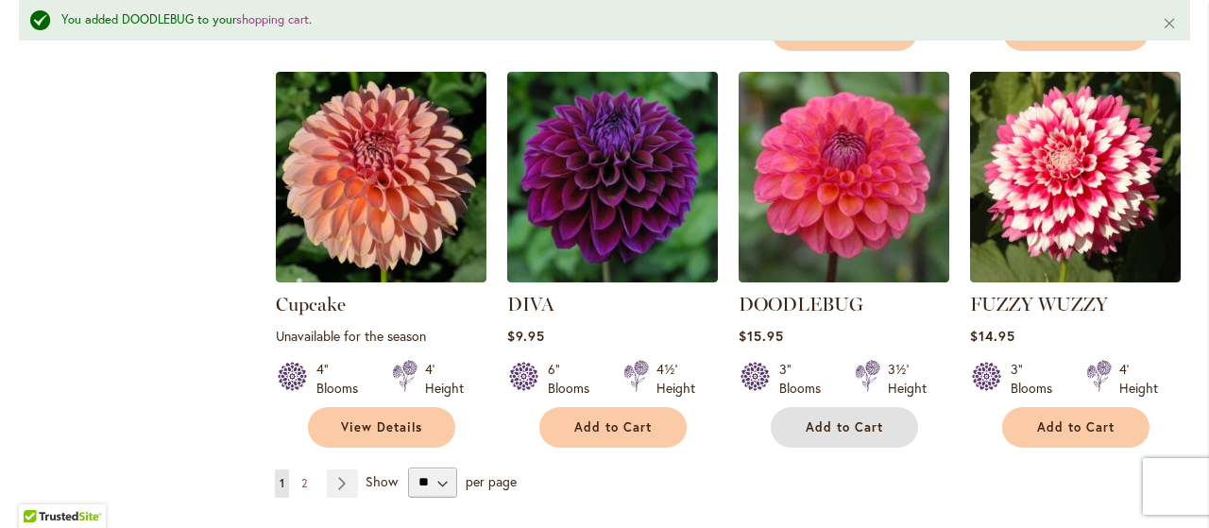
scroll to position [1691, 0]
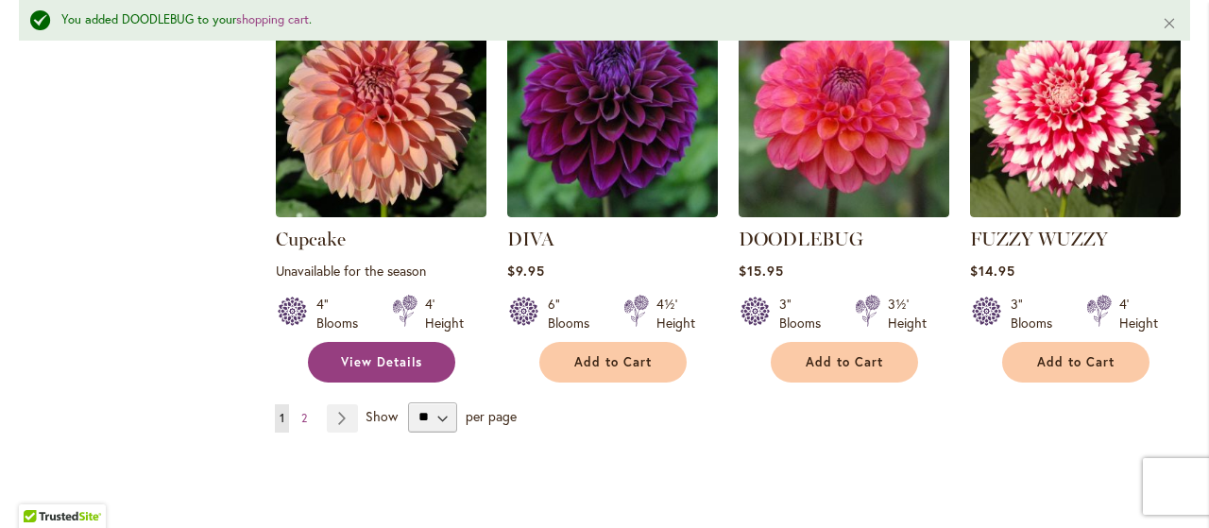
click at [380, 354] on span "View Details" at bounding box center [381, 362] width 81 height 16
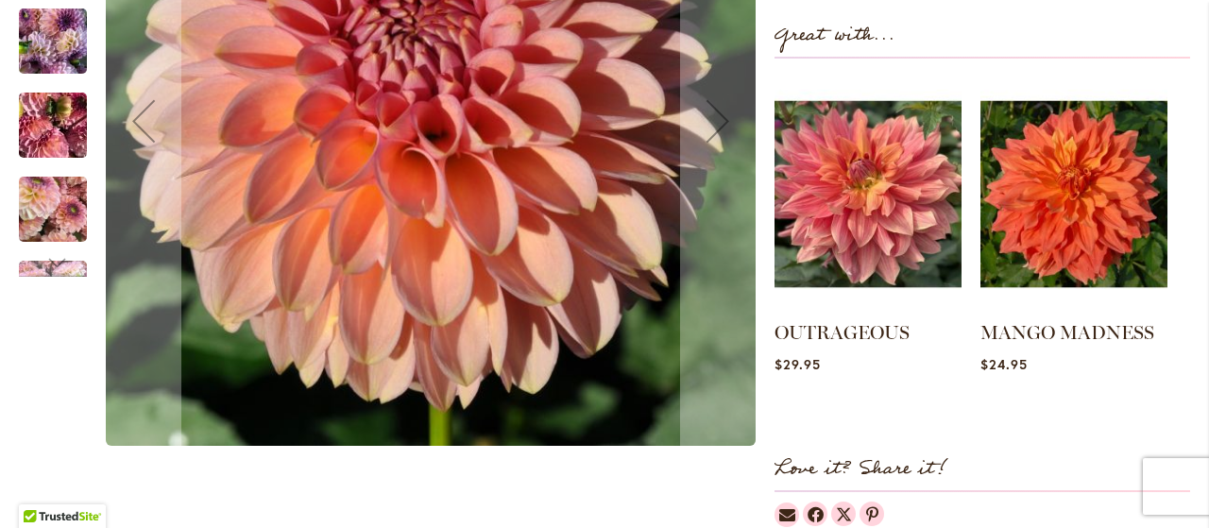
scroll to position [687, 0]
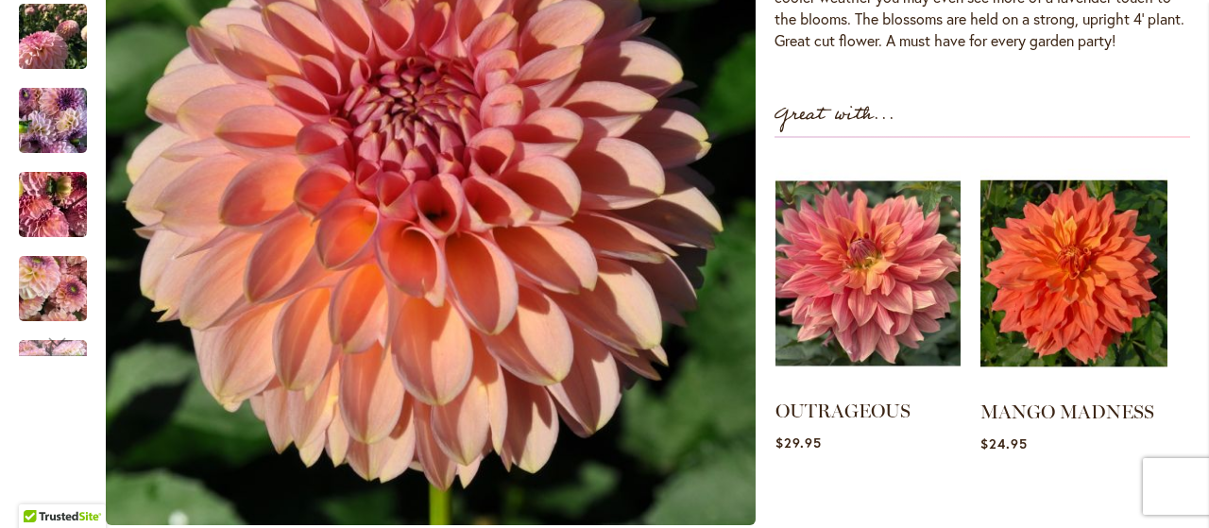
click at [892, 334] on img at bounding box center [867, 273] width 185 height 231
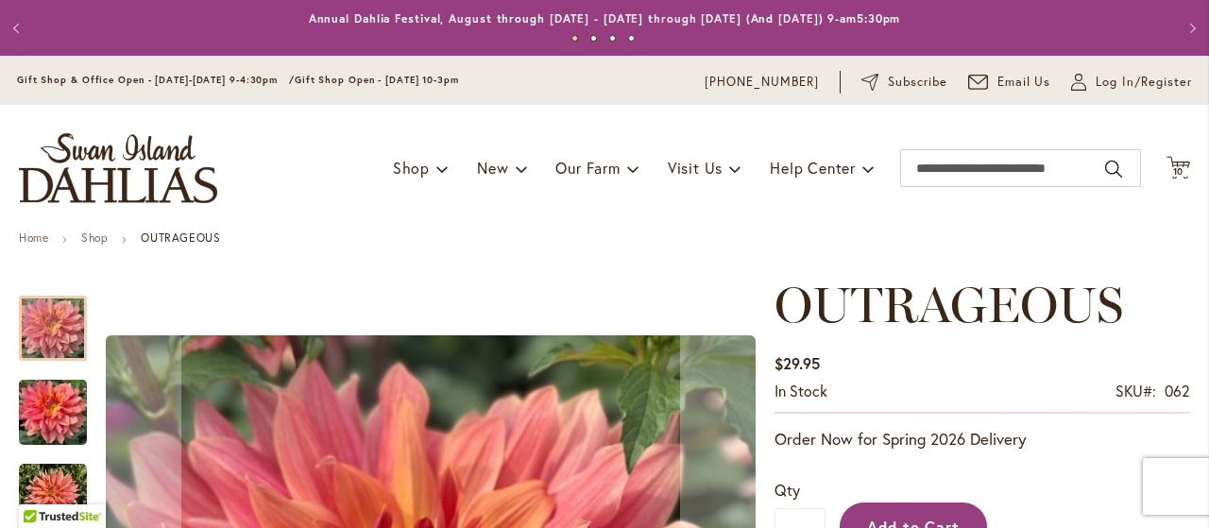
click at [915, 510] on button "Add to Cart" at bounding box center [912, 526] width 147 height 48
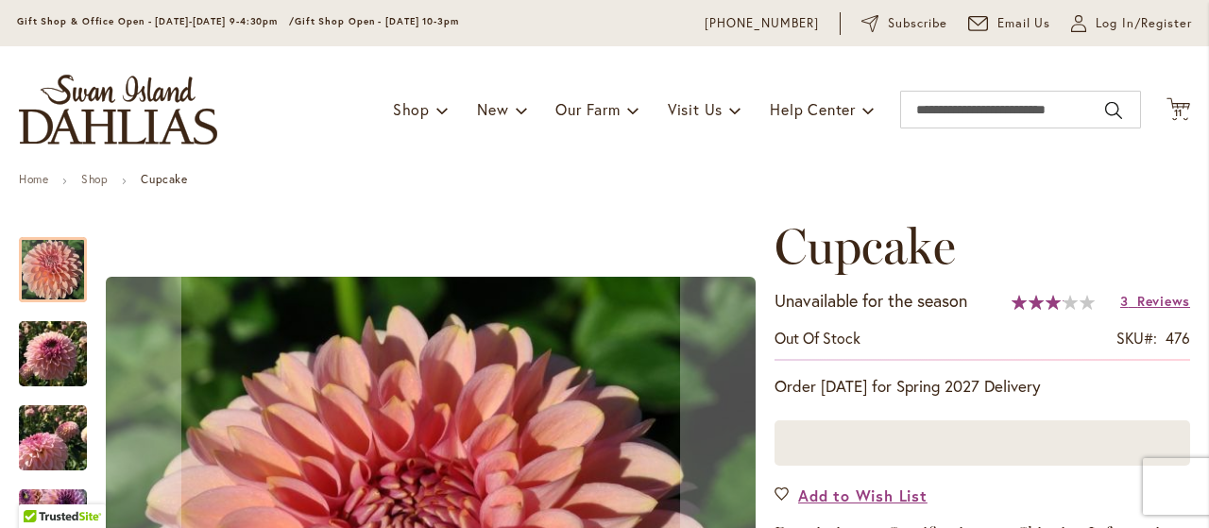
scroll to position [53, 0]
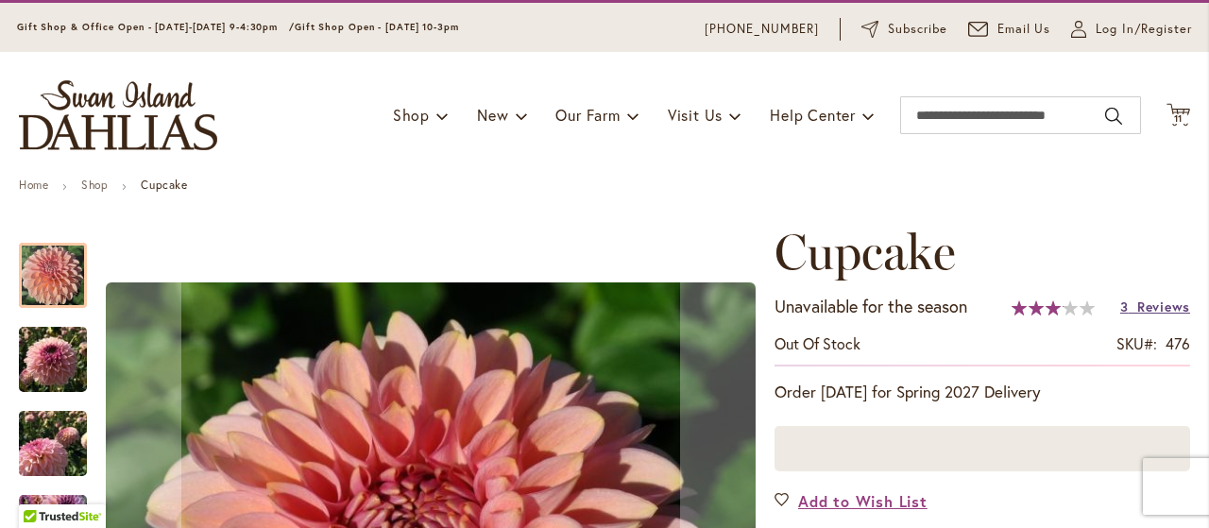
click at [1149, 303] on span "Reviews" at bounding box center [1163, 306] width 53 height 18
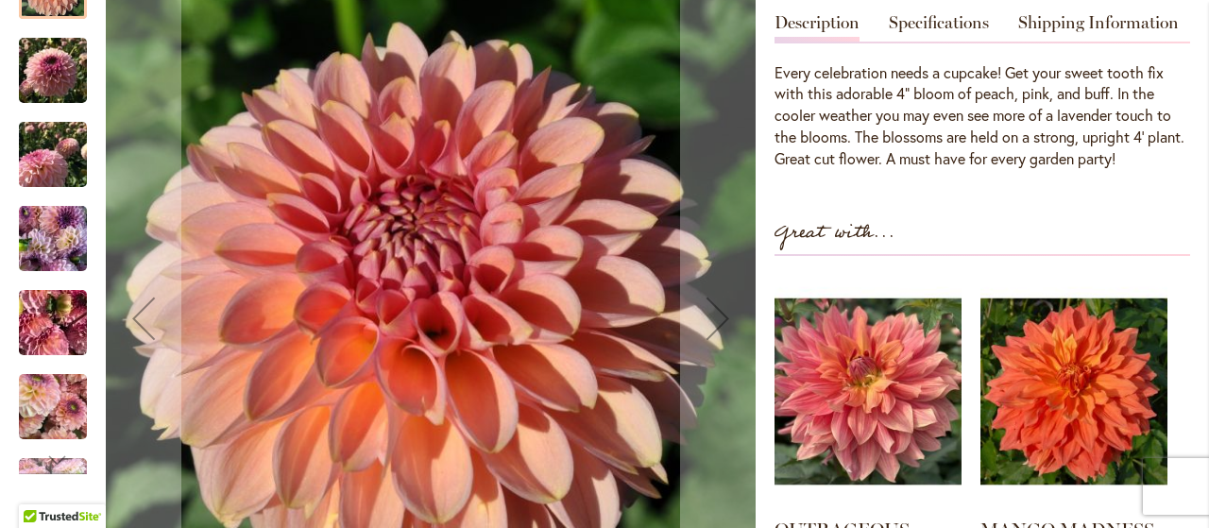
scroll to position [1822, 0]
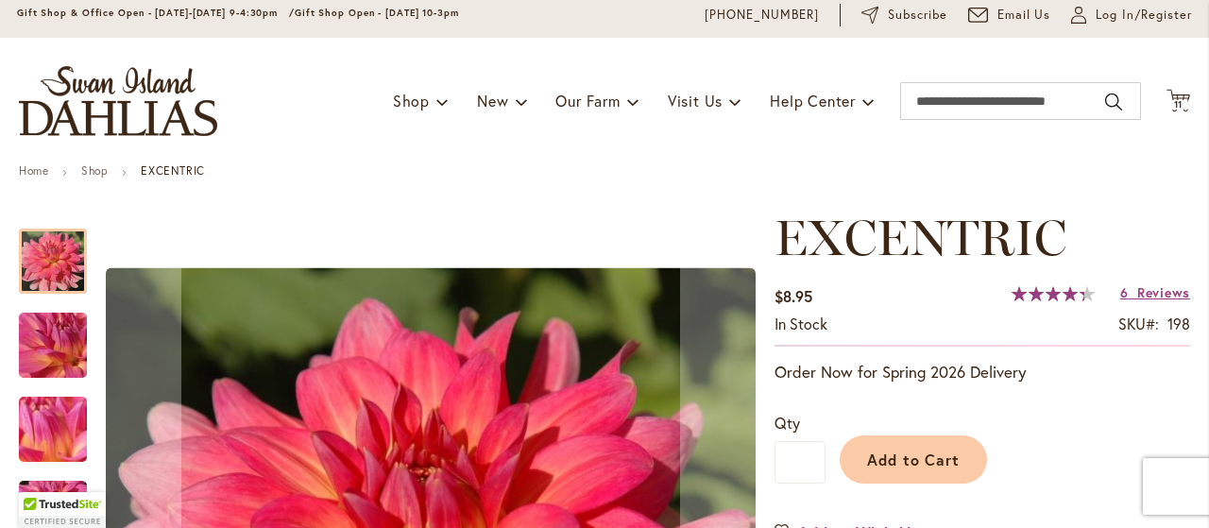
scroll to position [98, 0]
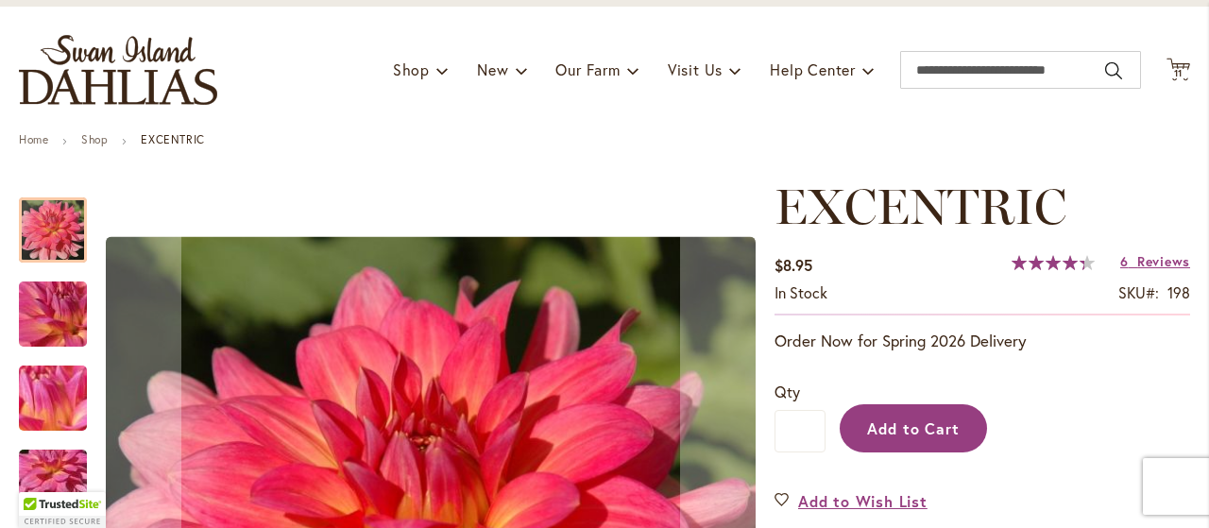
click at [918, 425] on span "Add to Cart" at bounding box center [913, 428] width 93 height 20
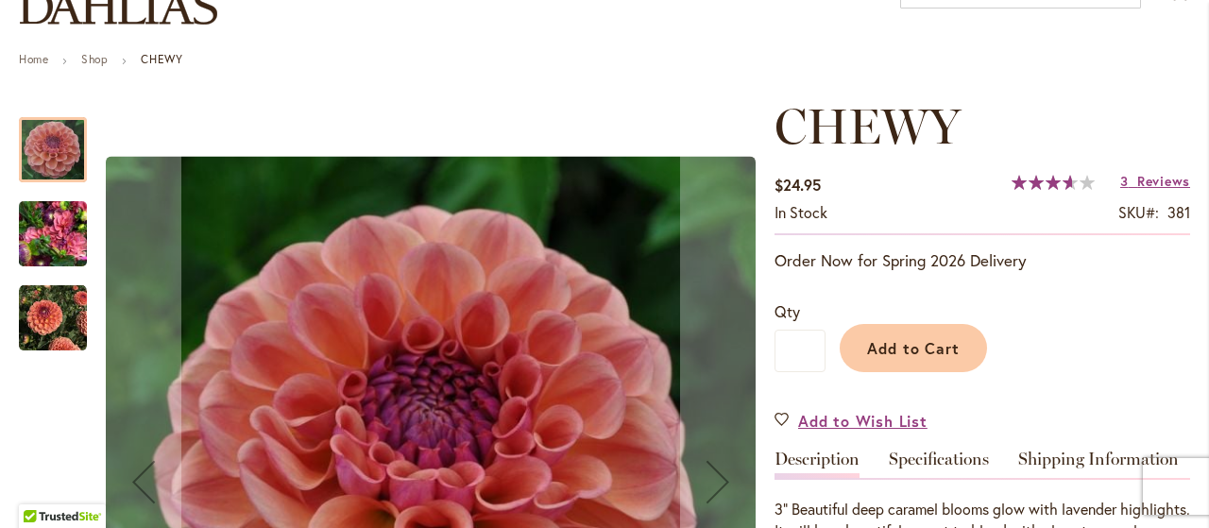
scroll to position [196, 0]
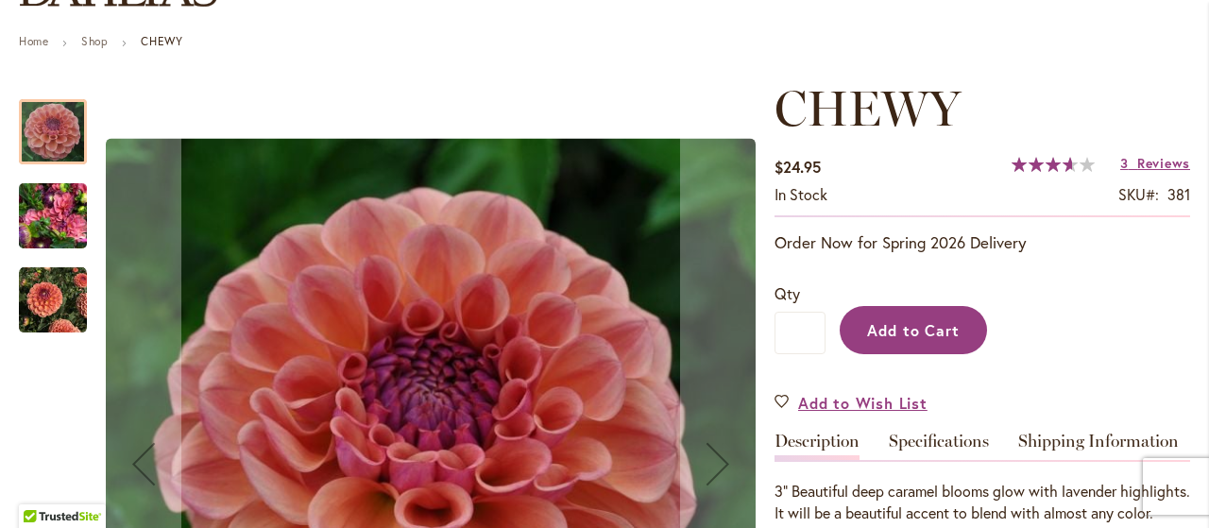
click at [900, 326] on span "Add to Cart" at bounding box center [913, 330] width 93 height 20
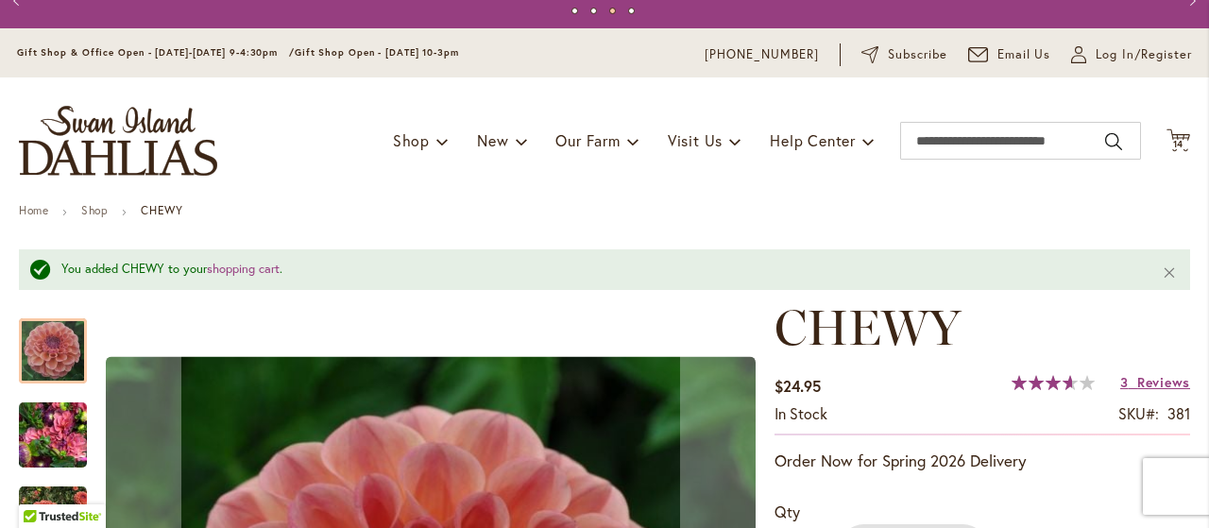
scroll to position [0, 0]
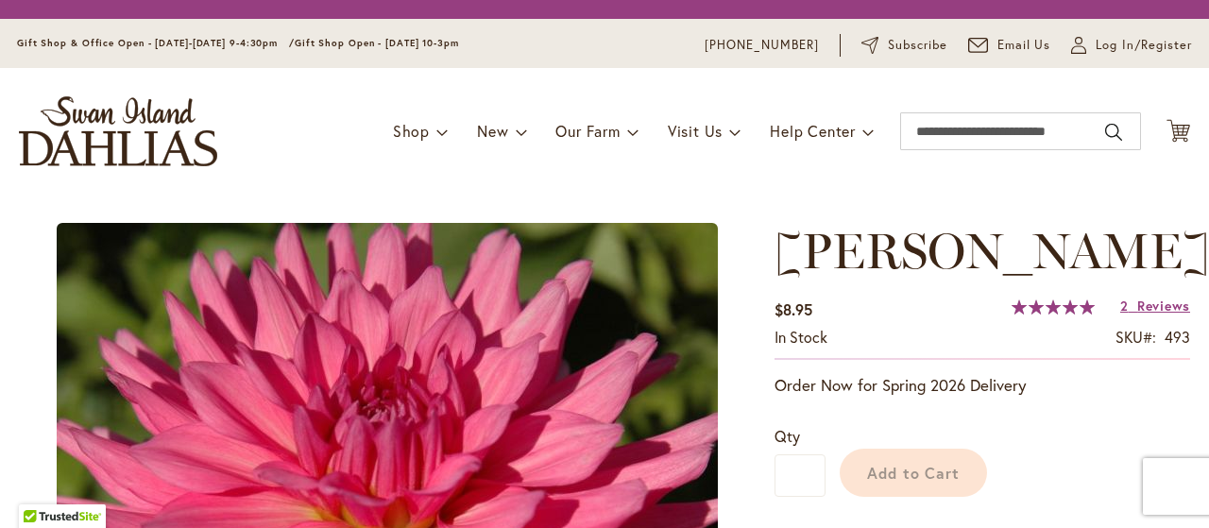
scroll to position [330, 0]
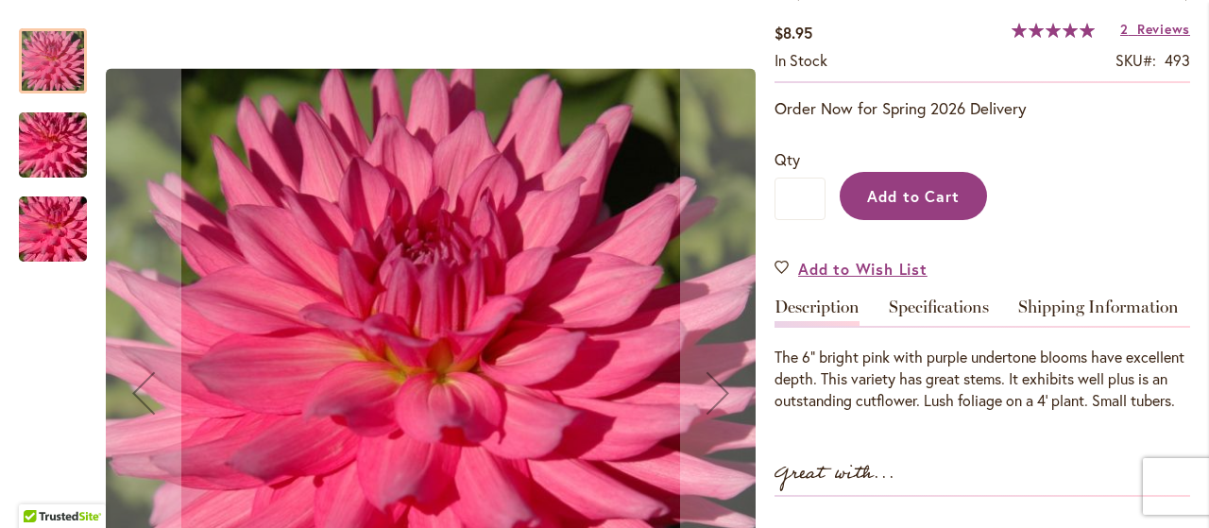
click at [915, 206] on span "Add to Cart" at bounding box center [913, 196] width 93 height 20
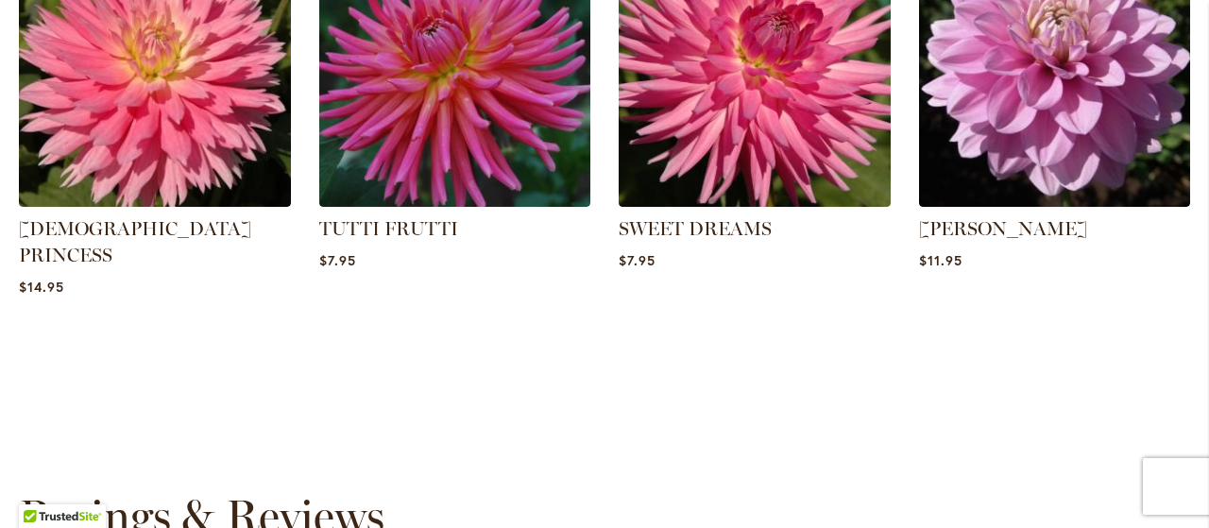
scroll to position [1509, 0]
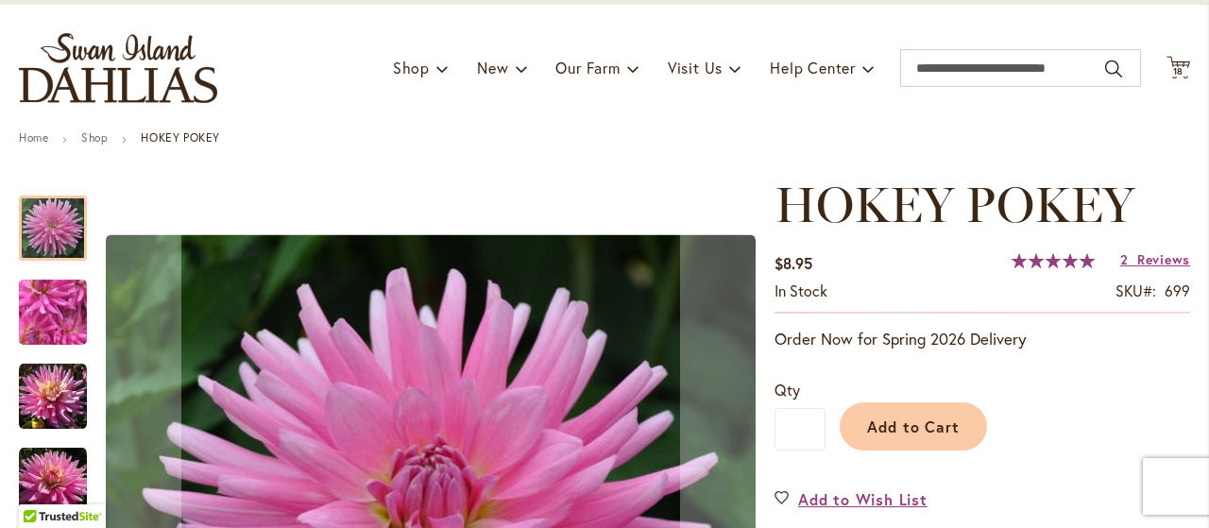
scroll to position [196, 0]
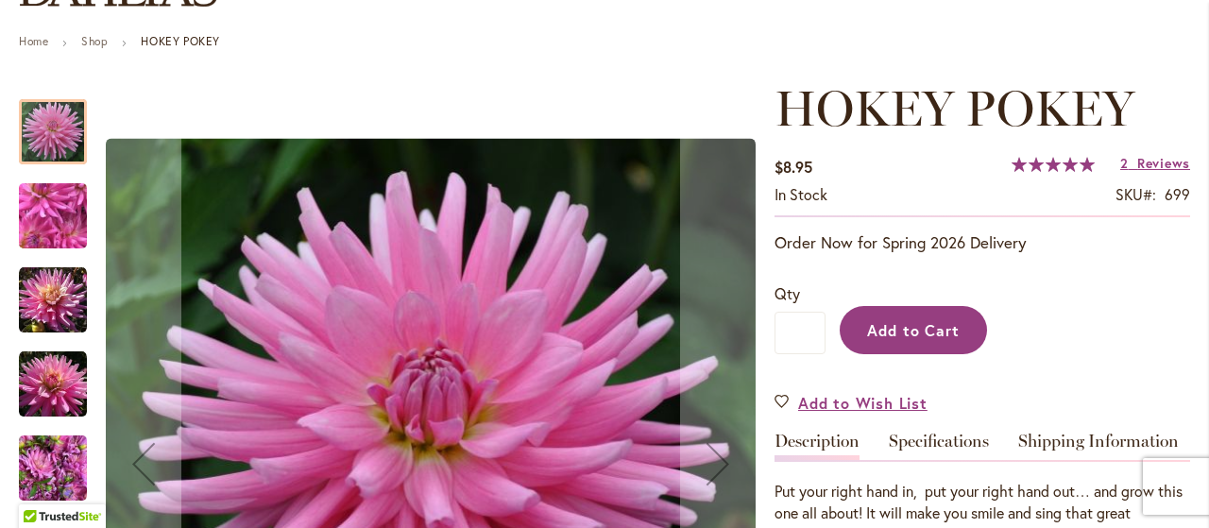
click at [957, 333] on span "Add to Cart" at bounding box center [913, 330] width 93 height 20
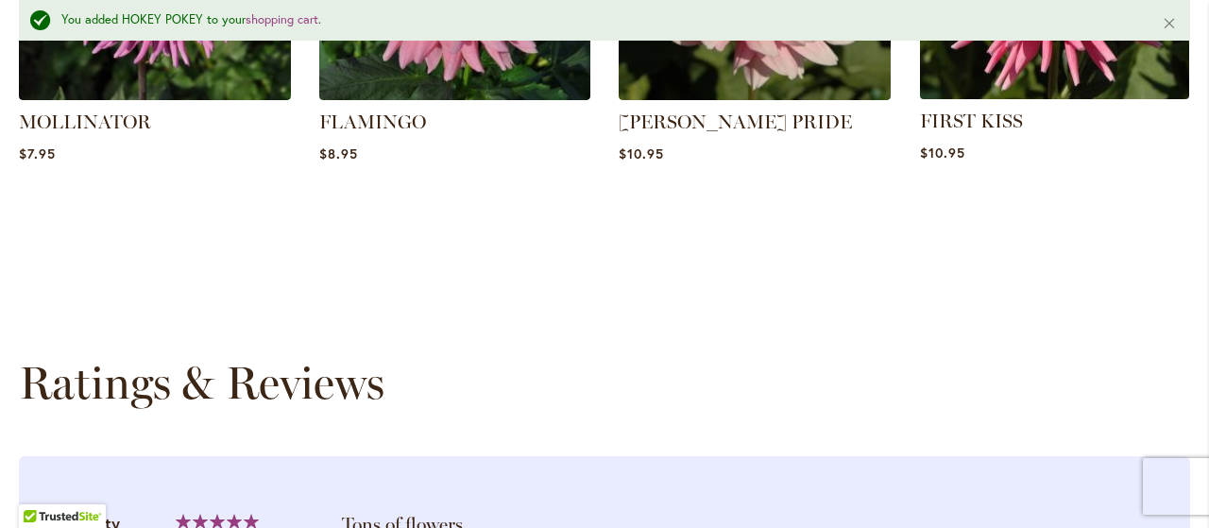
scroll to position [1424, 0]
